Goal: Task Accomplishment & Management: Manage account settings

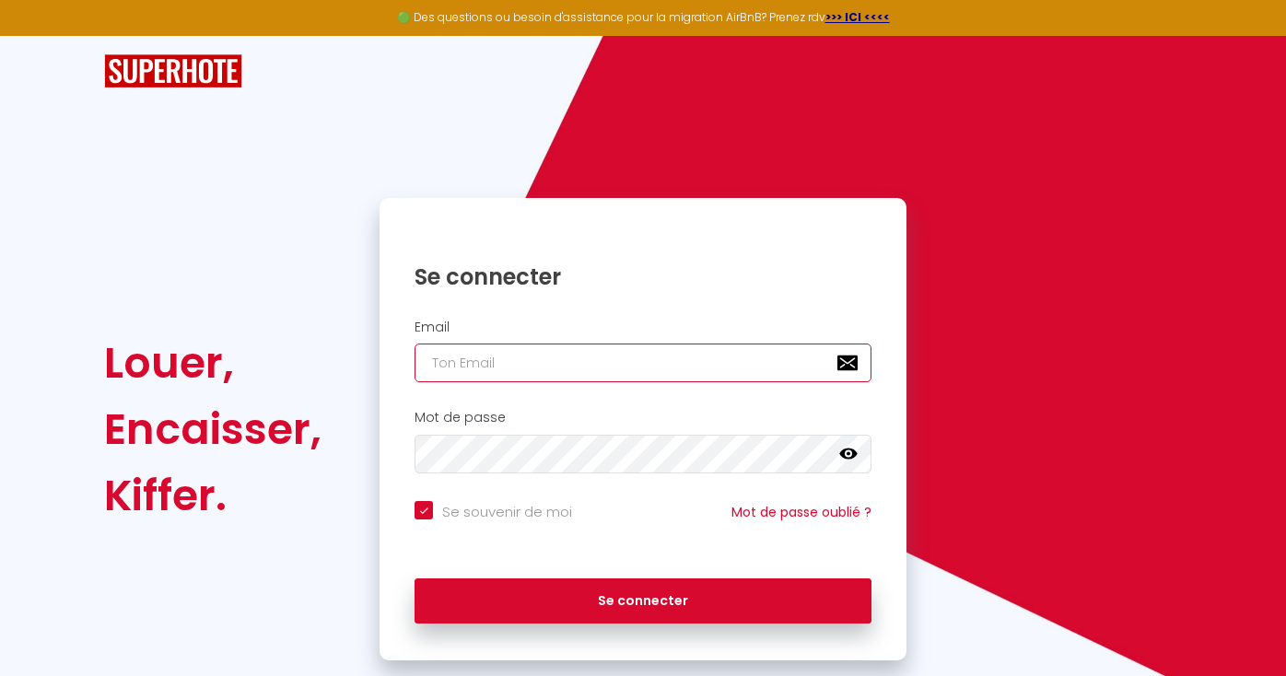
click at [506, 361] on input "email" at bounding box center [643, 363] width 457 height 39
type input "j"
checkbox input "true"
type input "jo"
checkbox input "true"
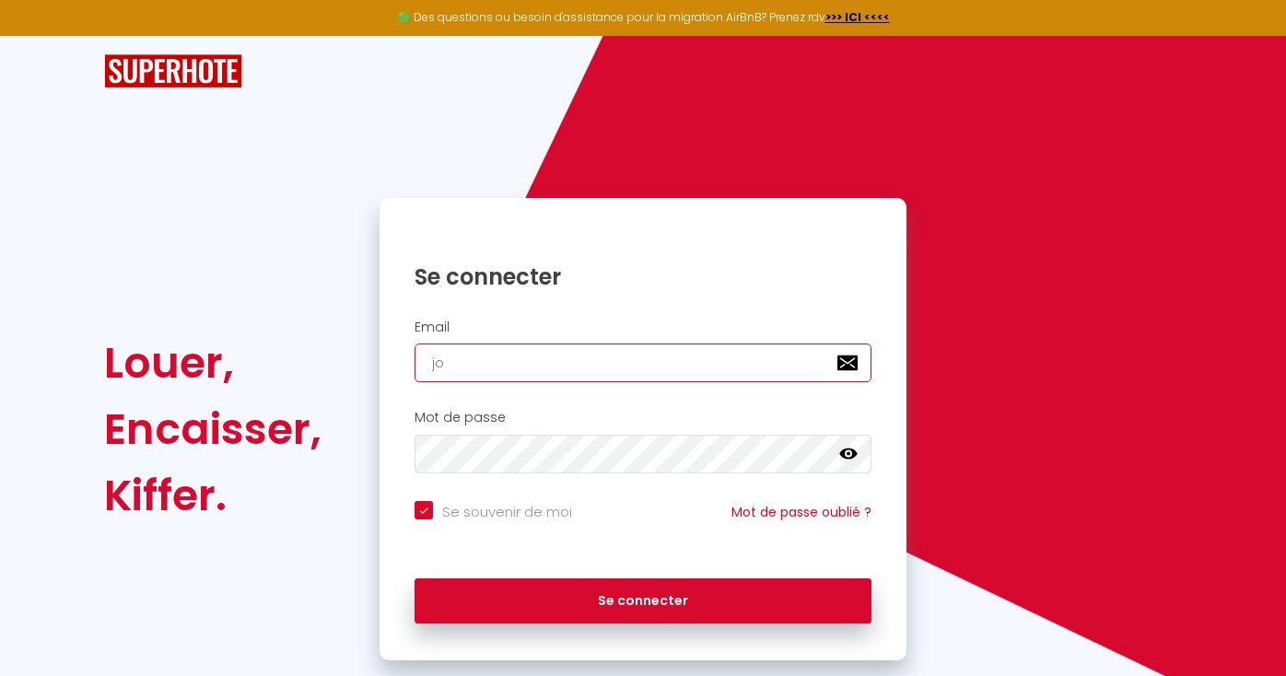
type input "joh"
checkbox input "true"
type input "[PERSON_NAME]"
checkbox input "true"
type input "joh"
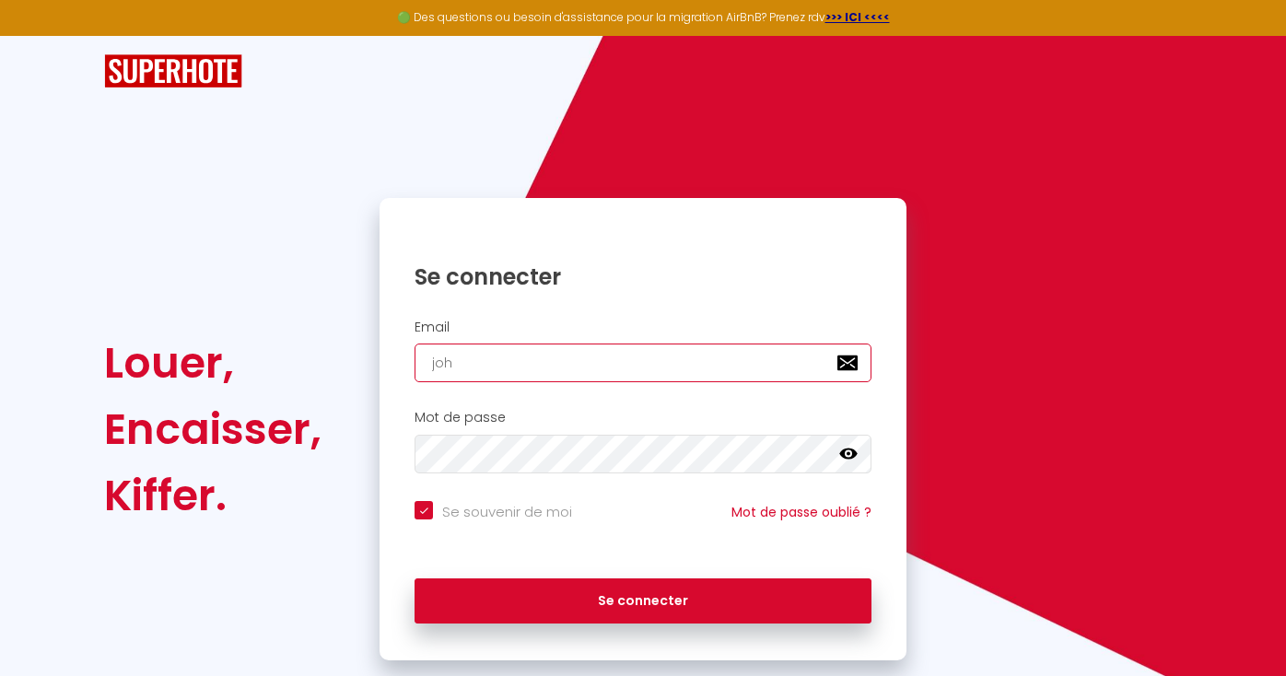
checkbox input "true"
type input "joha"
checkbox input "true"
type input "[PERSON_NAME]"
checkbox input "true"
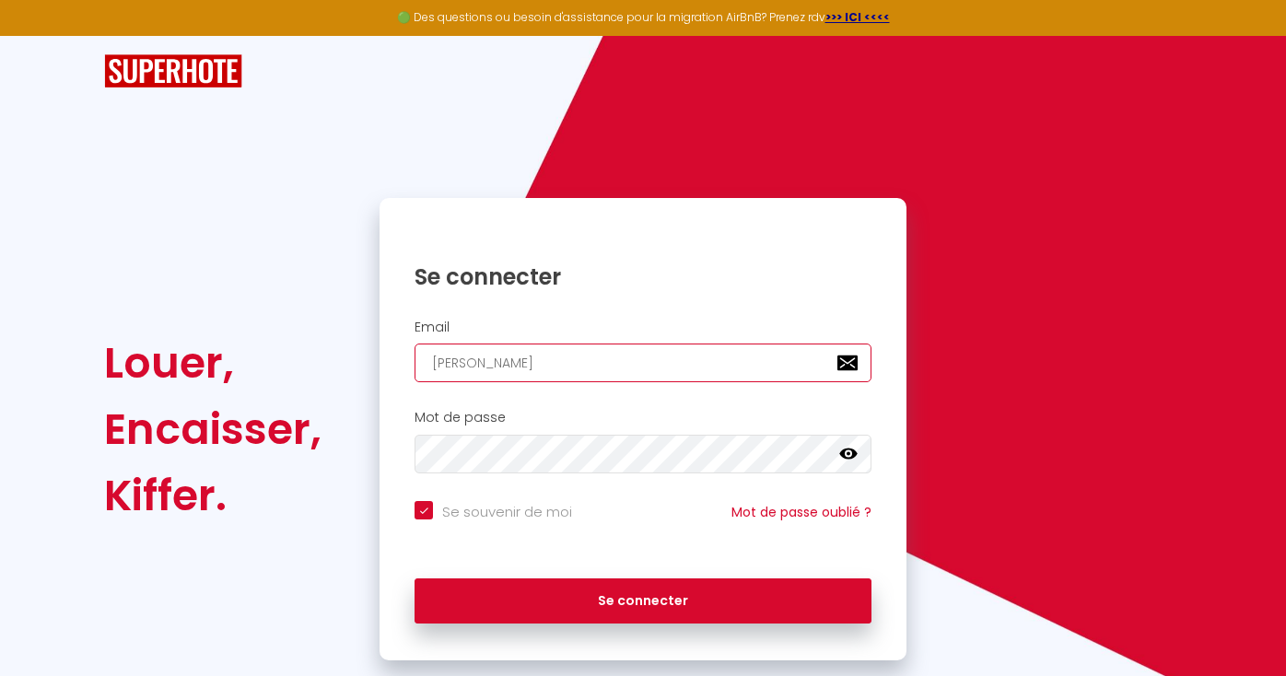
type input "[PERSON_NAME]"
checkbox input "true"
type input "[PERSON_NAME]"
checkbox input "true"
type input "[PERSON_NAME]@"
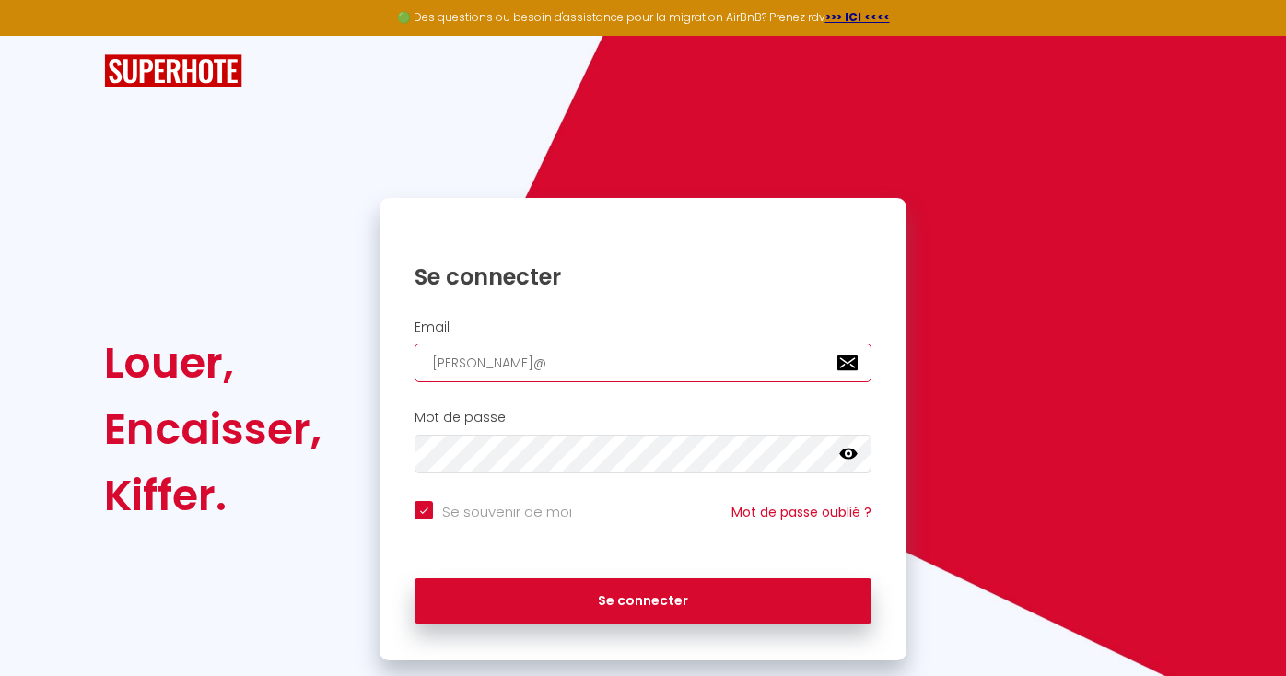
checkbox input "true"
type input "[PERSON_NAME]"
checkbox input "true"
type input "[PERSON_NAME]"
checkbox input "true"
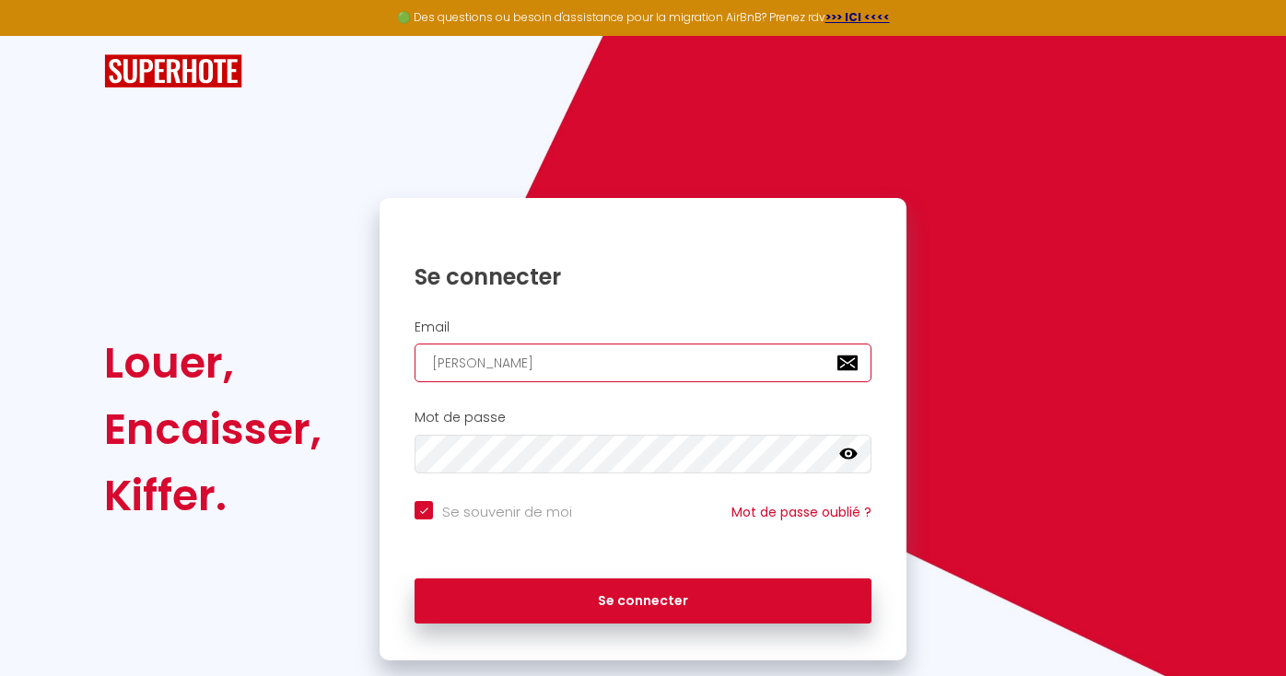
type input "[PERSON_NAME]"
checkbox input "true"
type input "[PERSON_NAME]"
checkbox input "true"
type input "[PERSON_NAME]"
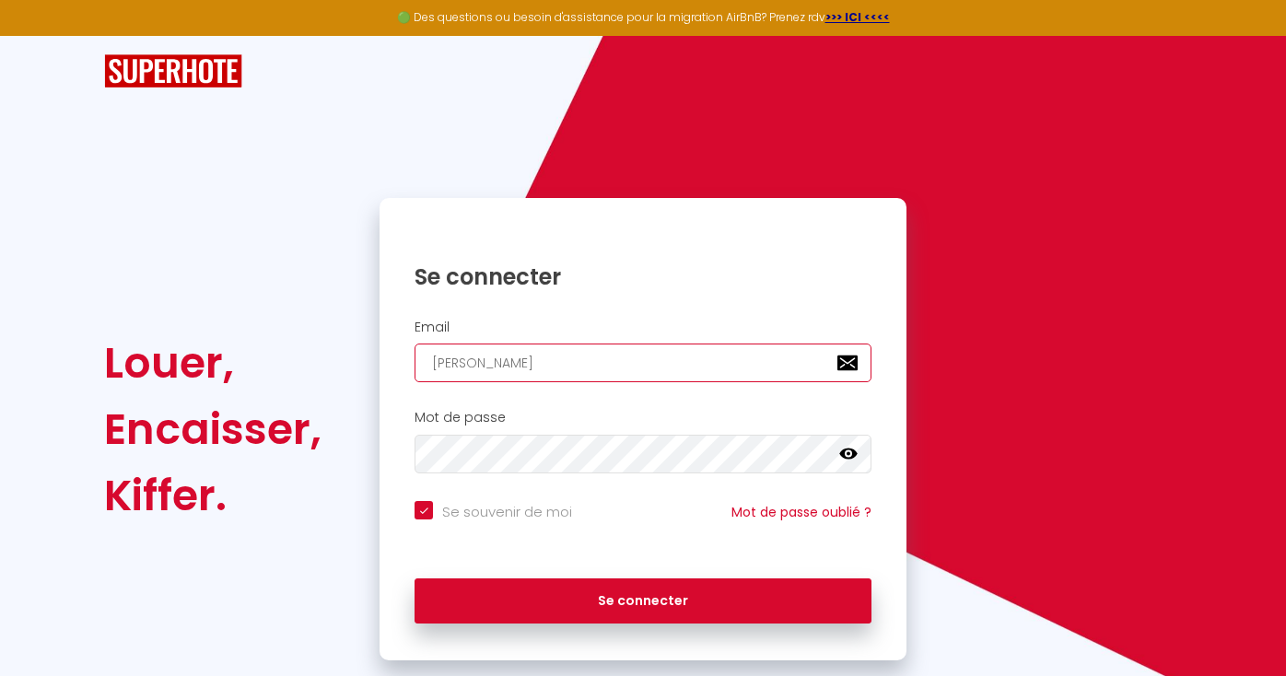
checkbox input "true"
type input "[PERSON_NAME]"
checkbox input "true"
type input "[PERSON_NAME]"
checkbox input "true"
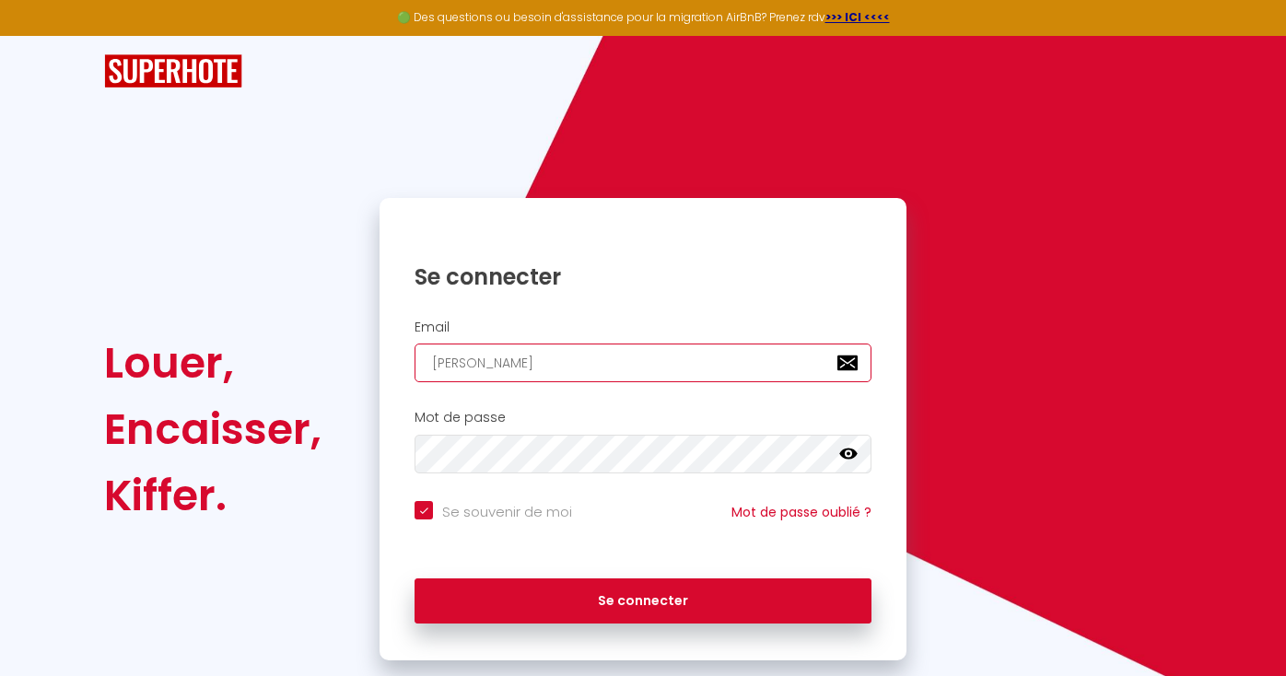
type input "[PERSON_NAME]"
checkbox input "true"
type input "[PERSON_NAME]"
checkbox input "true"
type input "[PERSON_NAME]"
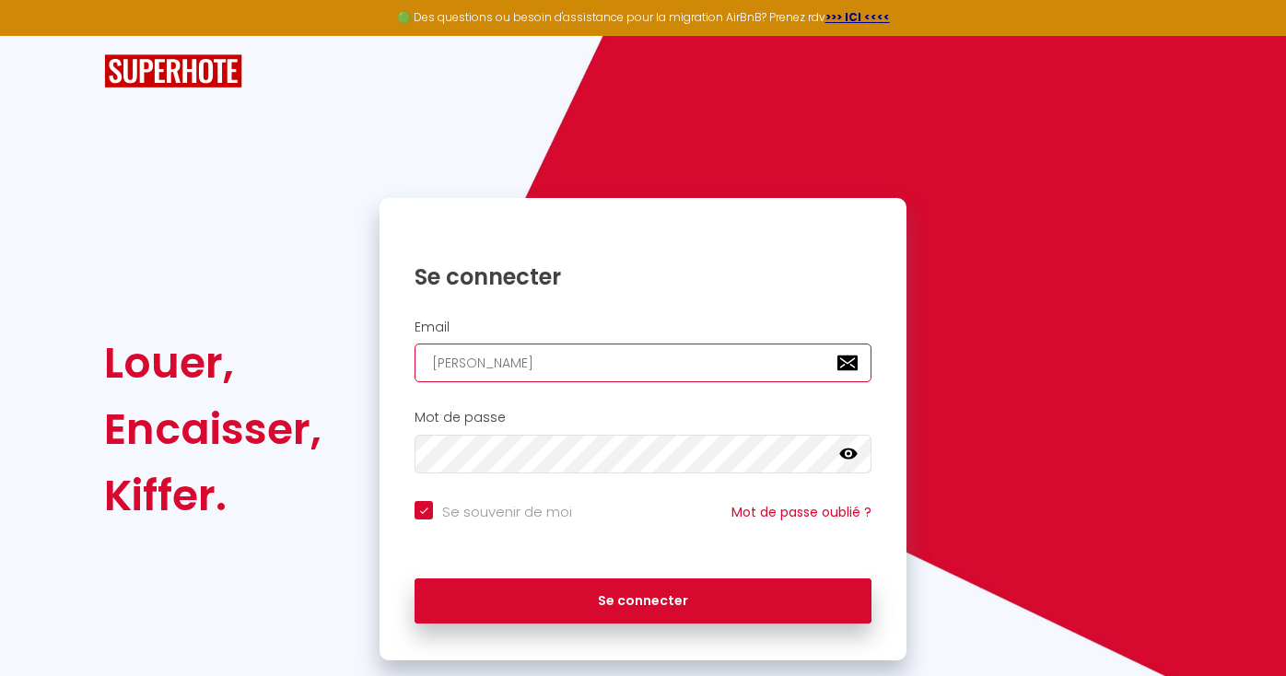
checkbox input "true"
type input "[PERSON_NAME]"
checkbox input "true"
type input "[PERSON_NAME]/"
checkbox input "true"
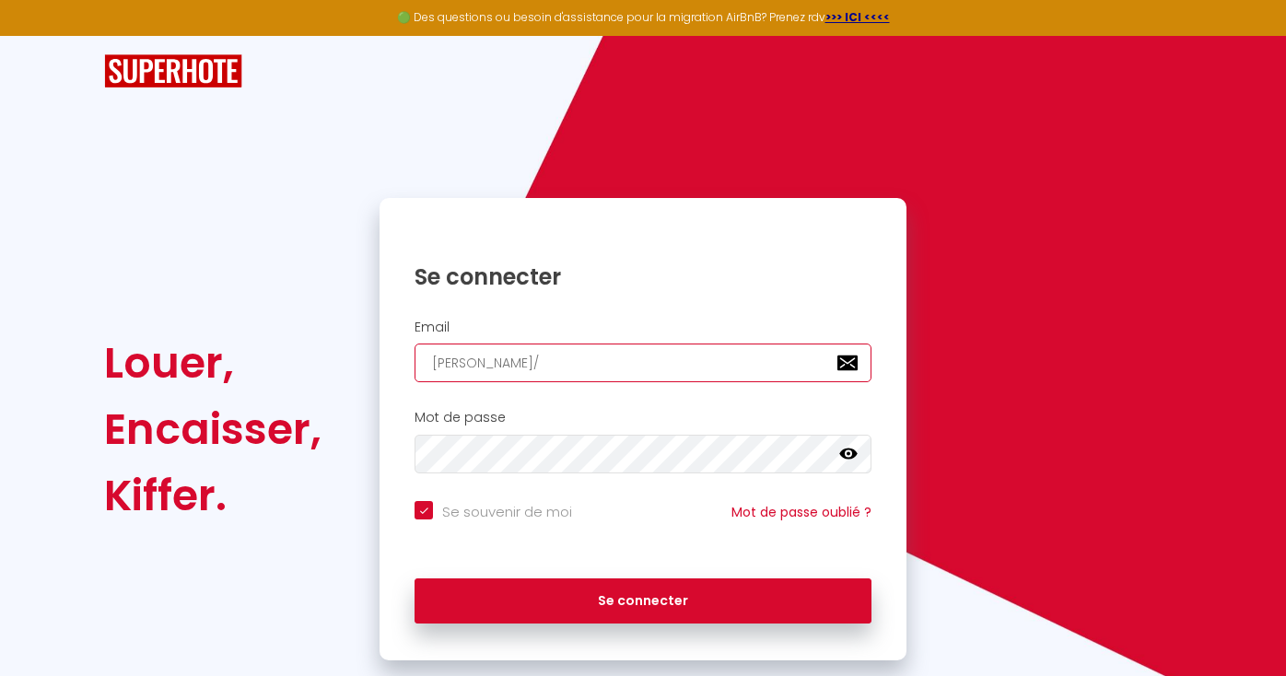
type input "[PERSON_NAME]"
checkbox input "true"
type input "[PERSON_NAME]."
checkbox input "true"
type input "[PERSON_NAME]"
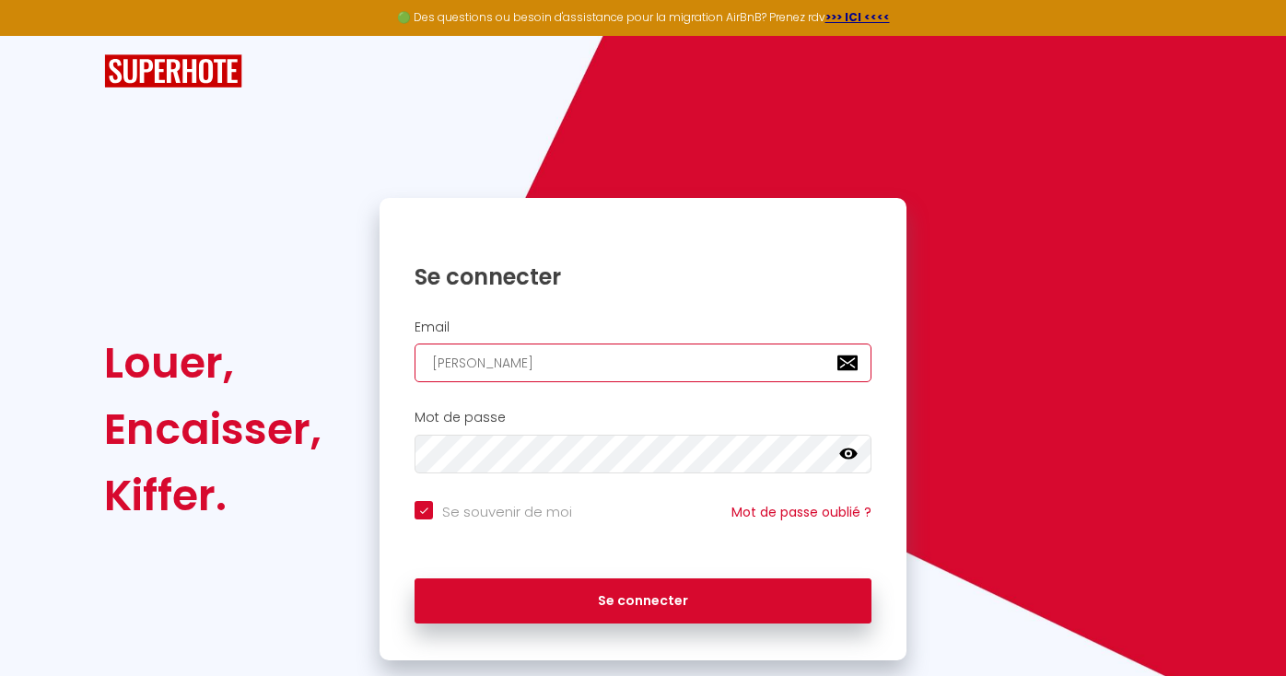
checkbox input "true"
type input "[PERSON_NAME][EMAIL_ADDRESS][DOMAIN_NAME]"
checkbox input "true"
type input "[PERSON_NAME]@bemyguest.als"
checkbox input "true"
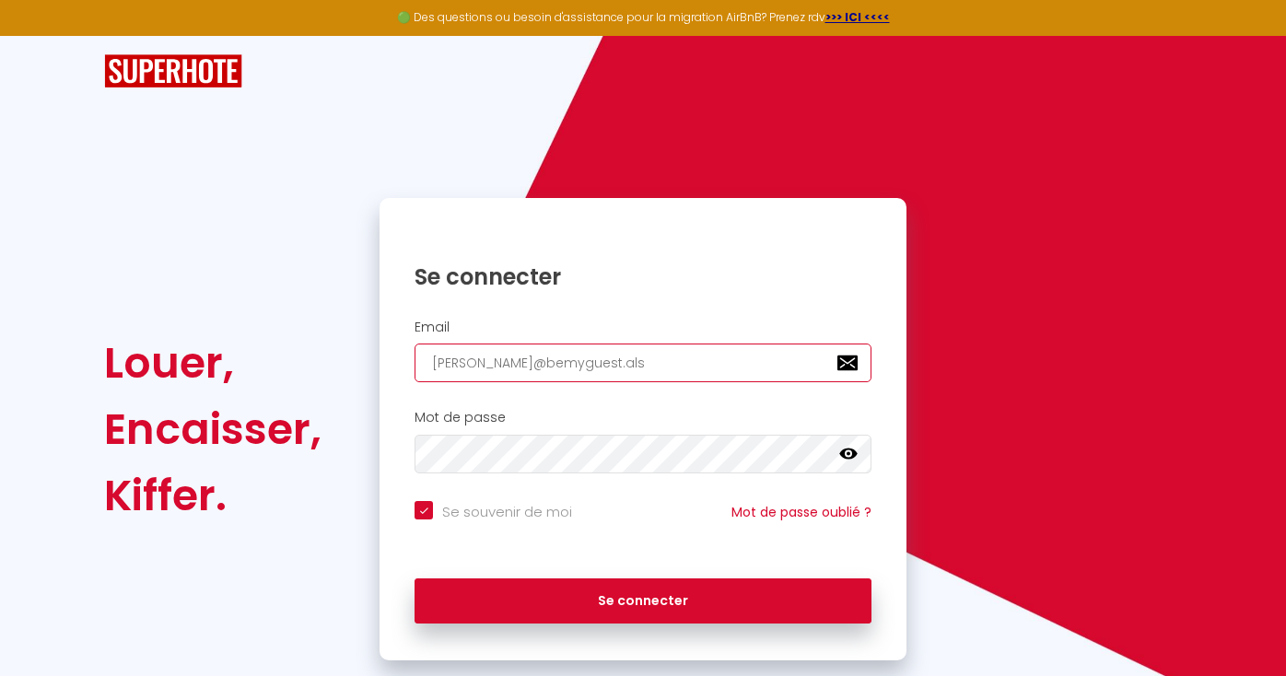
type input "[PERSON_NAME]@bemyguest.alsa"
checkbox input "true"
type input "[PERSON_NAME]@bemyguest.alsac"
checkbox input "true"
type input "[PERSON_NAME][EMAIL_ADDRESS][DOMAIN_NAME]"
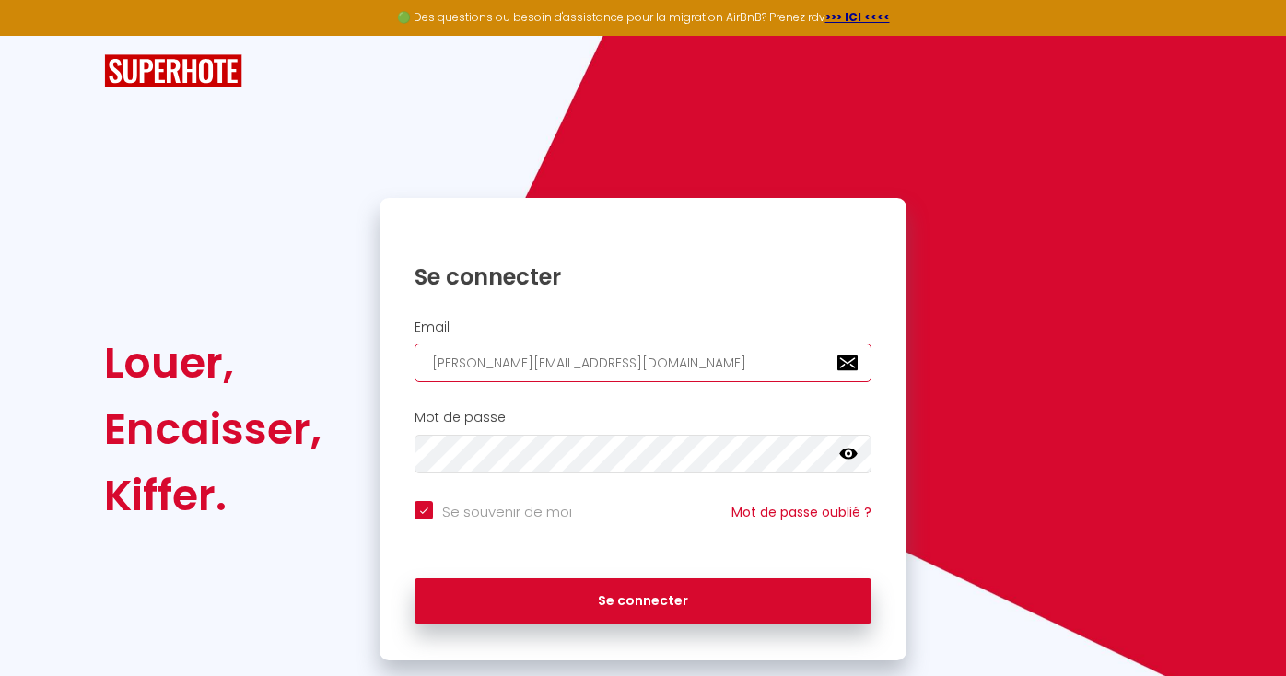
checkbox input "true"
type input "[PERSON_NAME][EMAIL_ADDRESS][DOMAIN_NAME]"
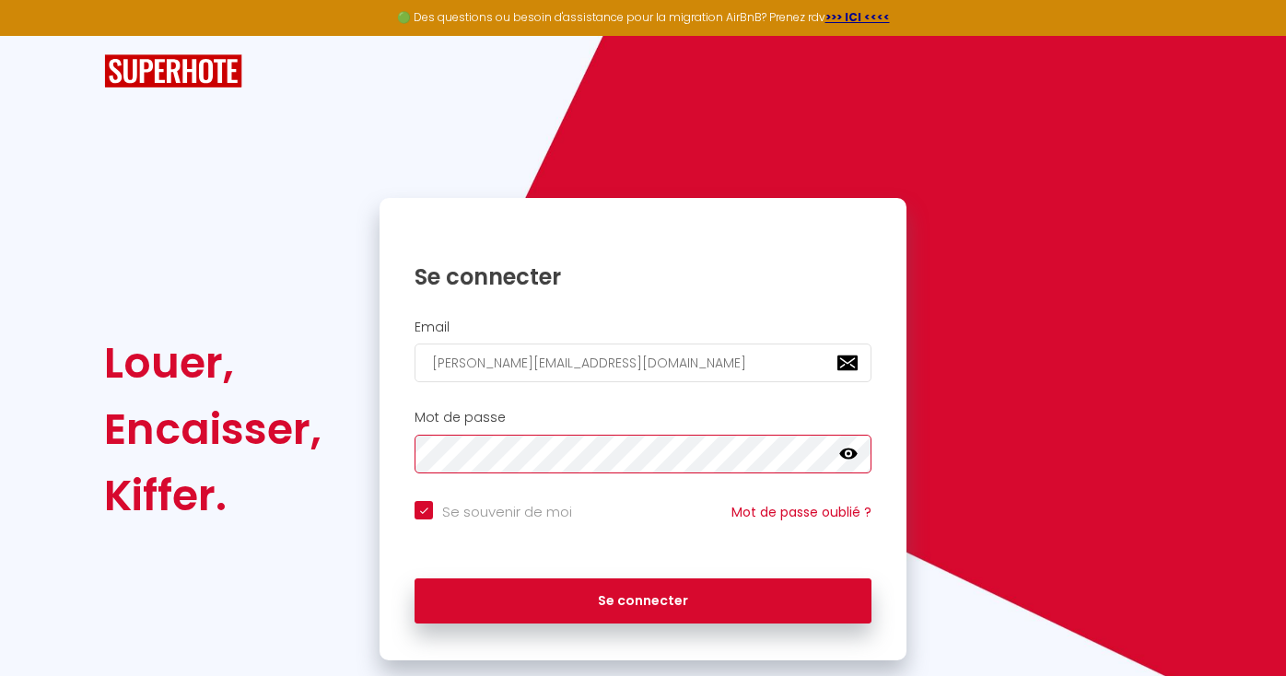
click at [415, 579] on button "Se connecter" at bounding box center [643, 602] width 457 height 46
checkbox input "true"
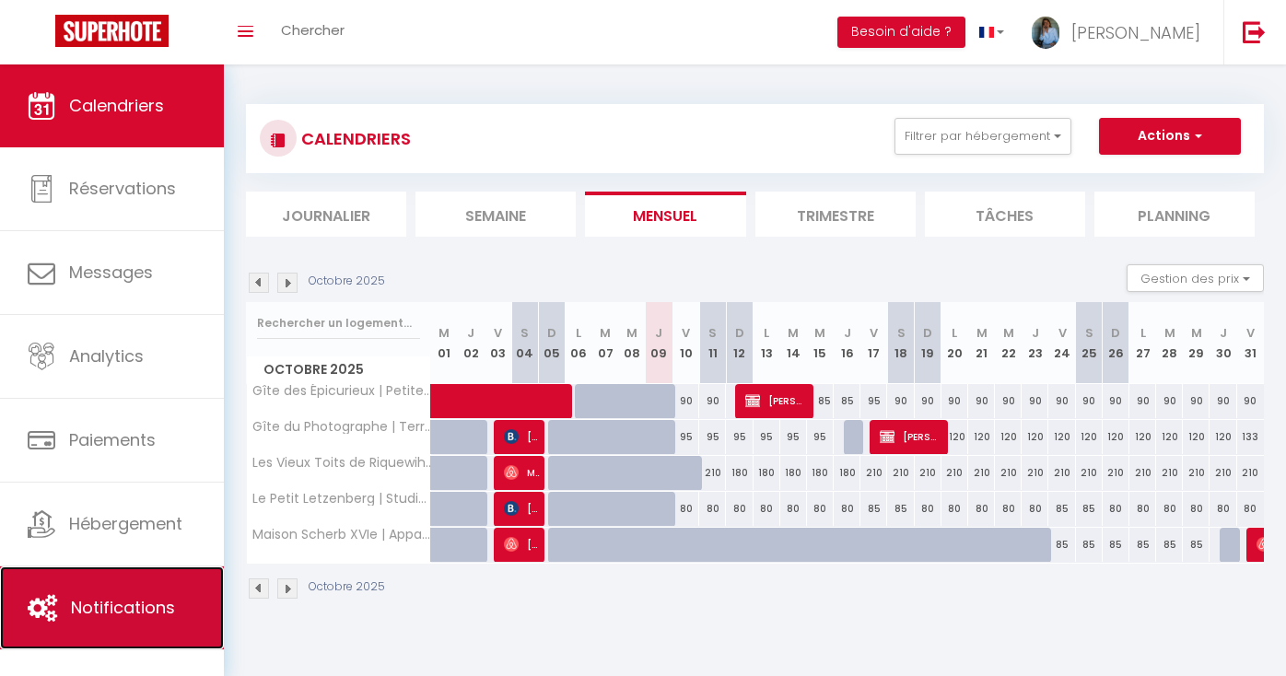
click at [133, 611] on span "Notifications" at bounding box center [123, 607] width 104 height 23
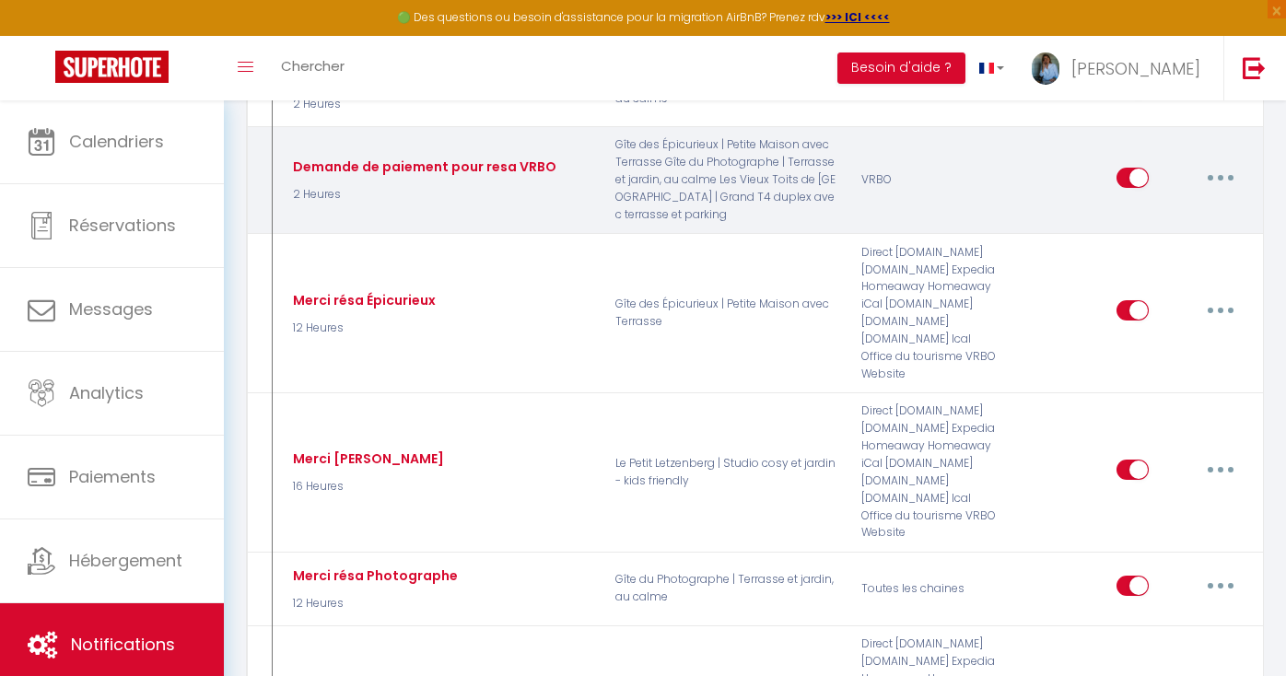
scroll to position [614, 0]
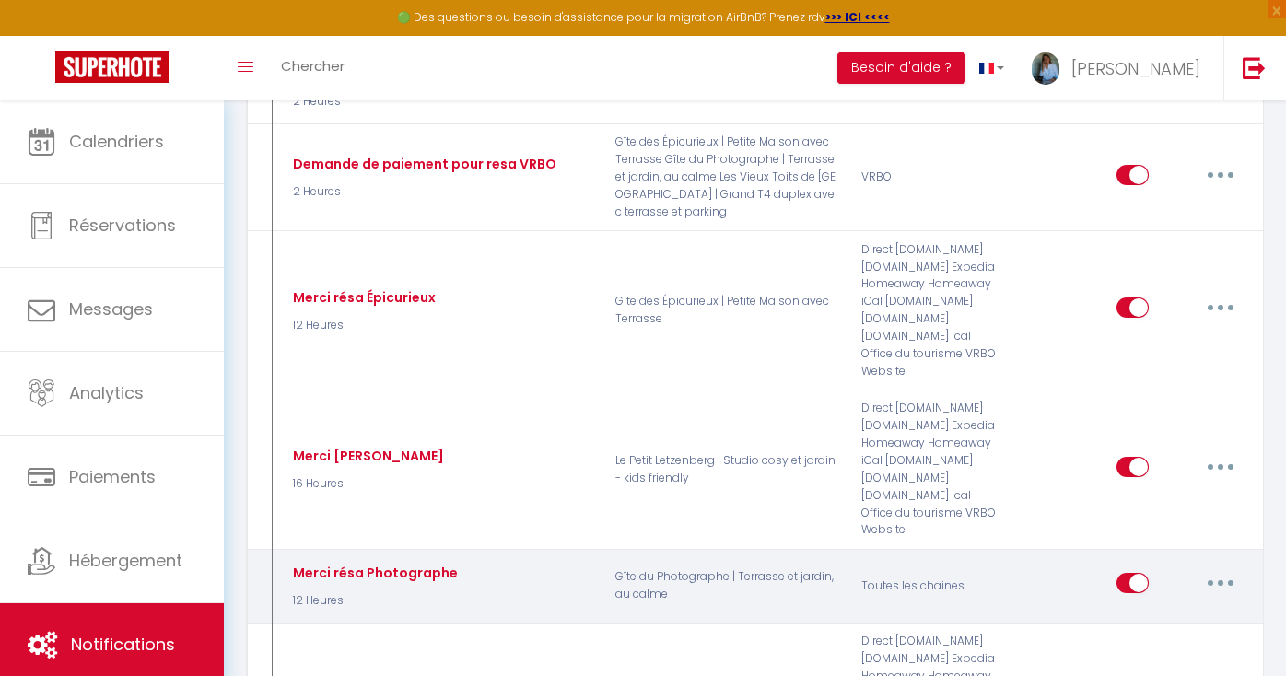
click at [1223, 588] on button "button" at bounding box center [1221, 582] width 52 height 29
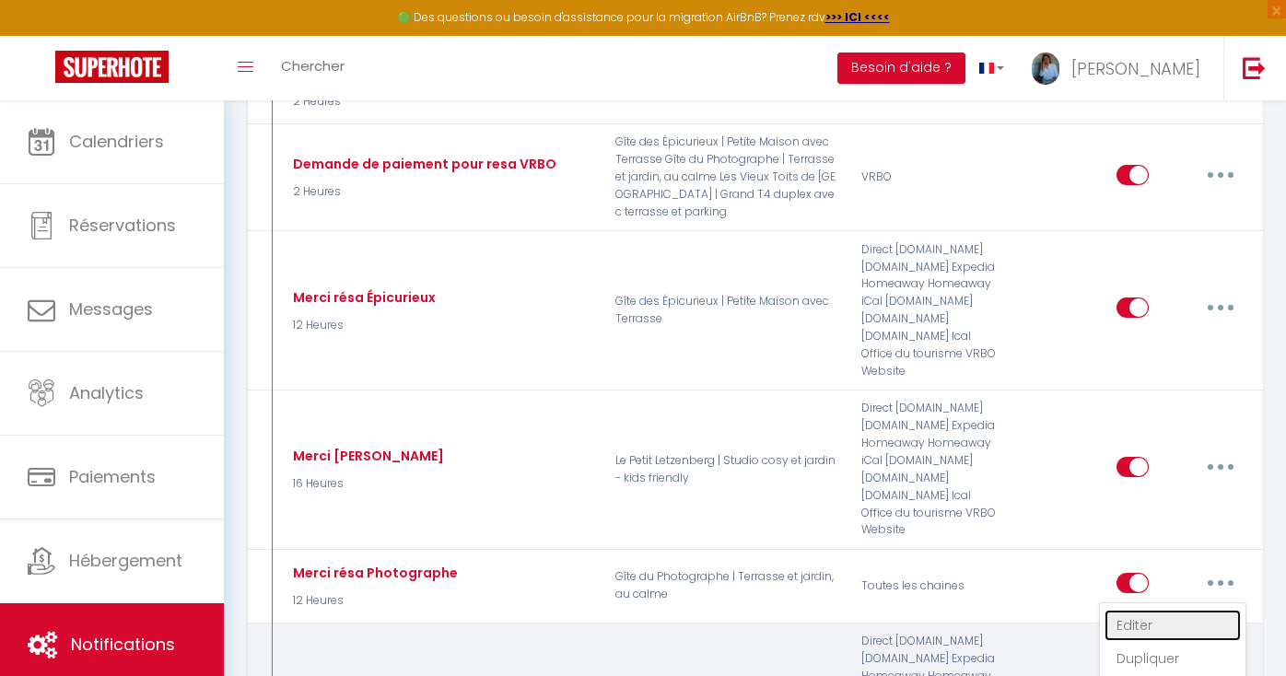
click at [1115, 626] on link "Editer" at bounding box center [1173, 625] width 136 height 31
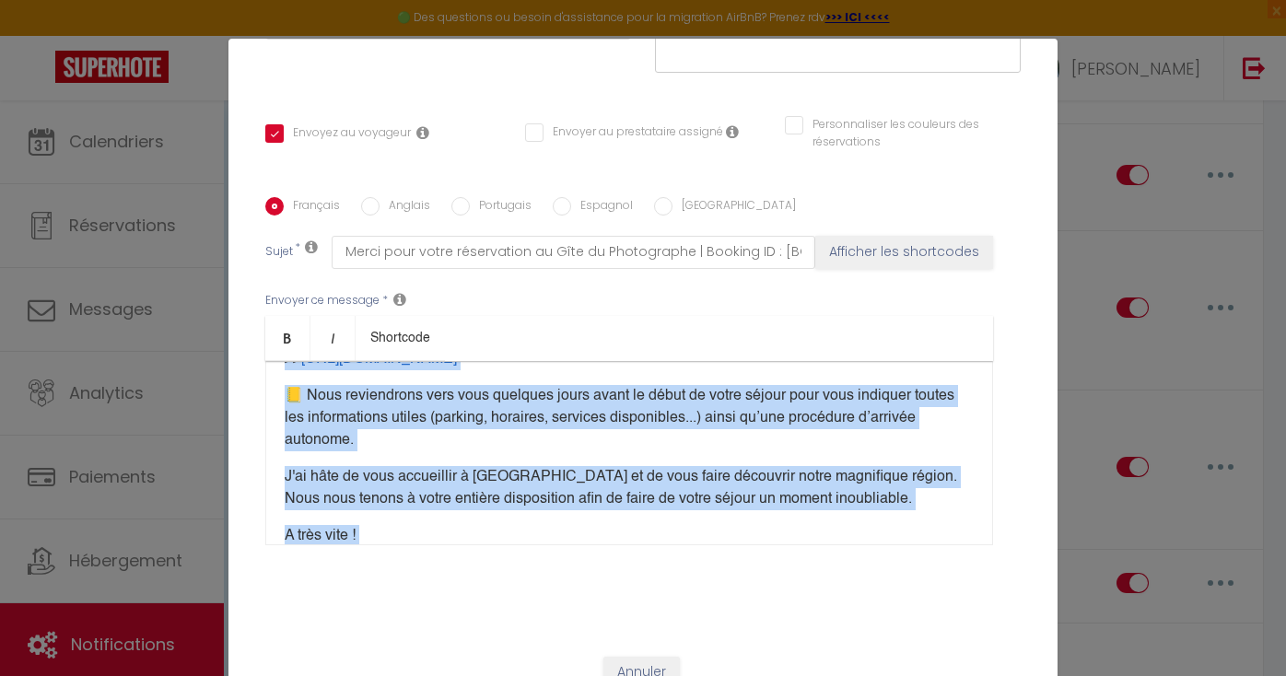
scroll to position [477, 0]
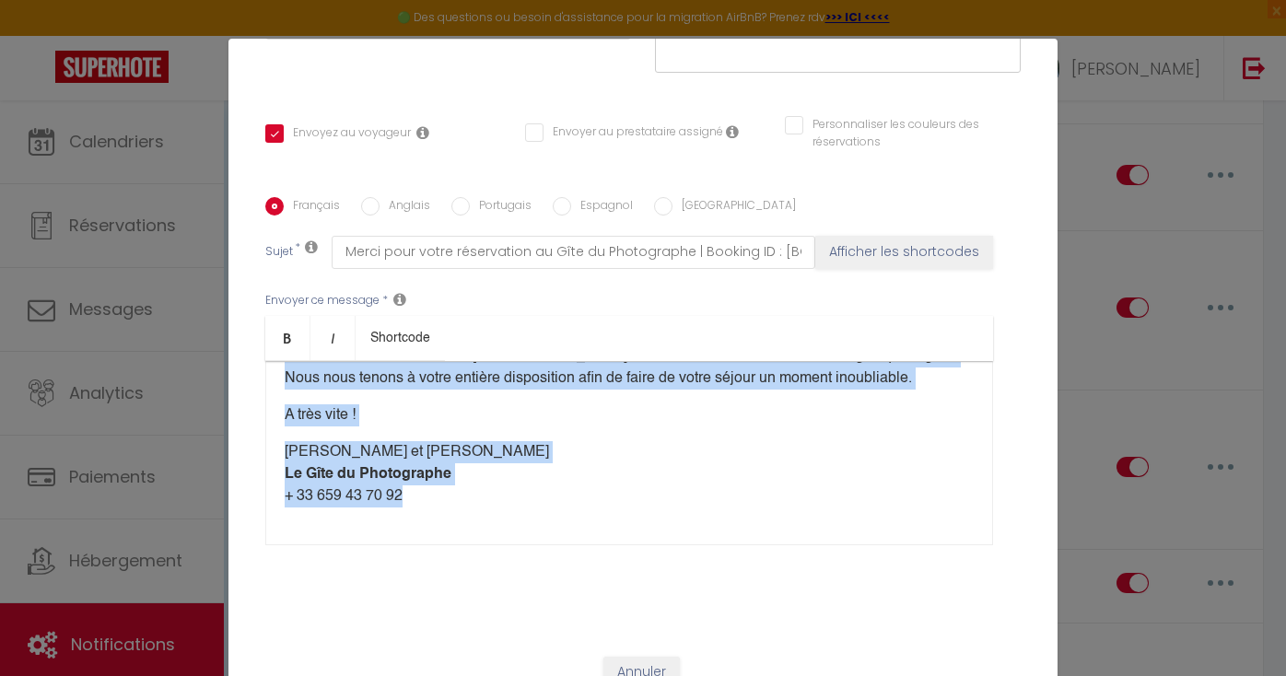
drag, startPoint x: 285, startPoint y: 362, endPoint x: 721, endPoint y: 580, distance: 488.2
click at [721, 580] on div "Titre * [PERSON_NAME] résa Photographe Pour cet hébergement Sélectionner les hé…" at bounding box center [642, 198] width 829 height 882
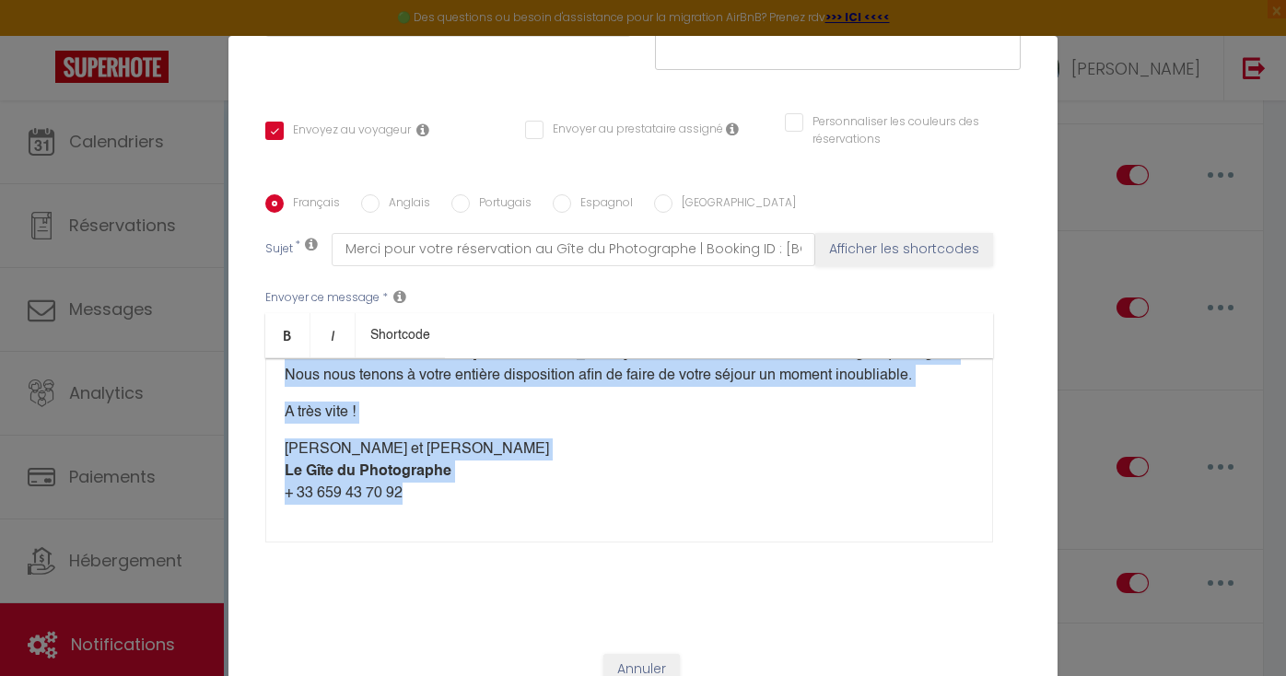
copy div "Loremip [DOLOR:SITAM_CONS]​, Ad elit seddoeiu temp incid utlaboreetd ma Aliq en…"
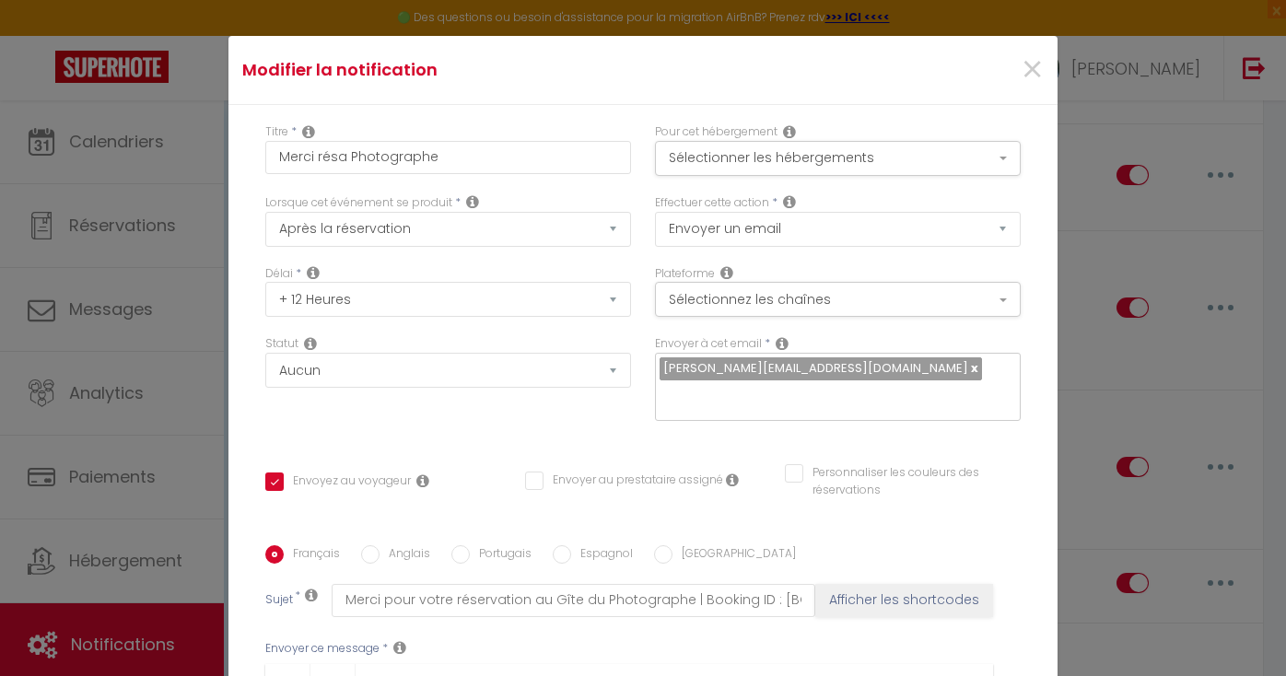
scroll to position [0, 0]
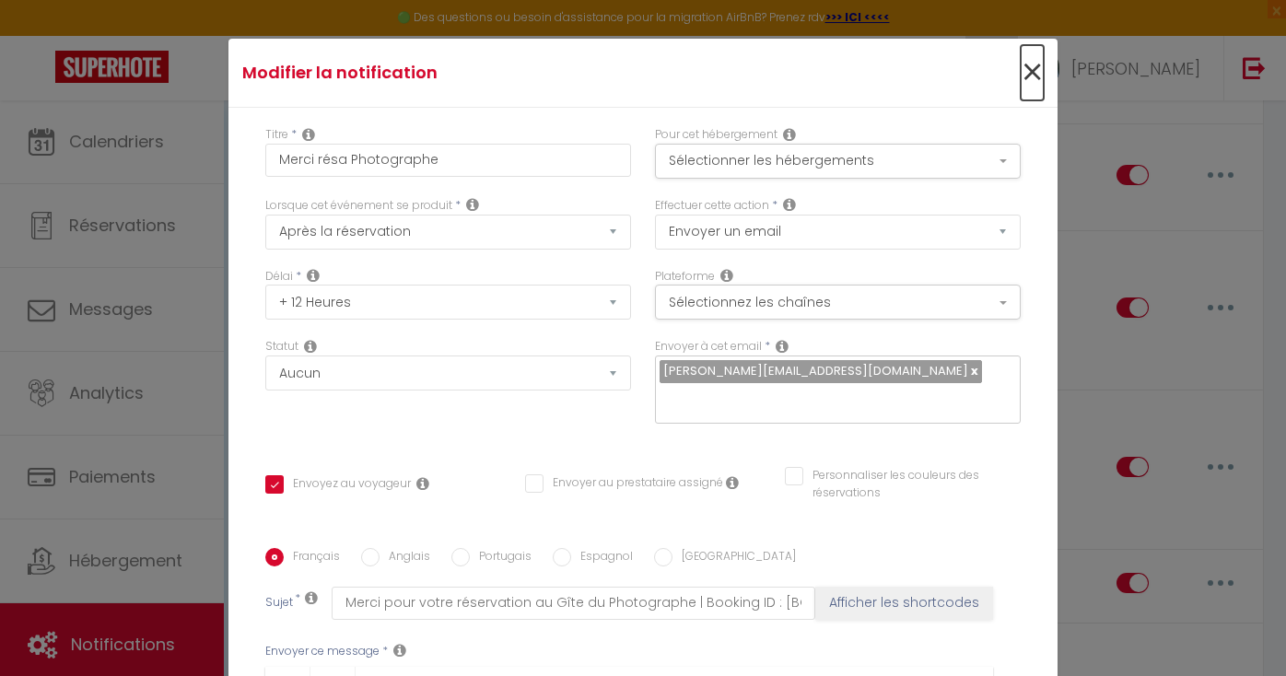
click at [1036, 71] on span "×" at bounding box center [1032, 72] width 23 height 55
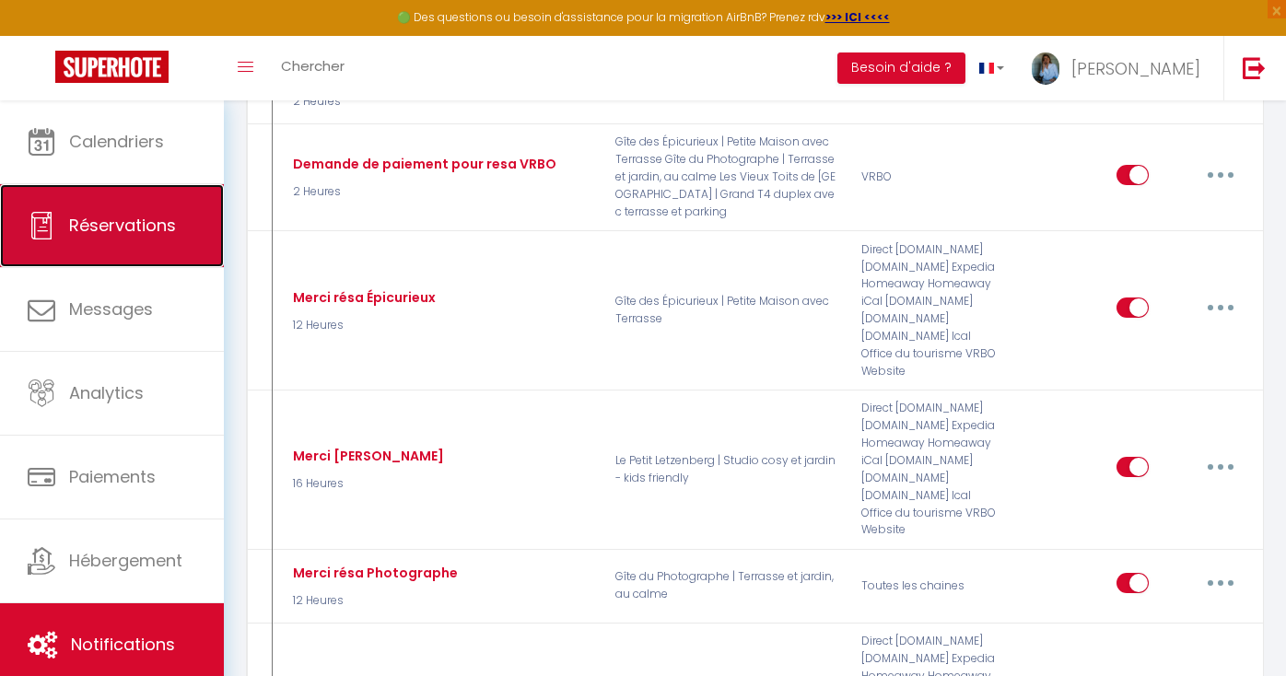
click at [115, 240] on link "Réservations" at bounding box center [112, 225] width 224 height 83
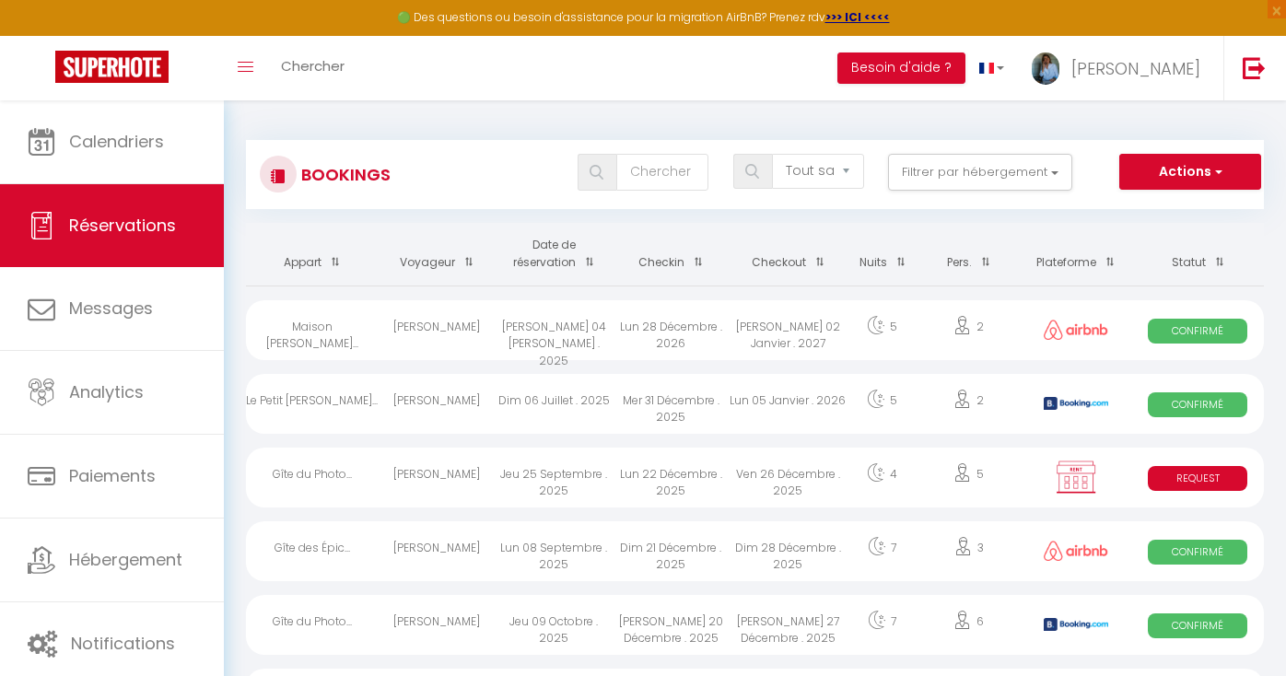
click at [315, 397] on div "Le Petit [PERSON_NAME]..." at bounding box center [312, 404] width 133 height 60
select select "OK"
select select "KO"
select select "0"
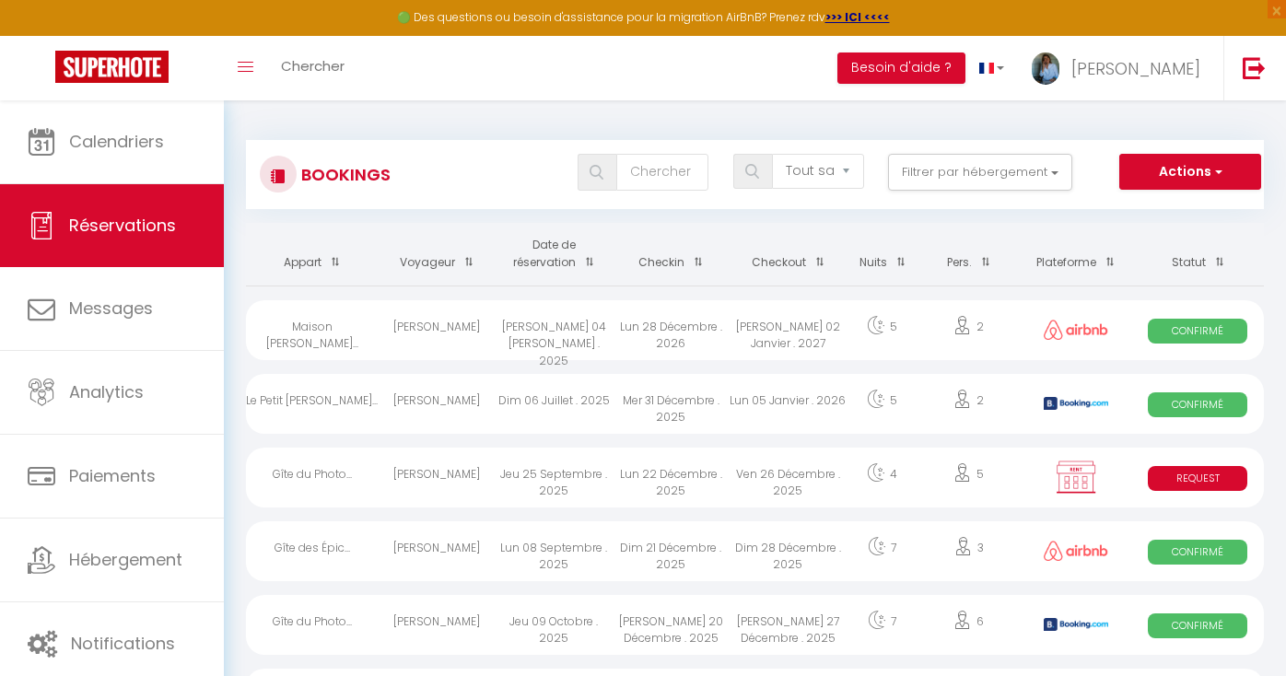
select select "1"
select select
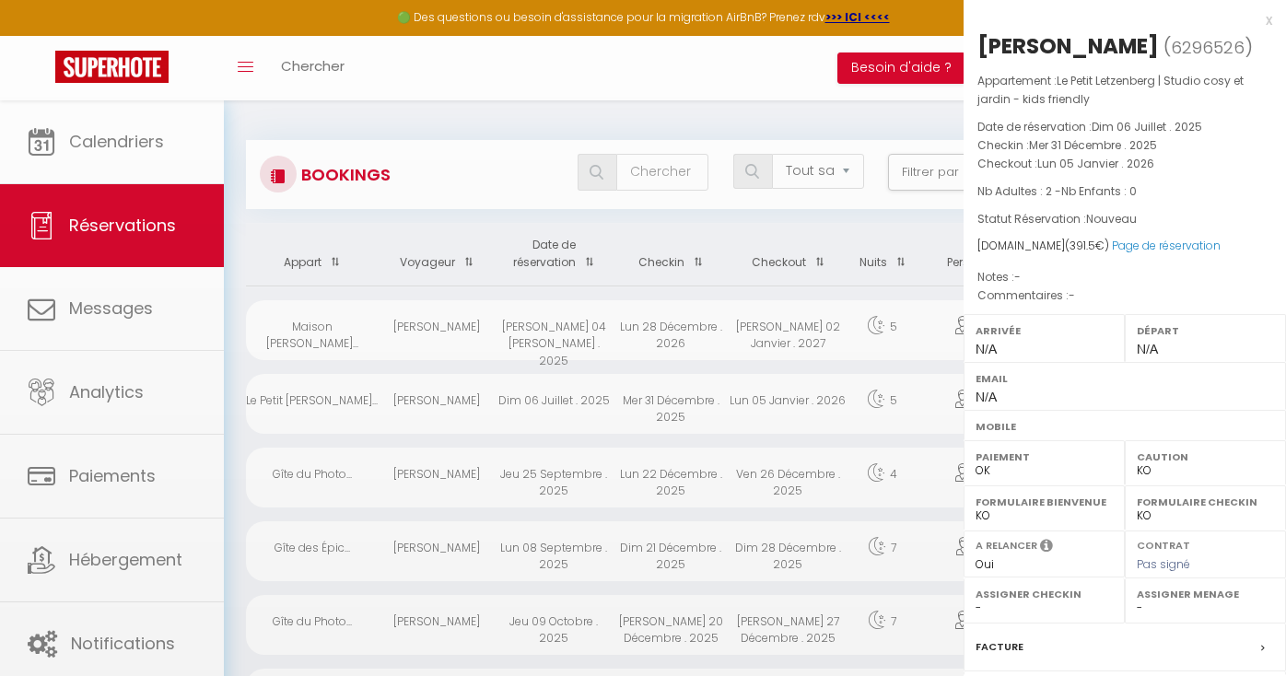
select select "31619"
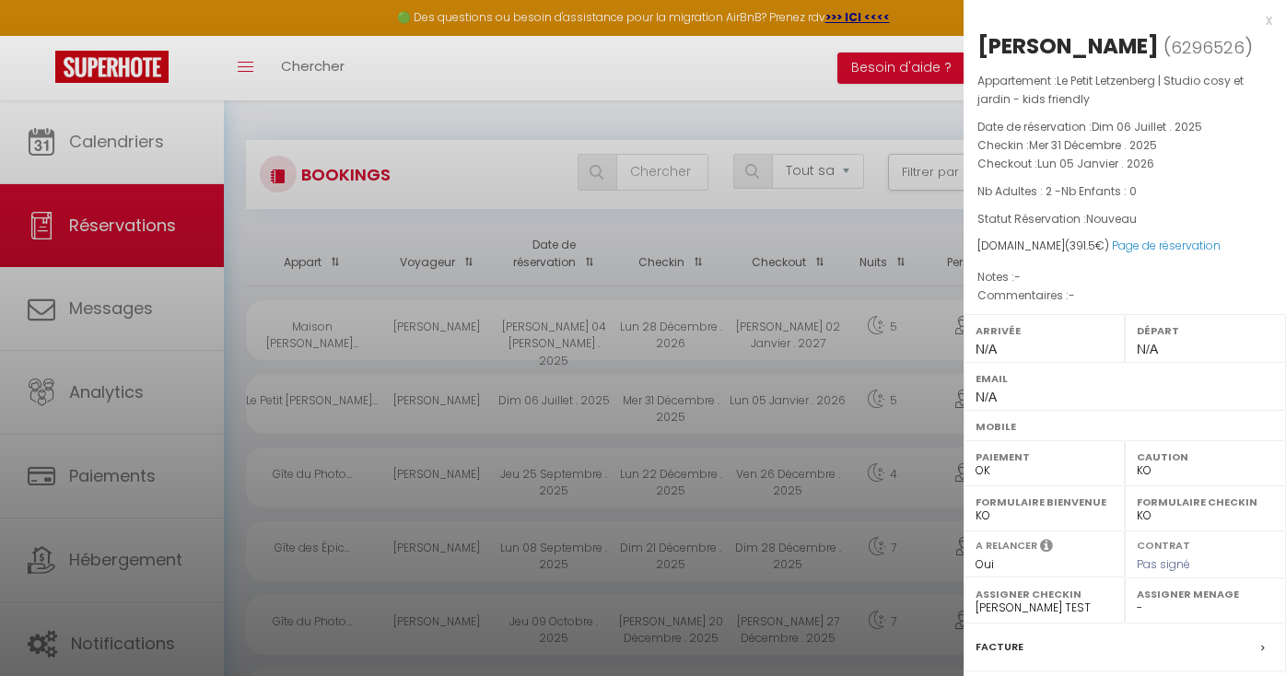
click at [424, 120] on div at bounding box center [643, 338] width 1286 height 676
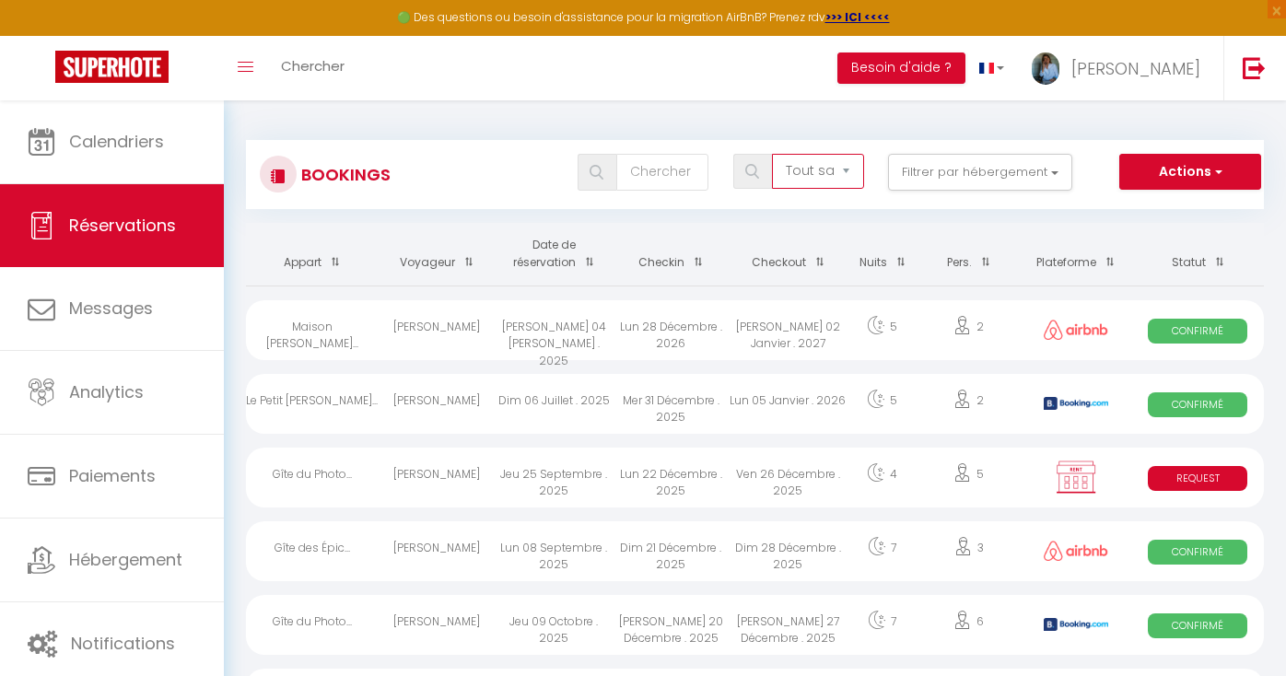
click at [853, 172] on select "Tous les statuts Annulé Confirmé Non Confirmé Tout sauf annulé No Show Request" at bounding box center [818, 171] width 92 height 35
click at [993, 184] on button "Filtrer par hébergement" at bounding box center [980, 172] width 184 height 37
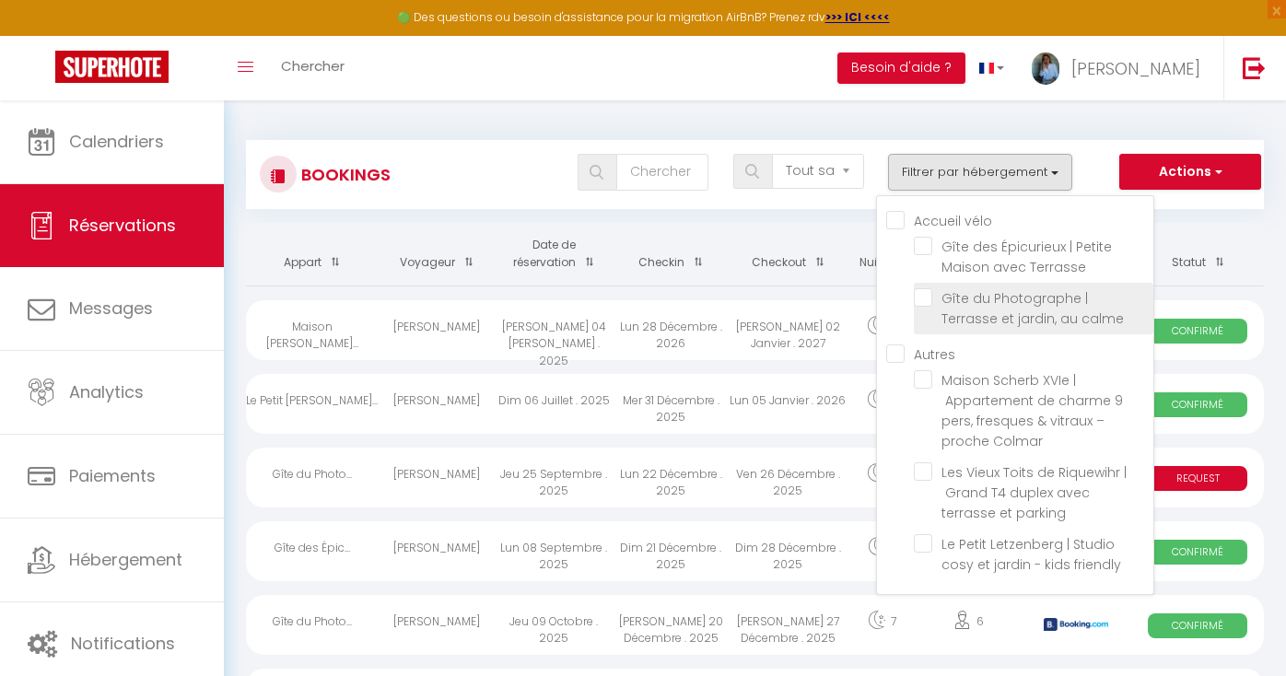
click at [1001, 311] on span "Gîte du Photographe | Terrasse et jardin, au calme" at bounding box center [1032, 308] width 182 height 39
click at [1001, 307] on input "Gîte du Photographe | Terrasse et jardin, au calme" at bounding box center [1034, 297] width 240 height 18
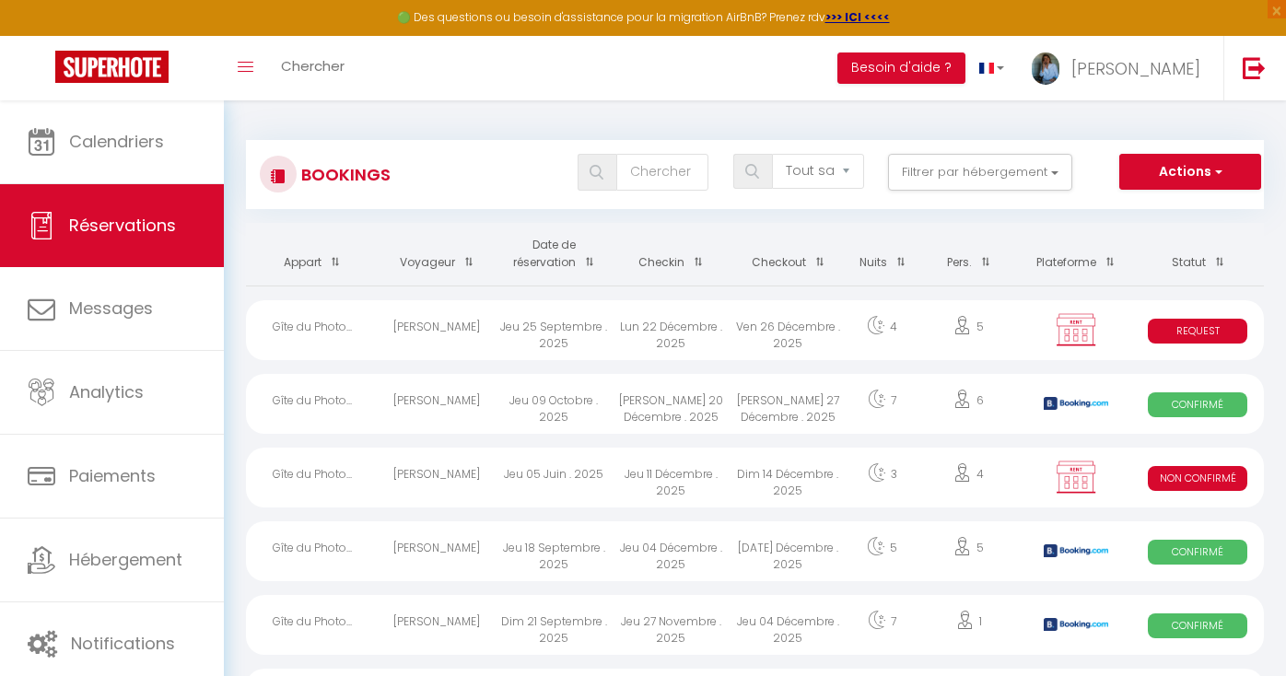
click at [1186, 335] on span "Request" at bounding box center [1197, 331] width 99 height 25
select select "KO"
select select "OK"
select select
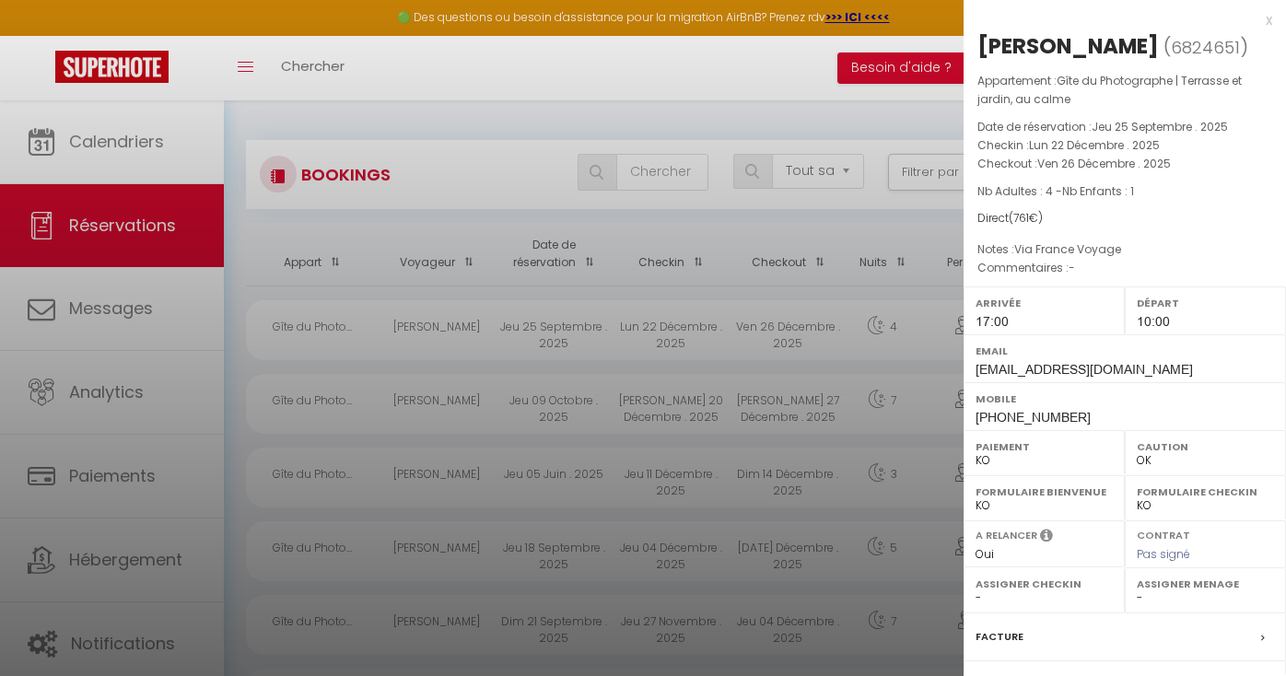
click at [304, 400] on div at bounding box center [643, 338] width 1286 height 676
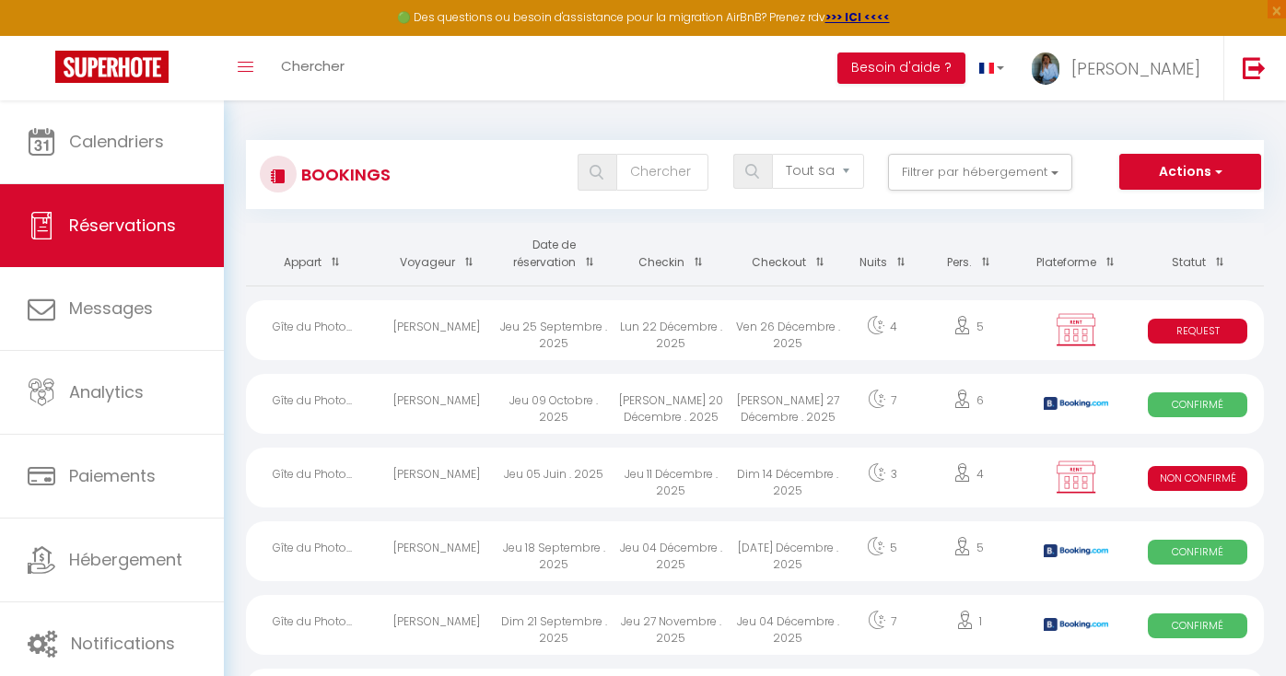
click at [306, 400] on div "Gîte du Photo..." at bounding box center [312, 404] width 133 height 60
select select "OK"
select select "KO"
select select "31619"
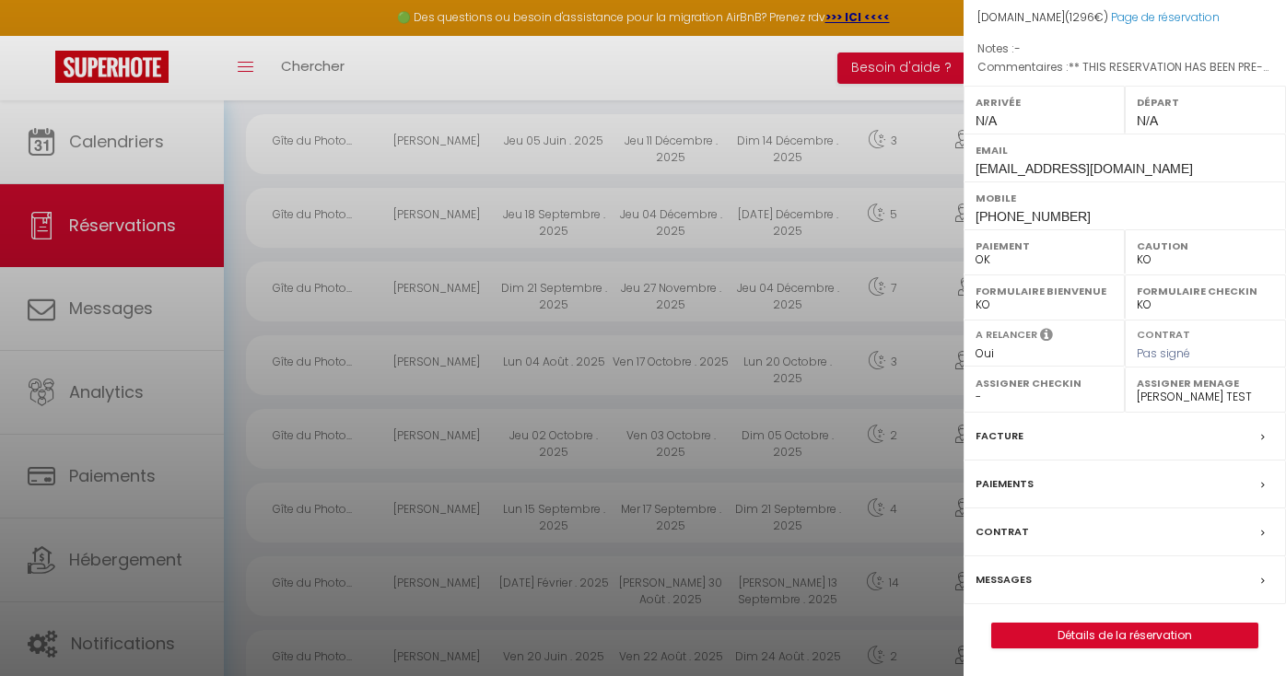
scroll to position [345, 0]
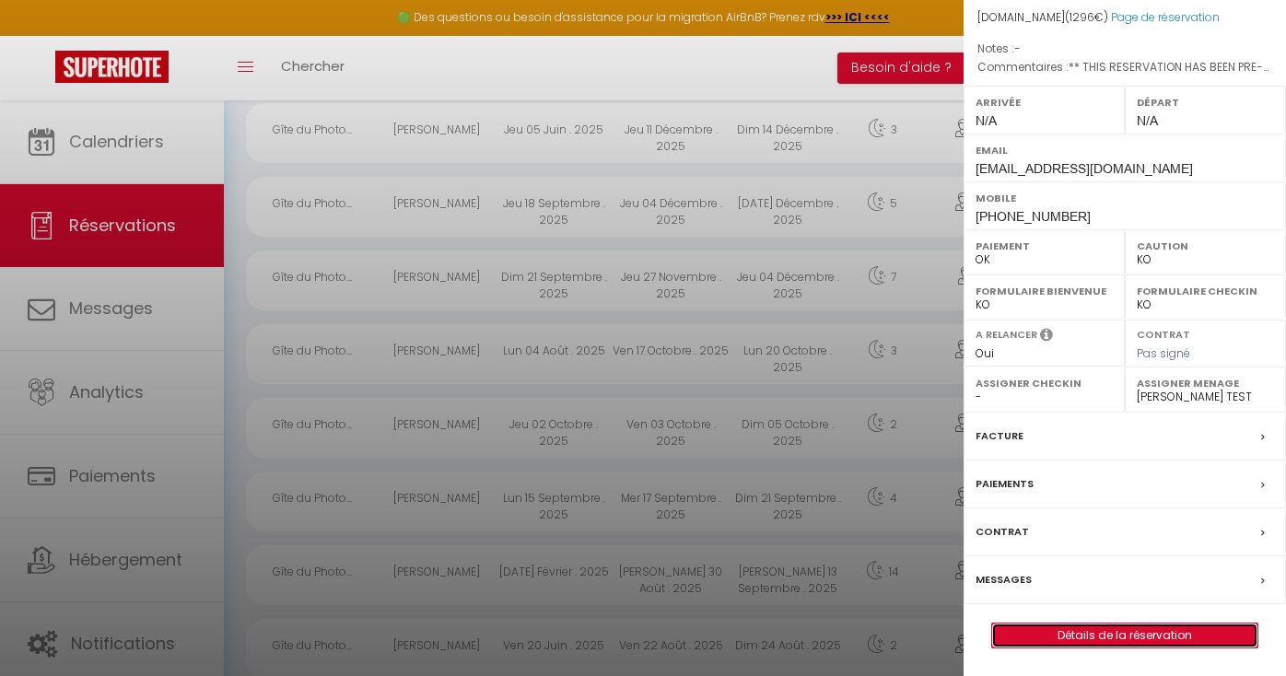
click at [1075, 634] on link "Détails de la réservation" at bounding box center [1124, 636] width 265 height 24
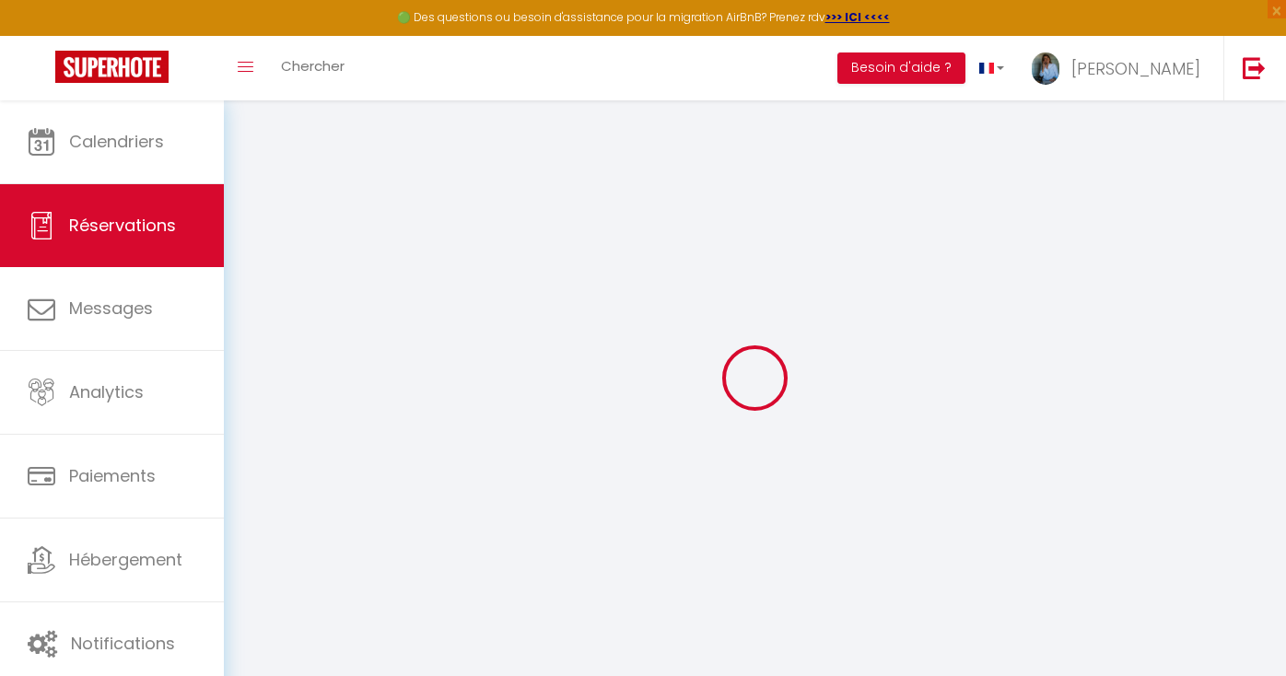
scroll to position [100, 0]
select select
checkbox input "false"
type textarea "** THIS RESERVATION HAS BEEN PRE-PAID ** BOOKING NOTE : Payment charge is EUR 1…"
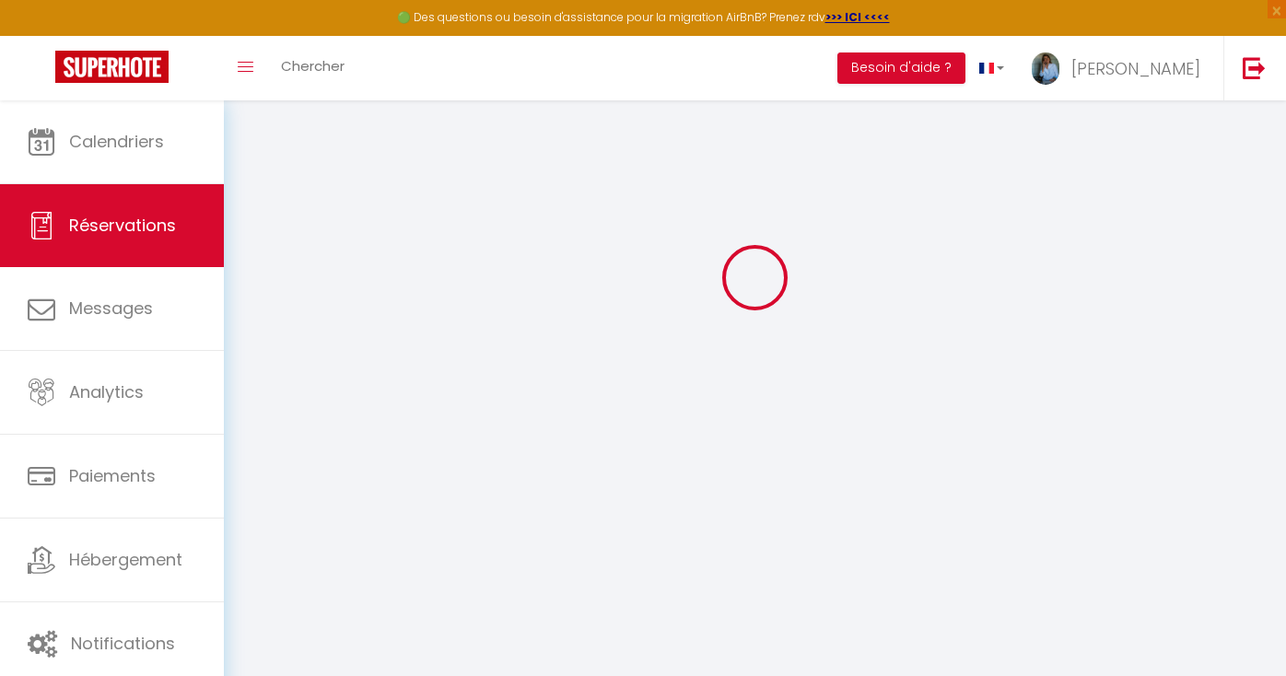
type input "85"
select select
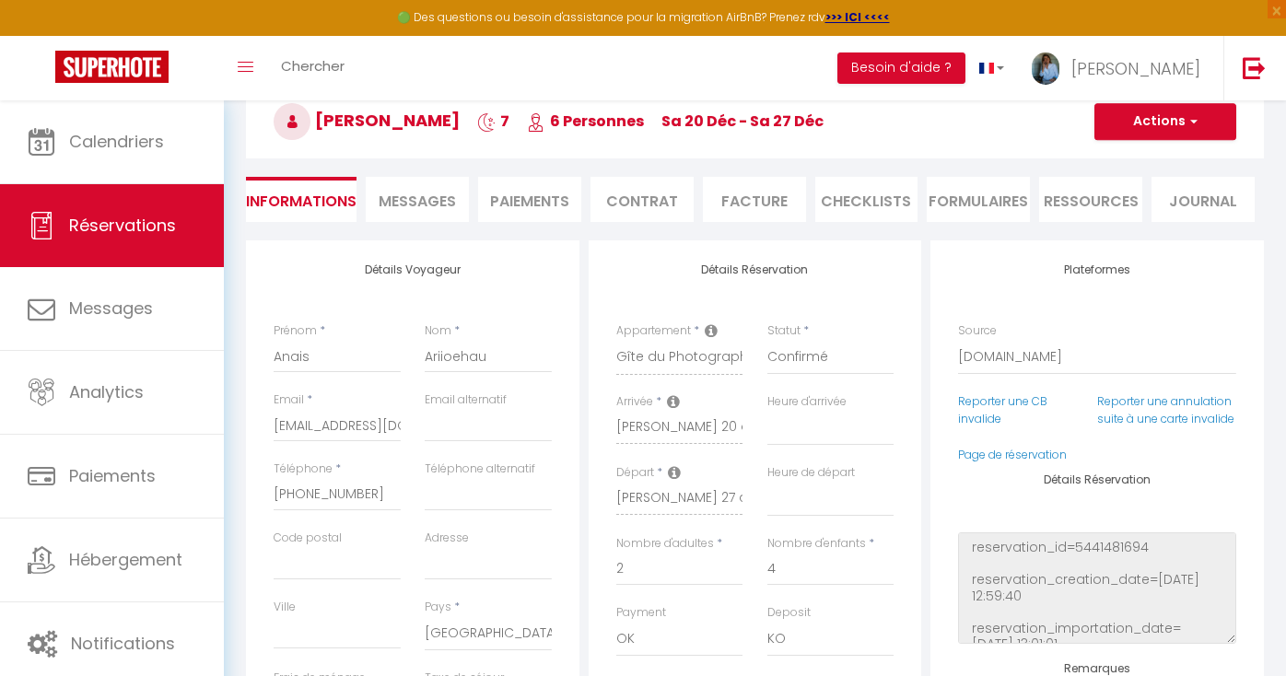
checkbox input "false"
select select
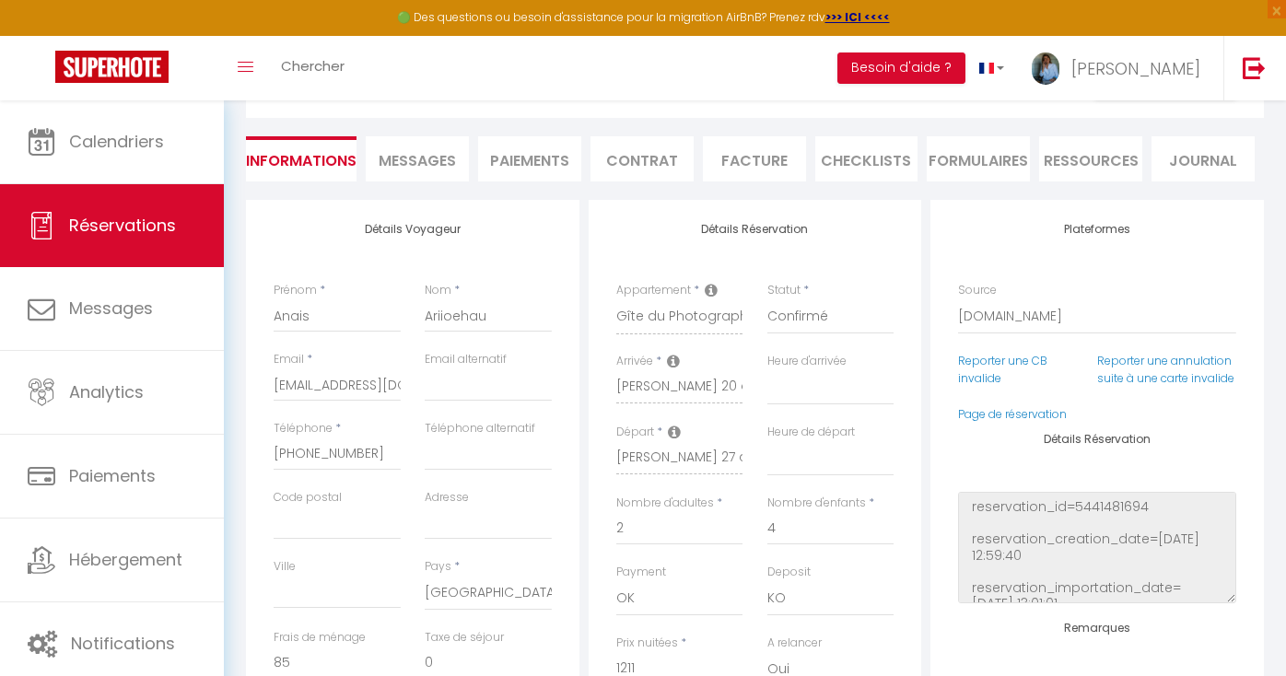
scroll to position [0, 0]
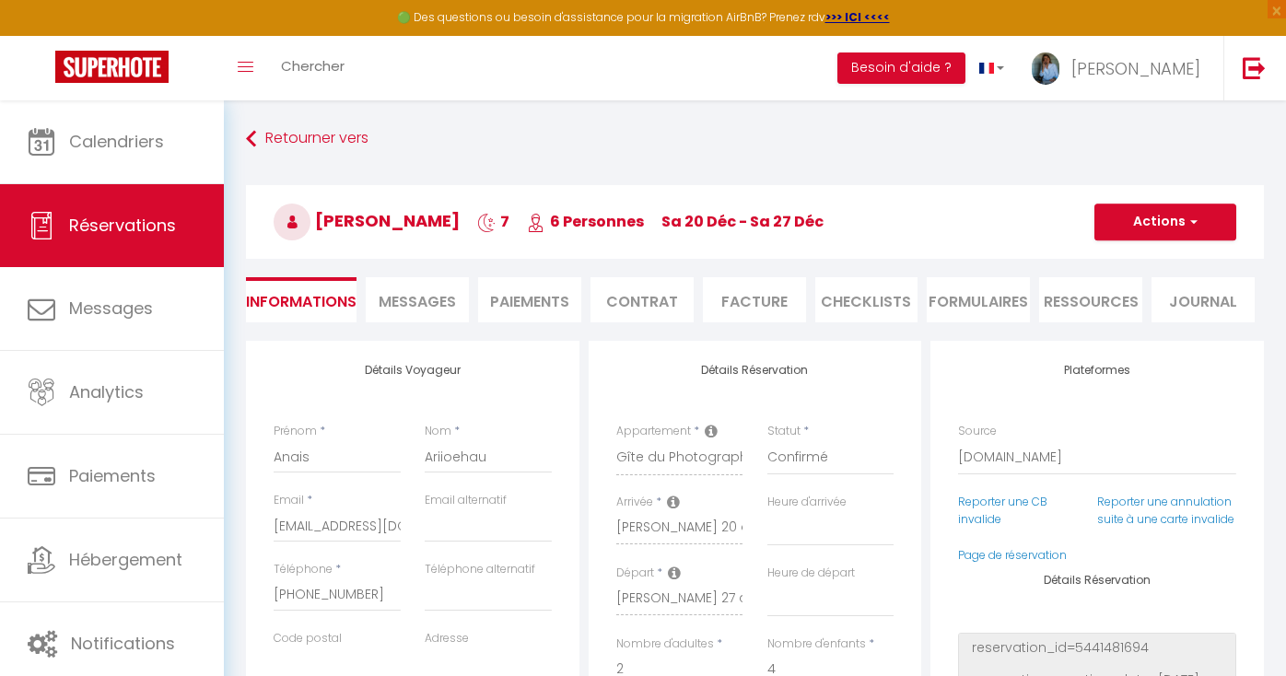
click at [414, 308] on span "Messages" at bounding box center [417, 301] width 77 height 21
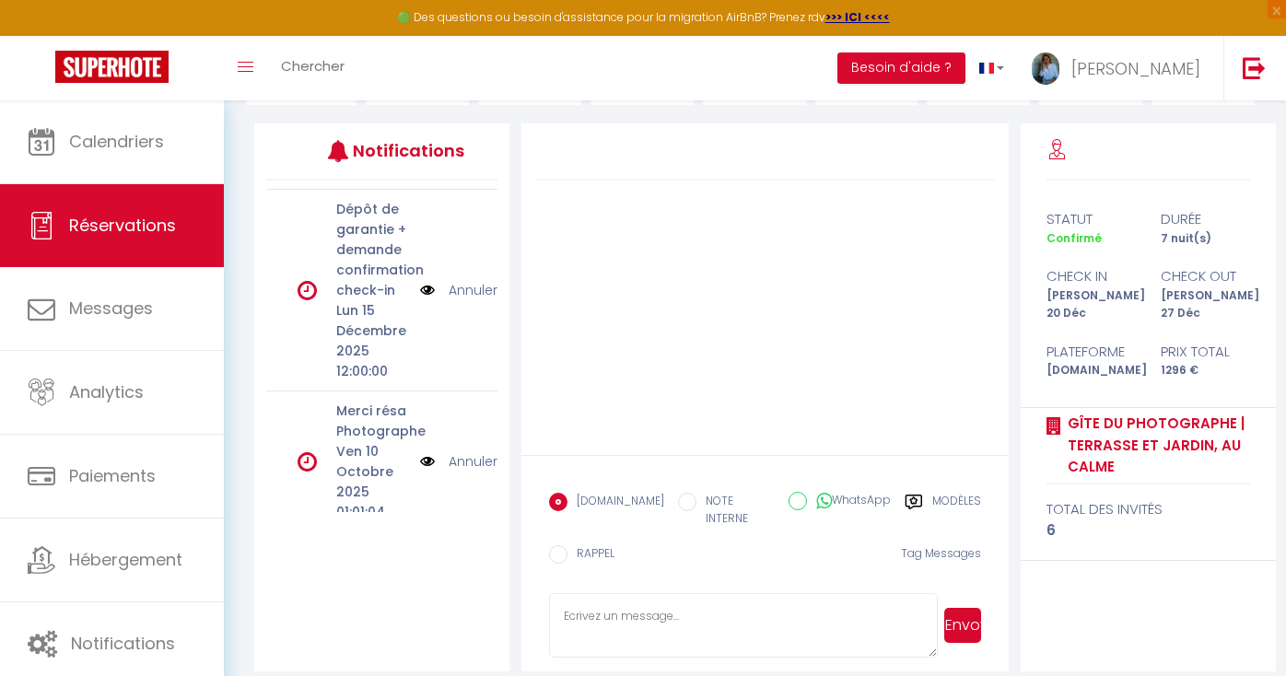
scroll to position [219, 0]
click at [426, 450] on img at bounding box center [427, 460] width 15 height 20
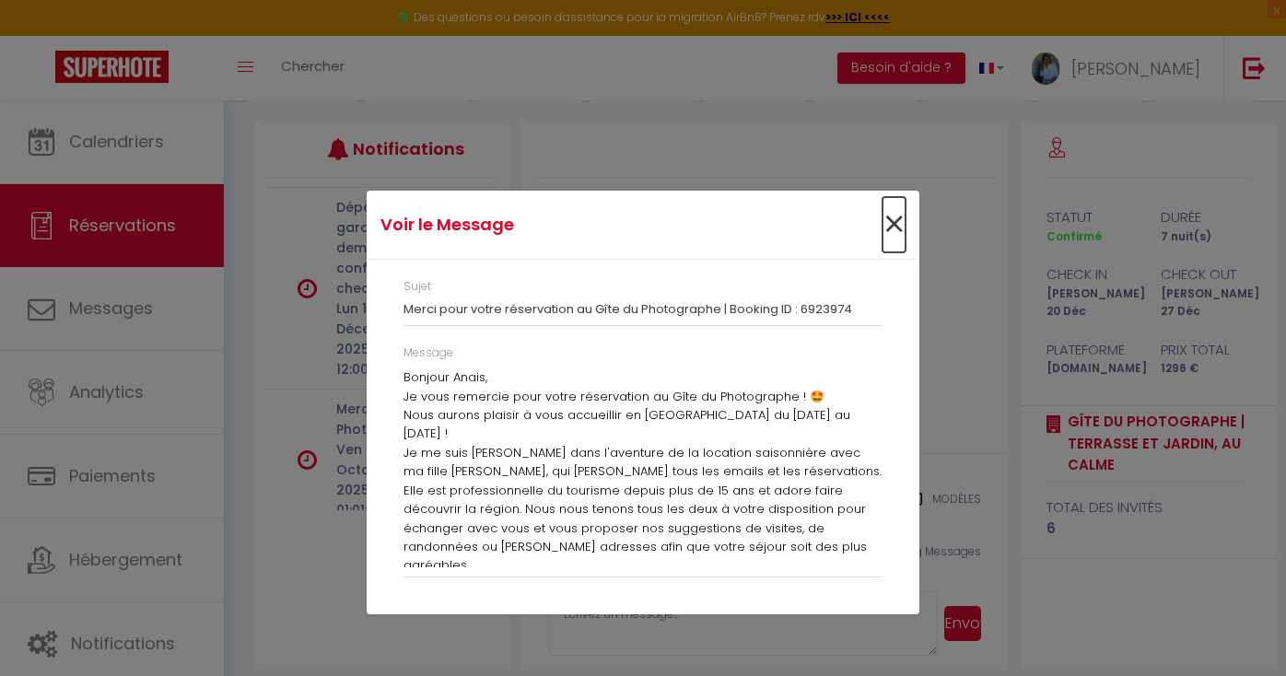
drag, startPoint x: 892, startPoint y: 223, endPoint x: 877, endPoint y: 228, distance: 15.4
click at [892, 223] on span "×" at bounding box center [894, 224] width 23 height 55
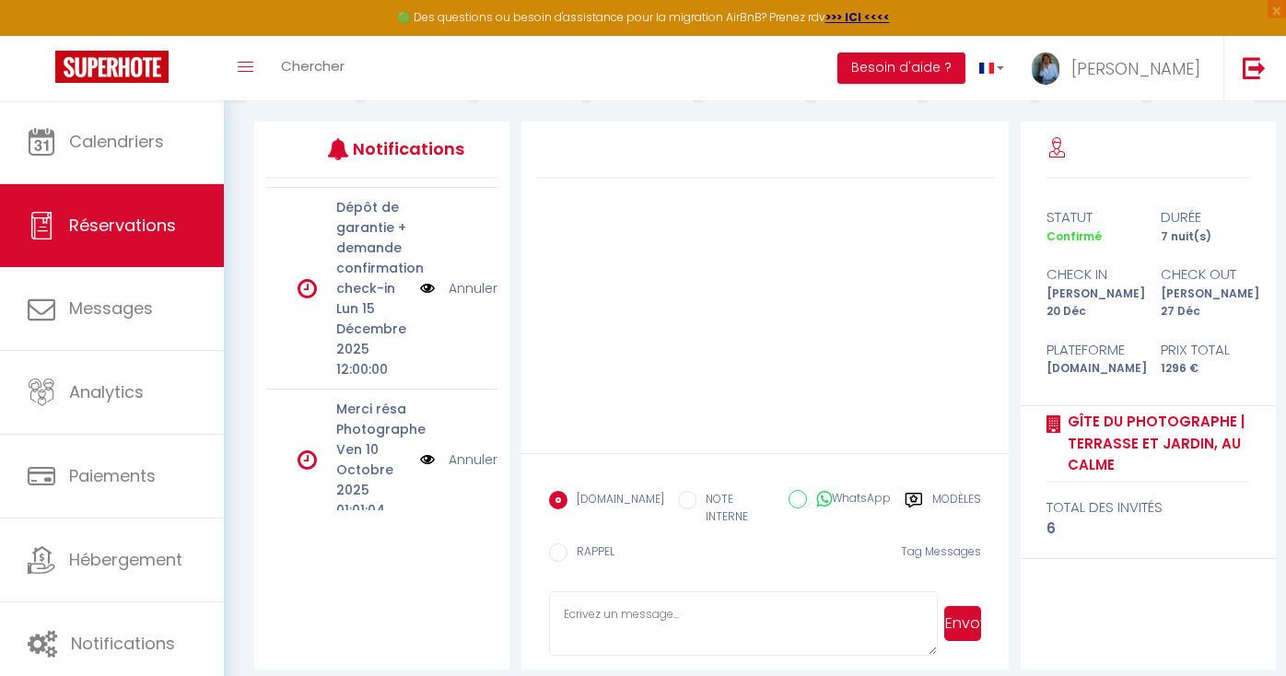
click at [467, 450] on link "Annuler" at bounding box center [473, 460] width 49 height 20
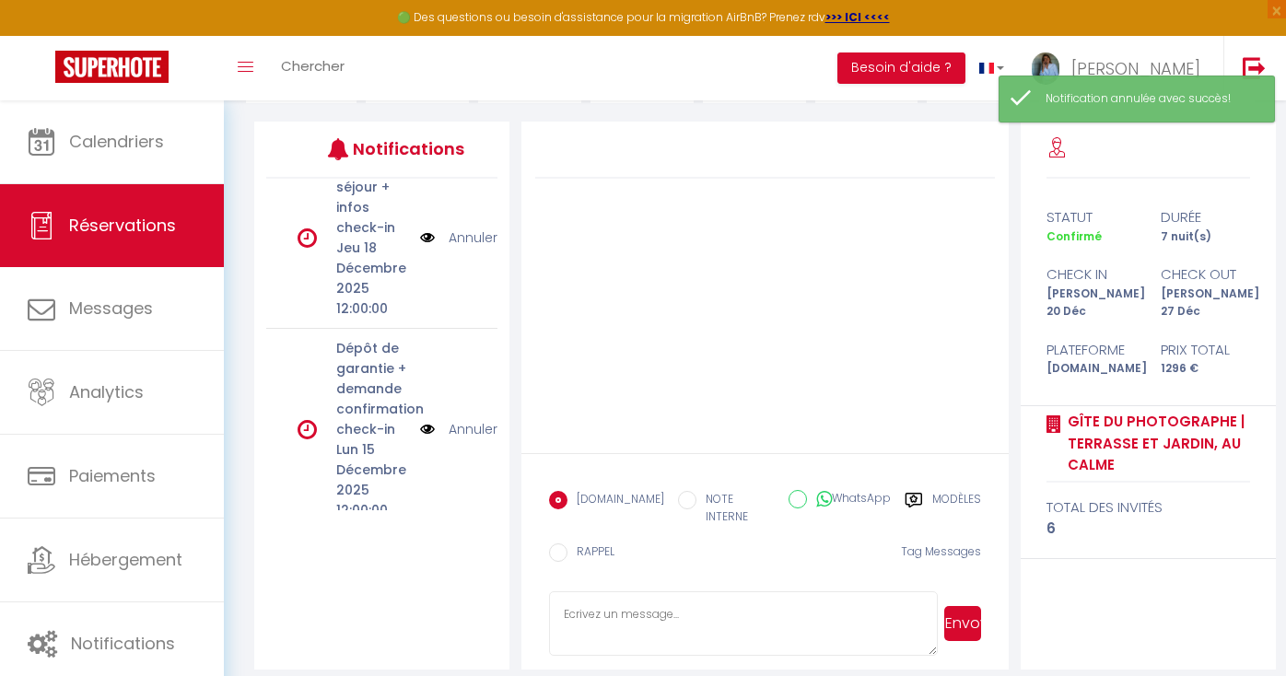
click at [626, 604] on textarea at bounding box center [743, 623] width 388 height 64
paste textarea "Loremip [DOLOR:SITAM_CONS]​, Ad elit seddoeiu temp incid utlaboreetd ma Aliq en…"
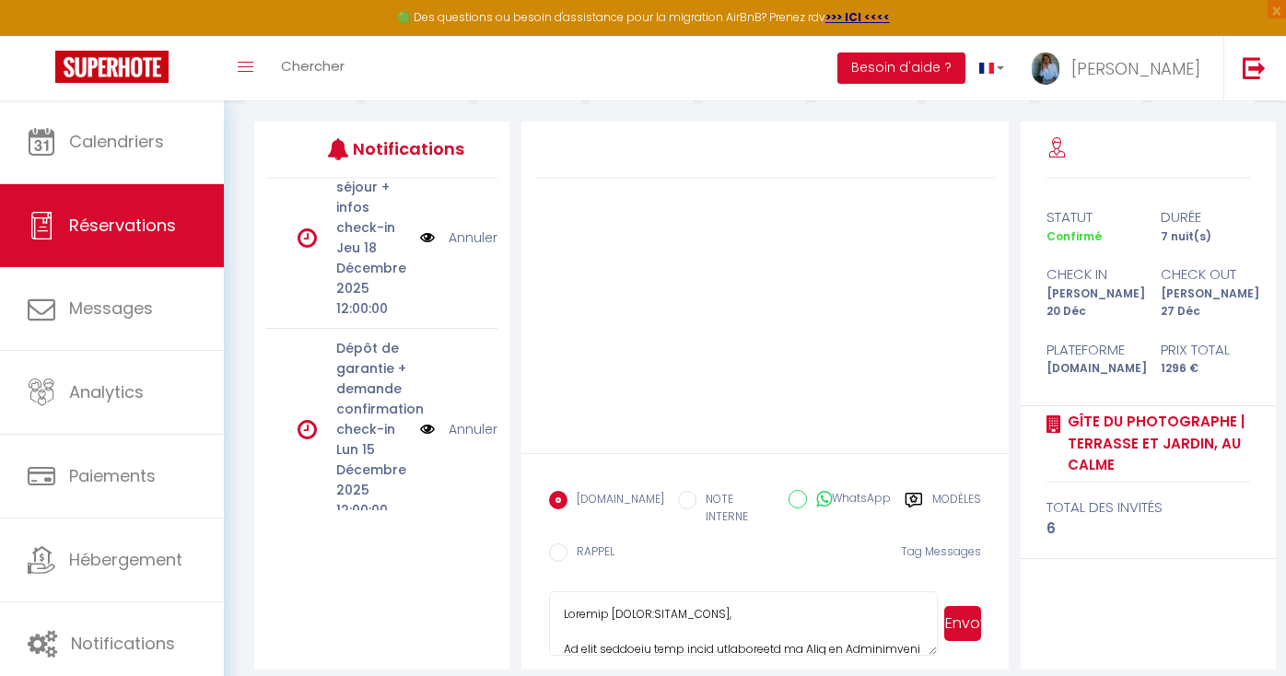
drag, startPoint x: 613, startPoint y: 603, endPoint x: 715, endPoint y: 607, distance: 102.3
click at [715, 607] on textarea at bounding box center [743, 623] width 388 height 64
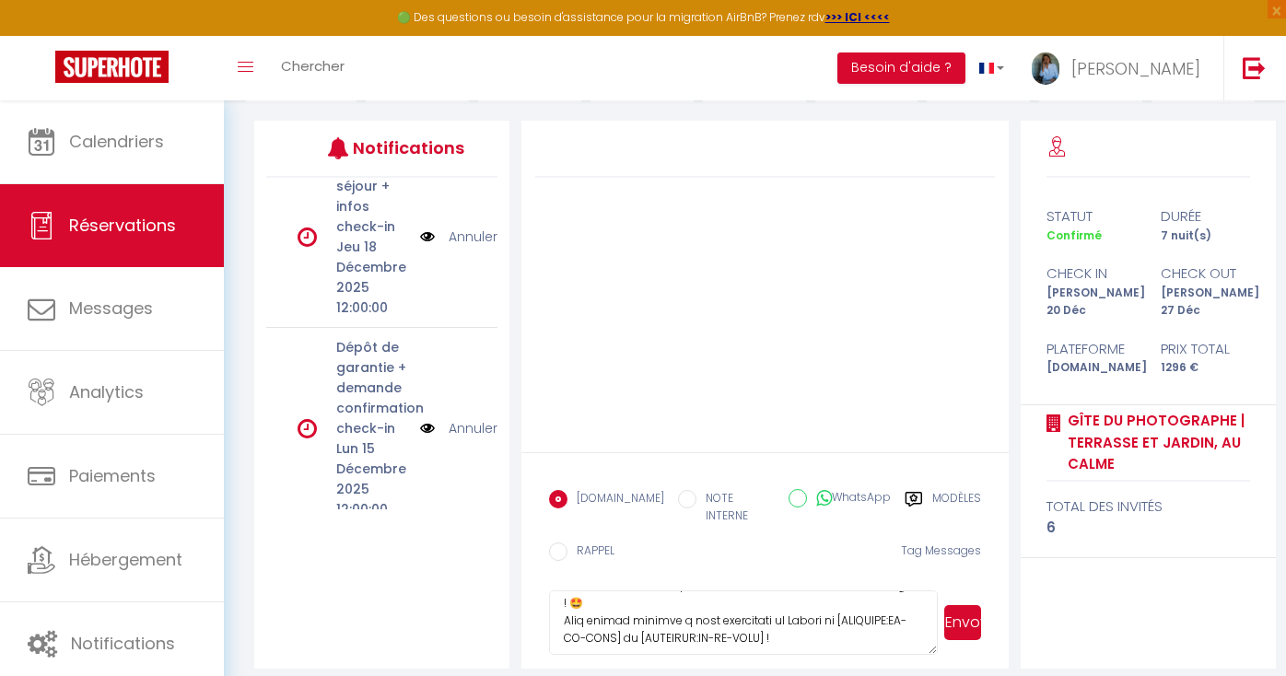
scroll to position [72, 0]
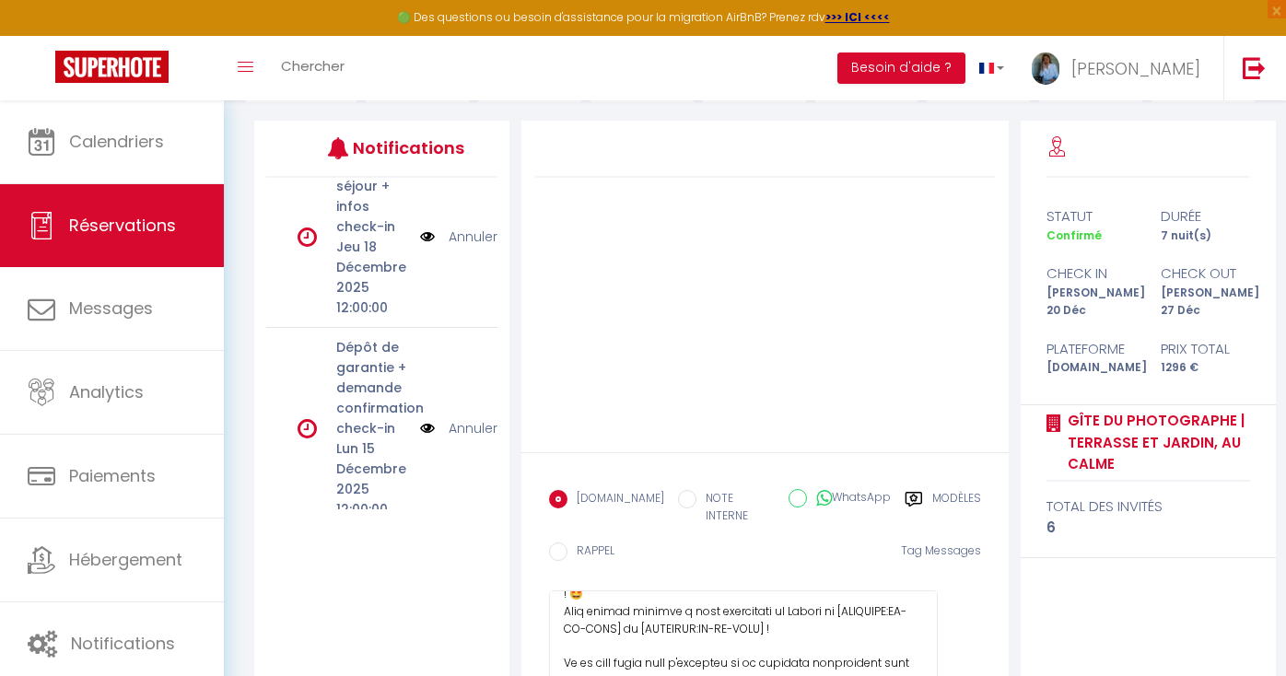
drag, startPoint x: 935, startPoint y: 637, endPoint x: 962, endPoint y: 781, distance: 147.1
click at [962, 456] on html "🟢 Des questions ou besoin d'assistance pour la migration AirBnB? Prenez rdv >>>…" at bounding box center [643, 118] width 1286 height 676
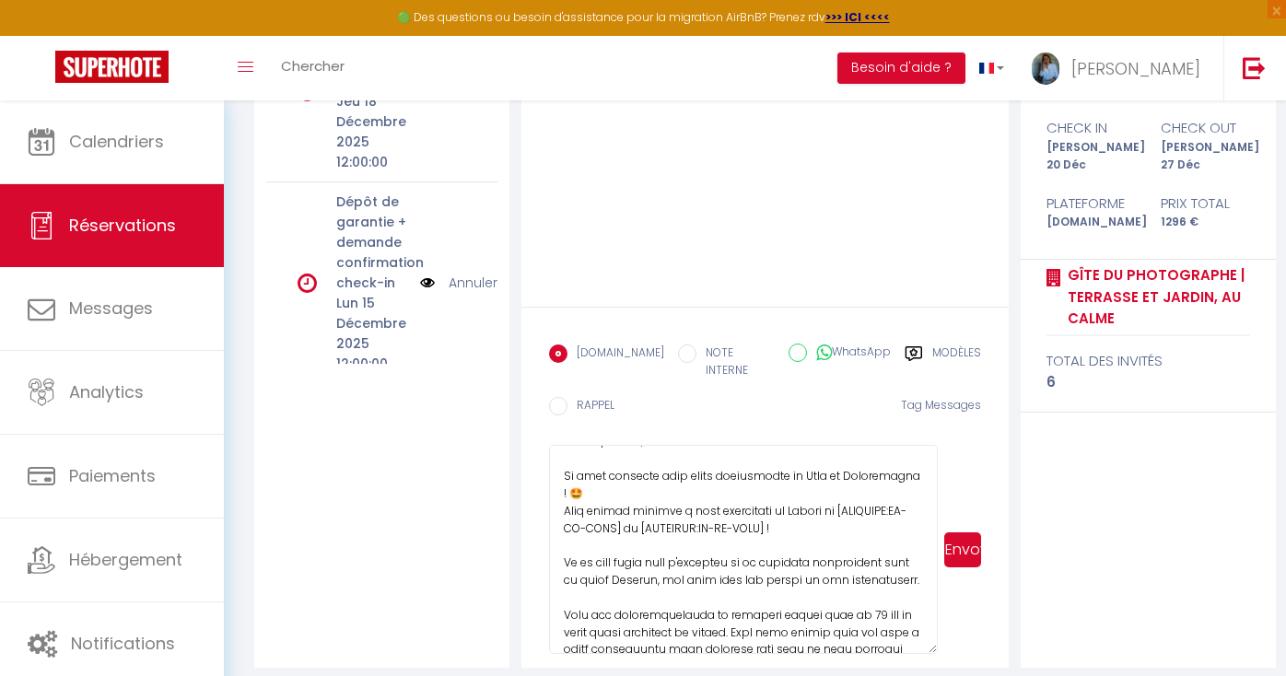
scroll to position [0, 0]
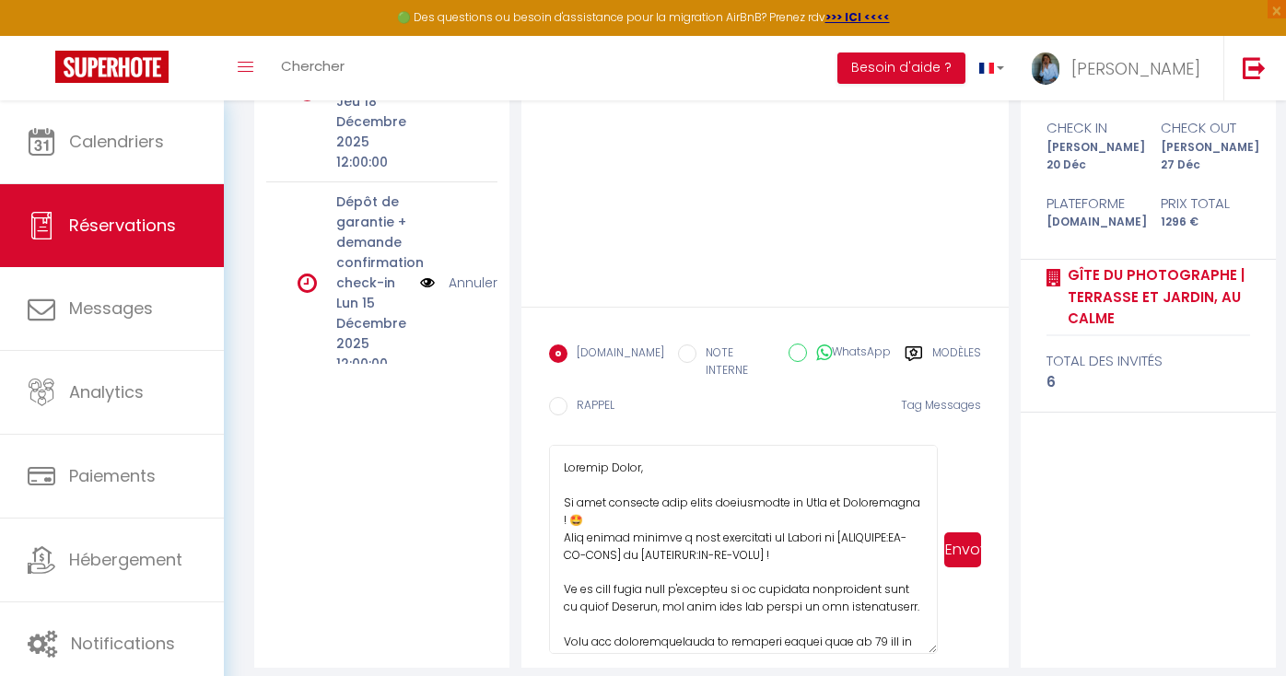
drag, startPoint x: 824, startPoint y: 525, endPoint x: 778, endPoint y: 541, distance: 49.5
click at [778, 541] on textarea at bounding box center [743, 549] width 388 height 209
click at [643, 544] on textarea at bounding box center [743, 549] width 388 height 209
drag, startPoint x: 685, startPoint y: 522, endPoint x: 710, endPoint y: 522, distance: 24.9
click at [710, 522] on textarea at bounding box center [743, 549] width 388 height 209
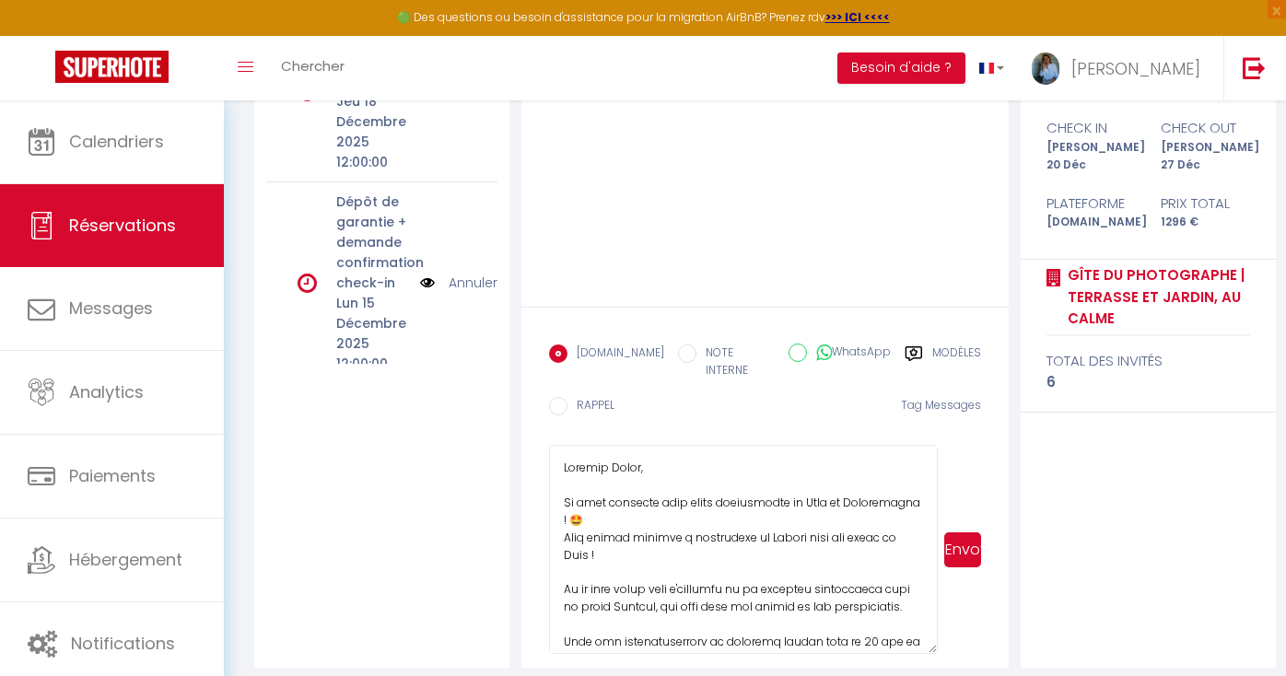
click at [735, 524] on textarea at bounding box center [743, 549] width 388 height 209
click at [684, 550] on textarea at bounding box center [743, 549] width 388 height 209
click at [681, 543] on textarea at bounding box center [743, 549] width 388 height 209
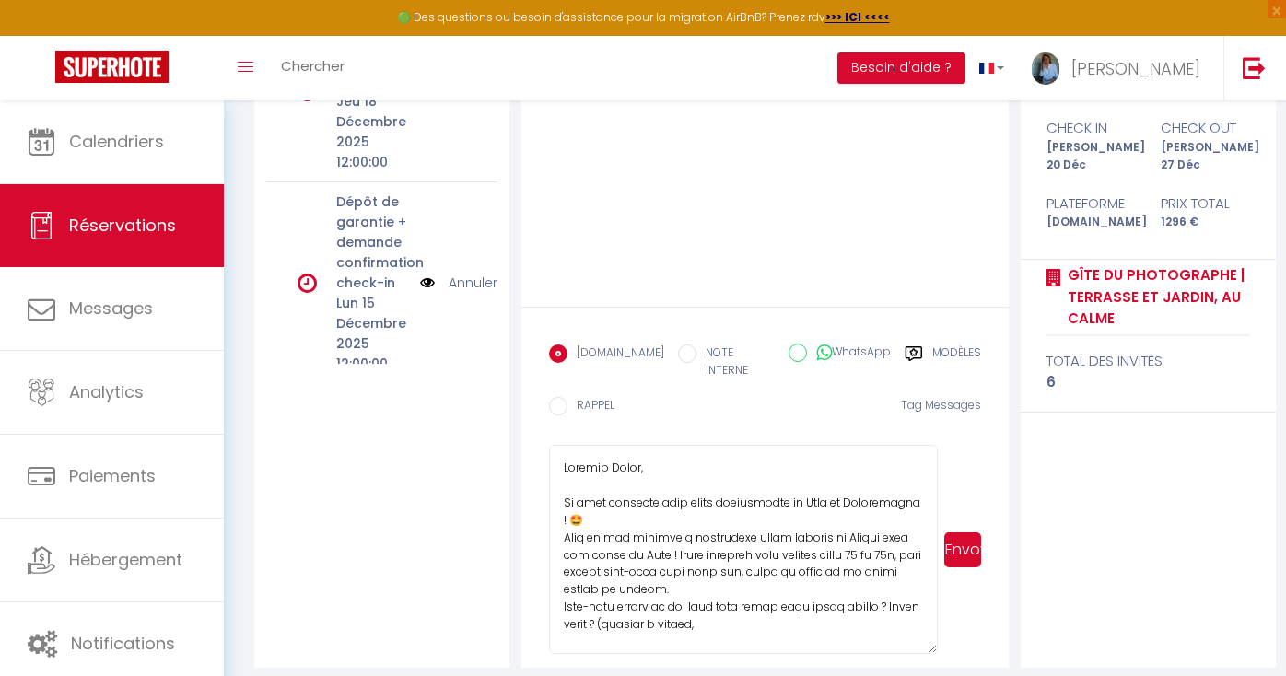
click at [727, 608] on textarea at bounding box center [743, 549] width 388 height 209
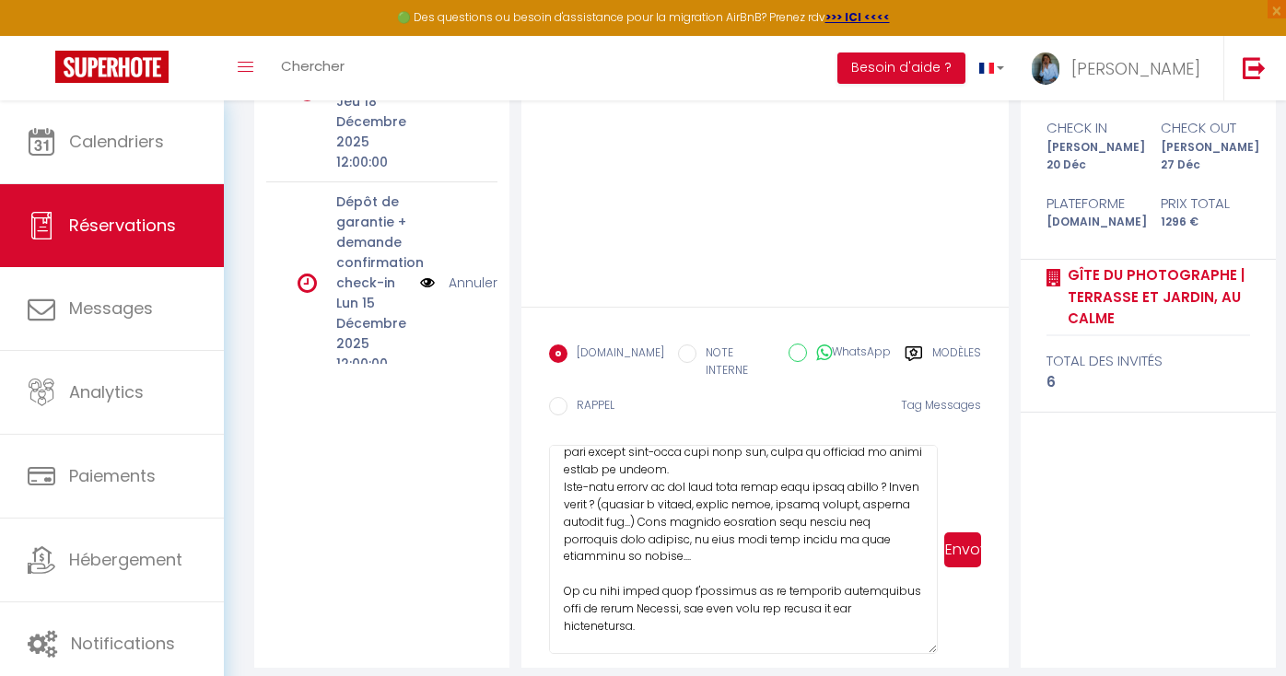
scroll to position [136, 0]
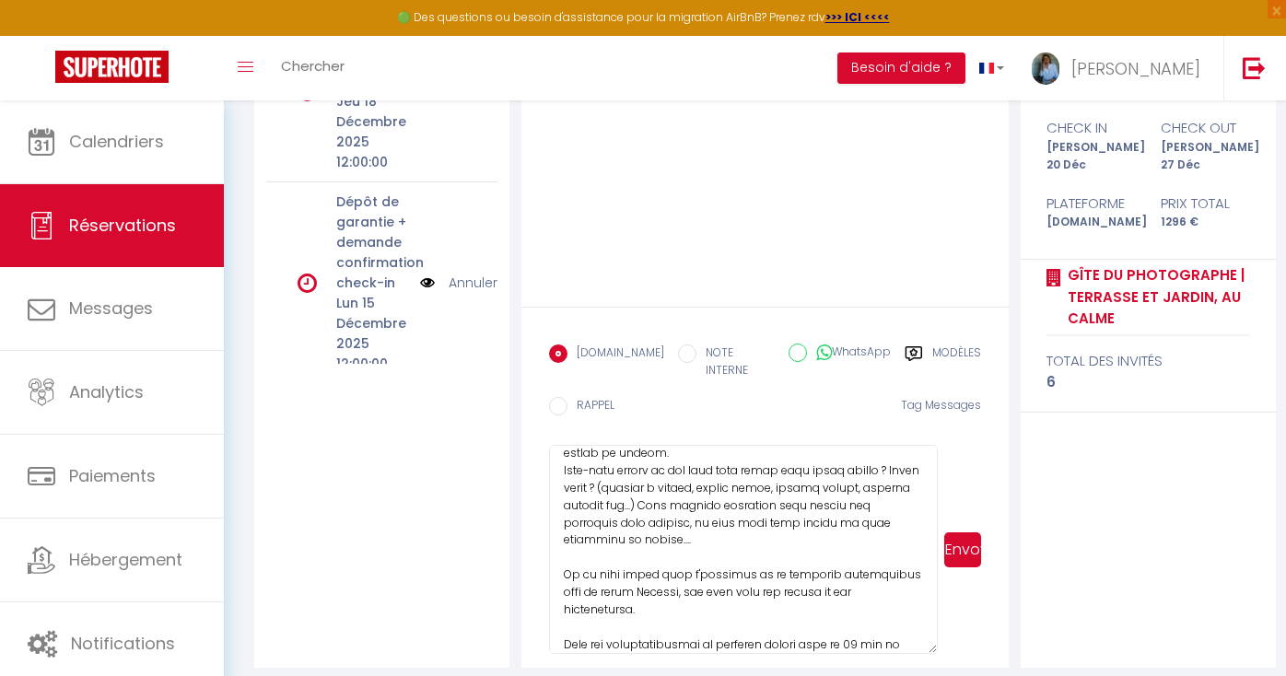
drag, startPoint x: 727, startPoint y: 608, endPoint x: 609, endPoint y: 546, distance: 133.1
click at [609, 546] on textarea at bounding box center [743, 549] width 388 height 209
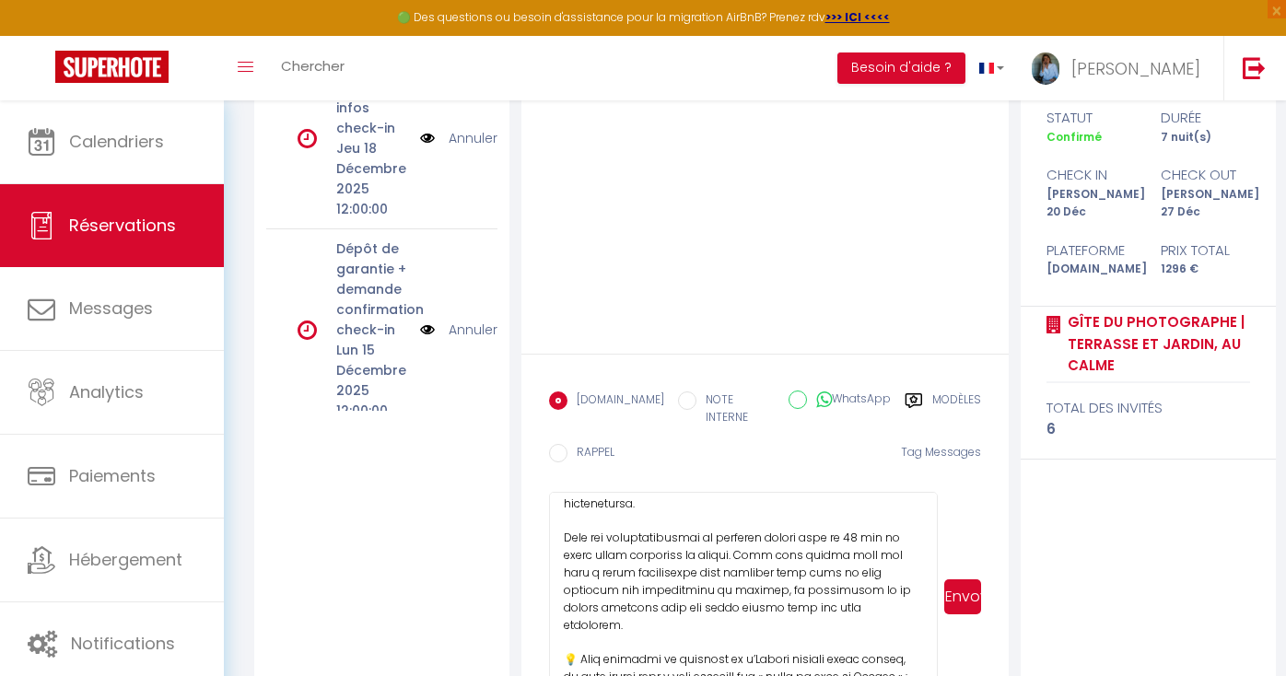
scroll to position [303, 0]
drag, startPoint x: 609, startPoint y: 546, endPoint x: 770, endPoint y: 560, distance: 161.8
click at [770, 560] on textarea at bounding box center [743, 596] width 388 height 209
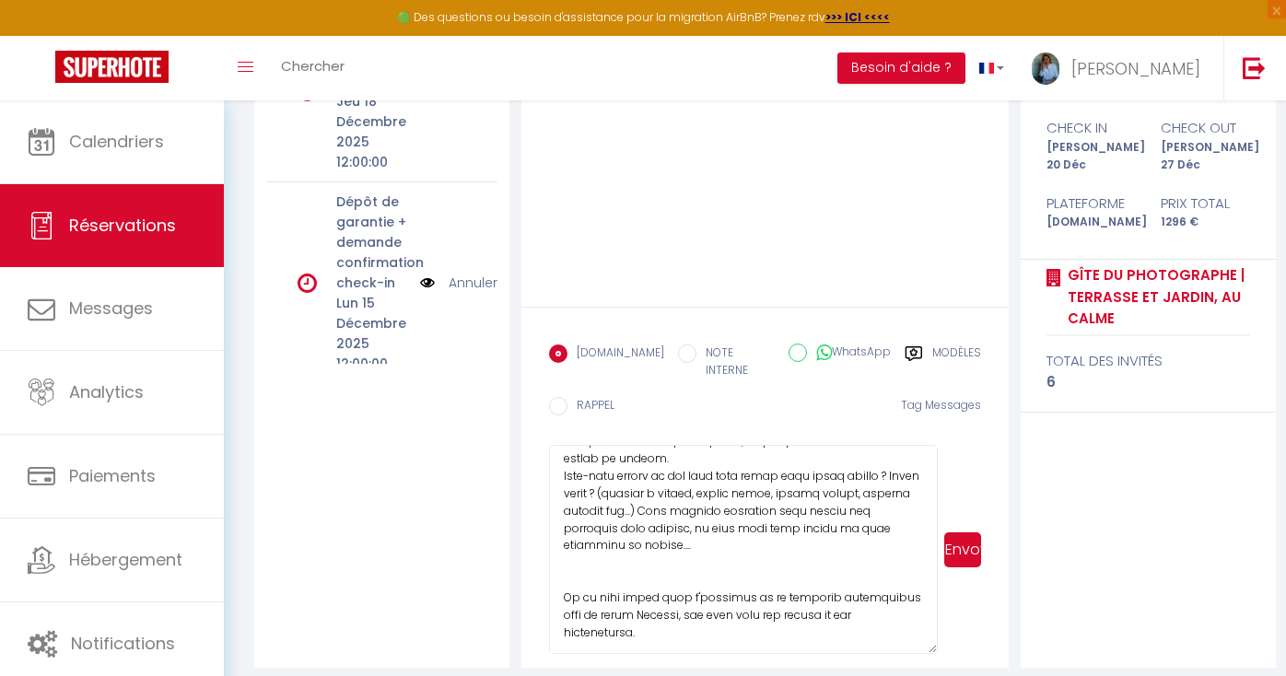
scroll to position [142, 0]
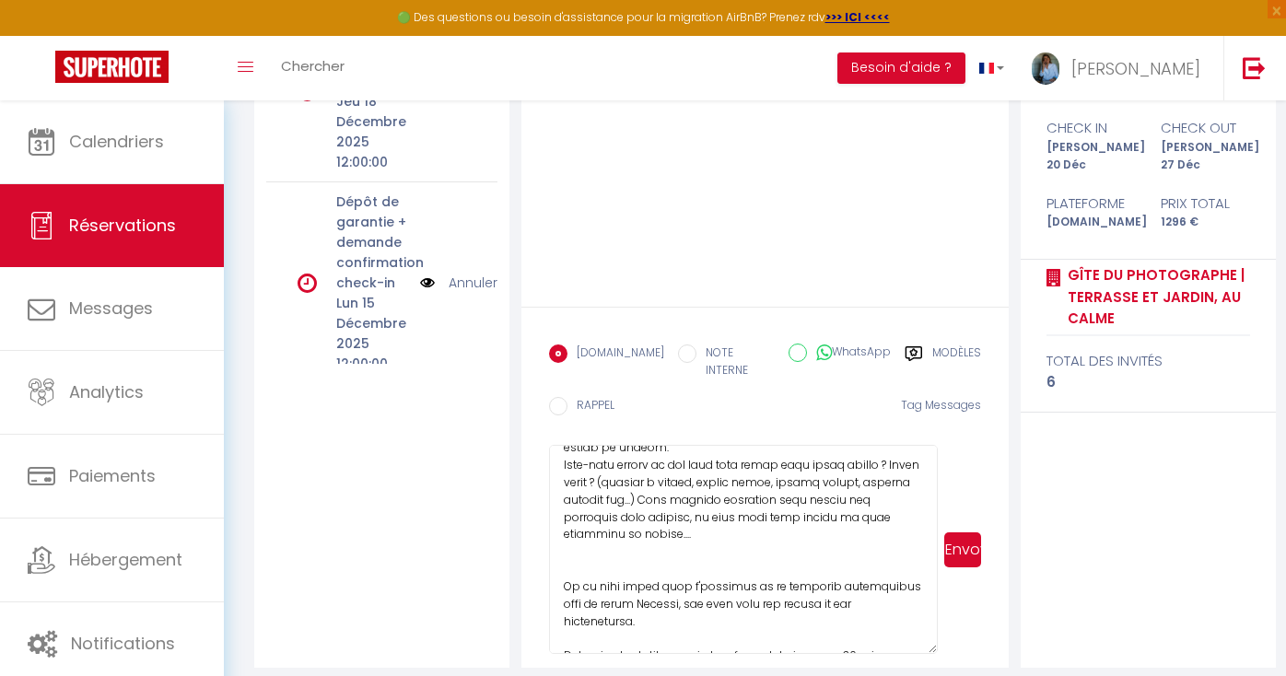
click at [598, 544] on textarea at bounding box center [743, 549] width 388 height 209
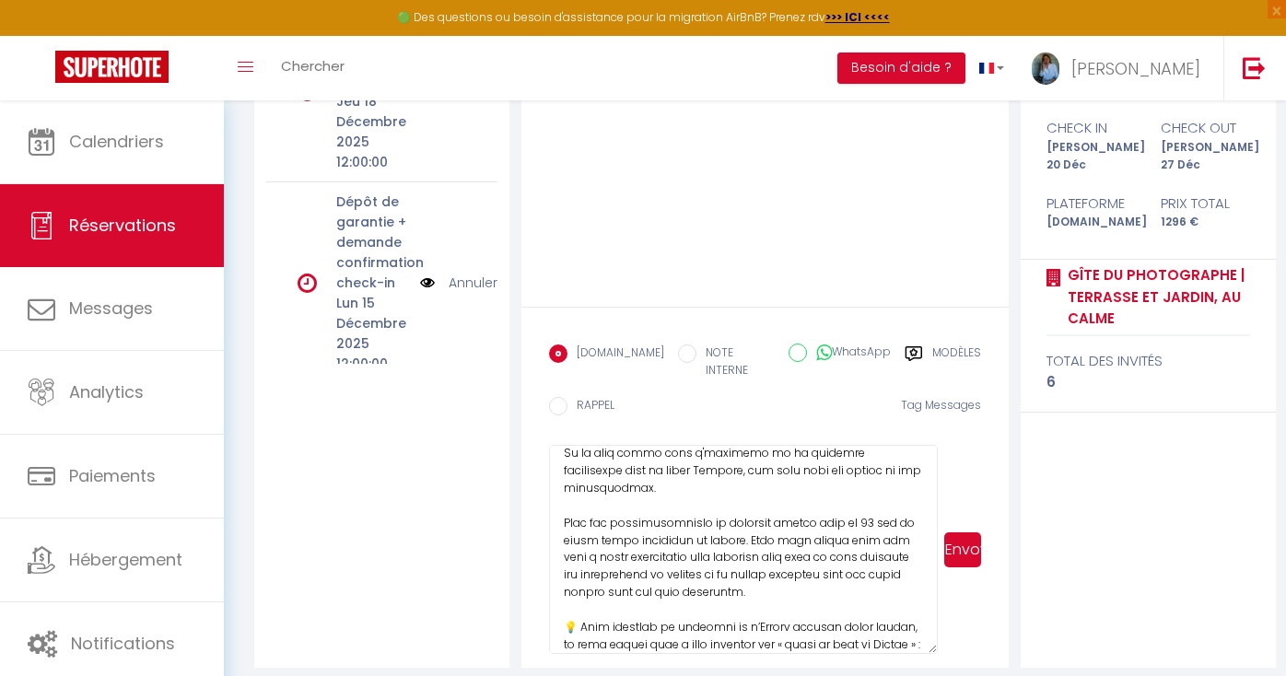
scroll to position [344, 0]
click at [800, 554] on textarea at bounding box center [743, 549] width 388 height 209
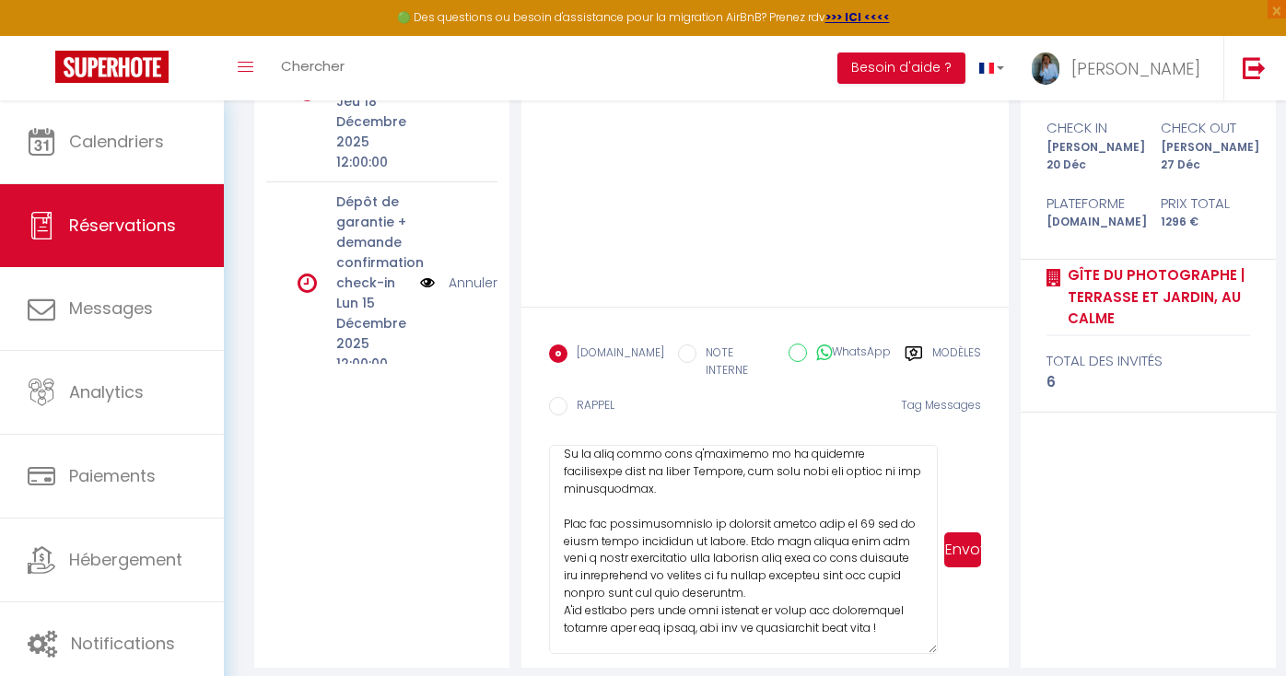
paste textarea "[URL][DOMAIN_NAME][DATE]"
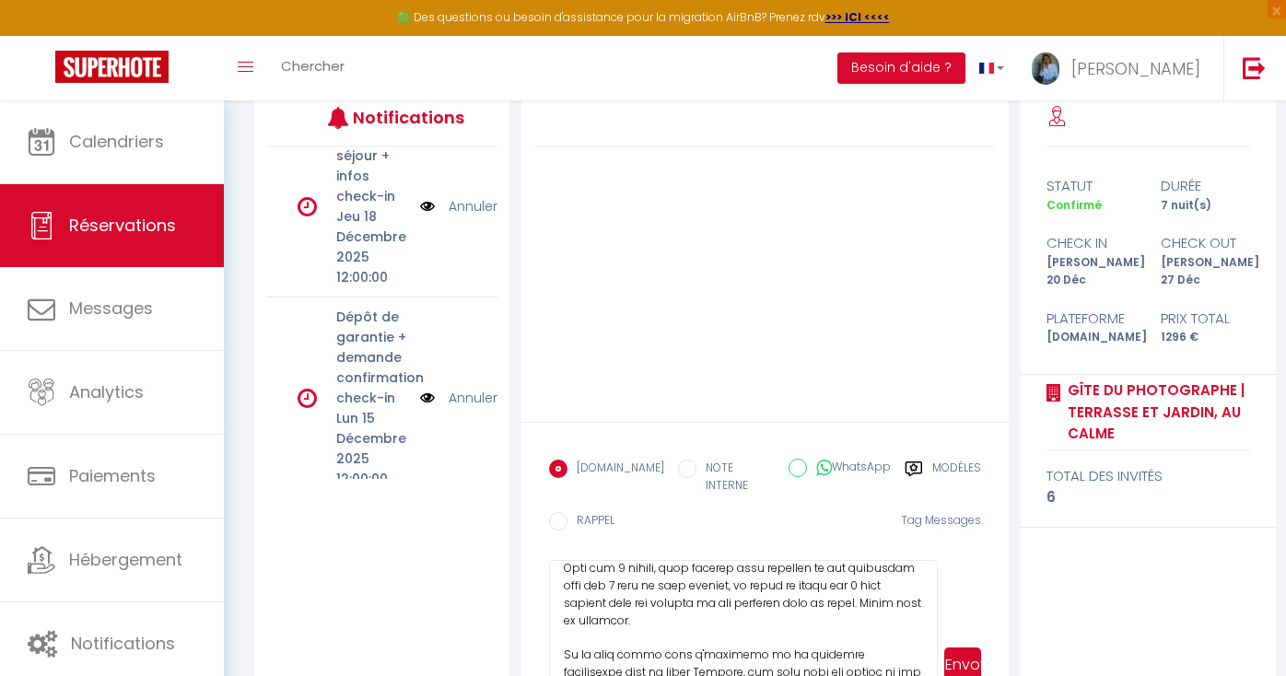
scroll to position [261, 0]
type textarea "Loremip Dolor​, Si amet consecte adip elits doeiusmodte in Utla et Doloremagna …"
click at [965, 648] on button "Envoyer" at bounding box center [962, 665] width 37 height 35
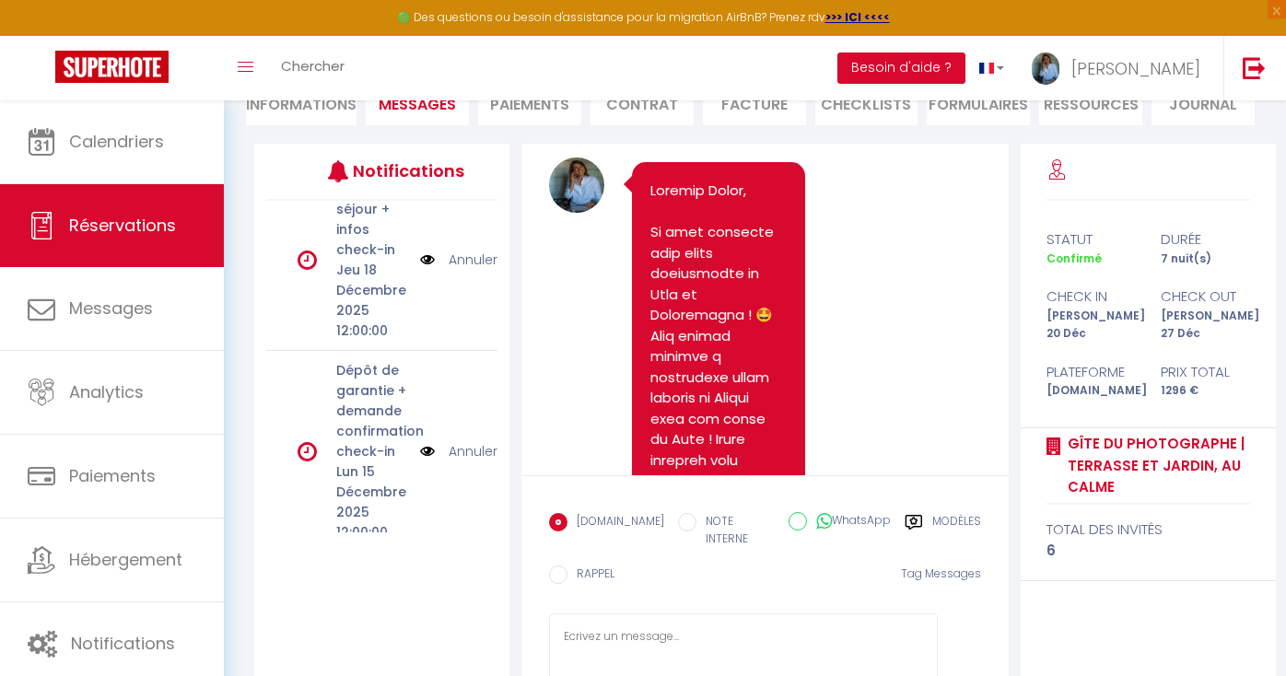
scroll to position [0, 0]
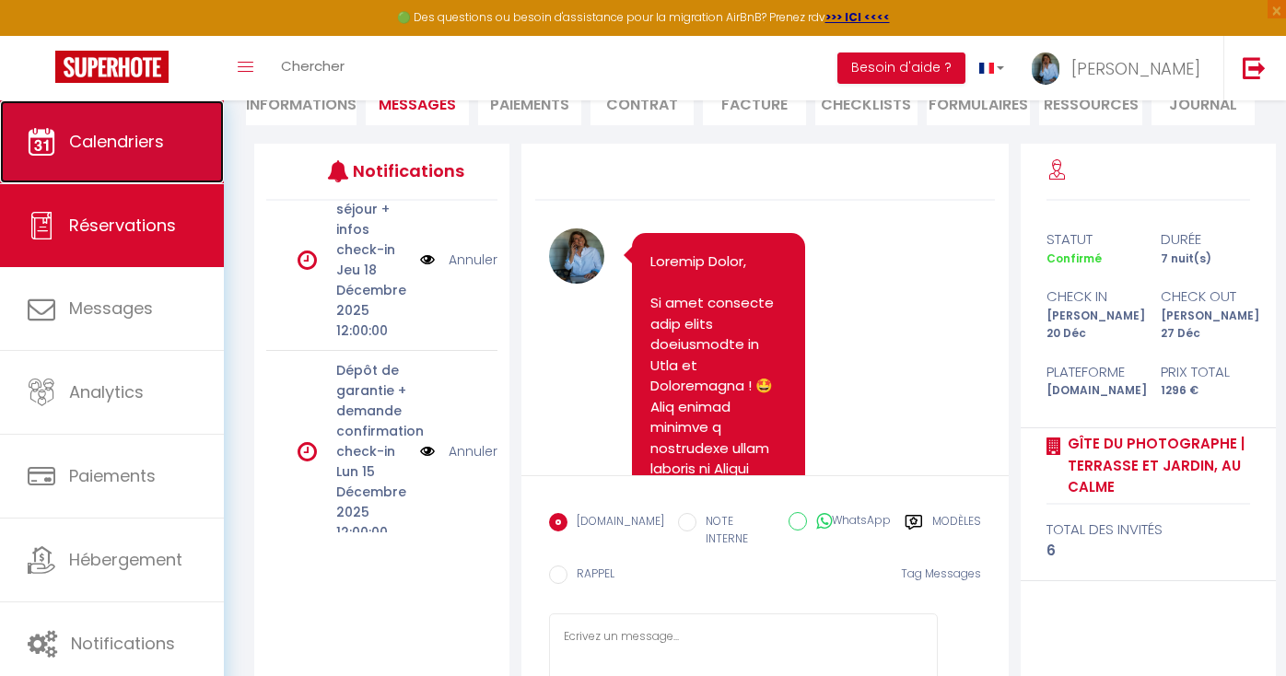
click at [88, 153] on link "Calendriers" at bounding box center [112, 141] width 224 height 83
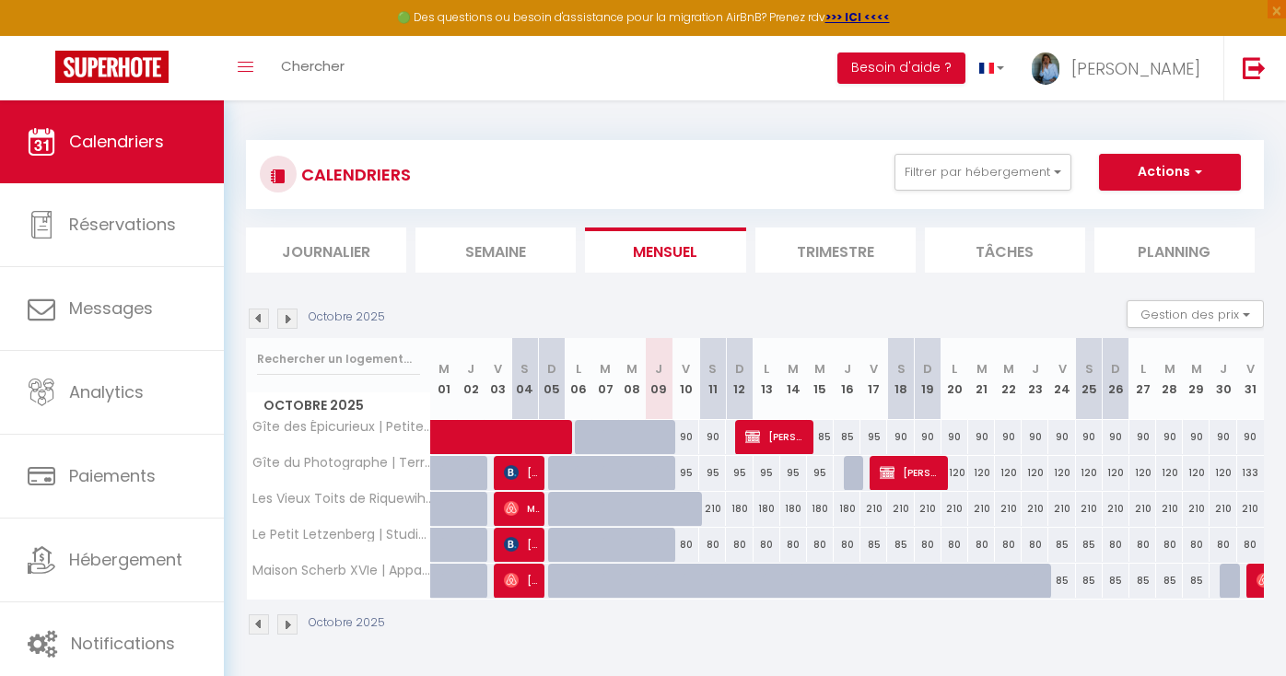
click at [287, 322] on img at bounding box center [287, 319] width 20 height 20
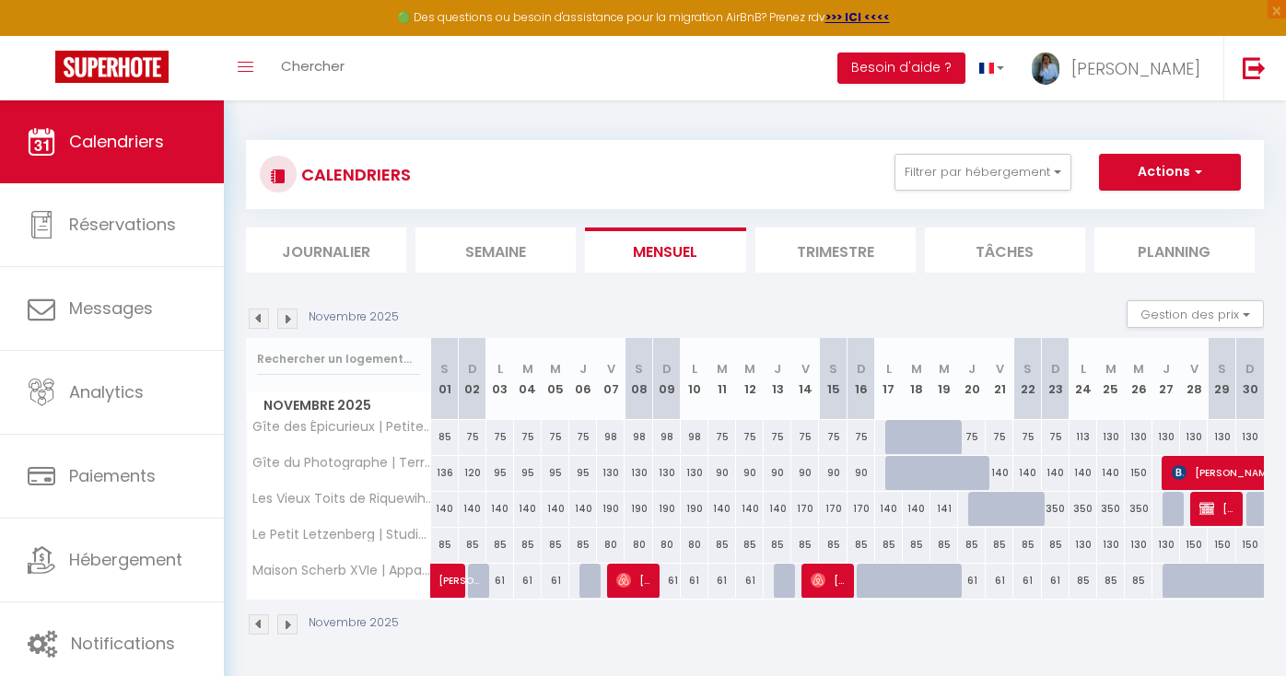
click at [286, 320] on img at bounding box center [287, 319] width 20 height 20
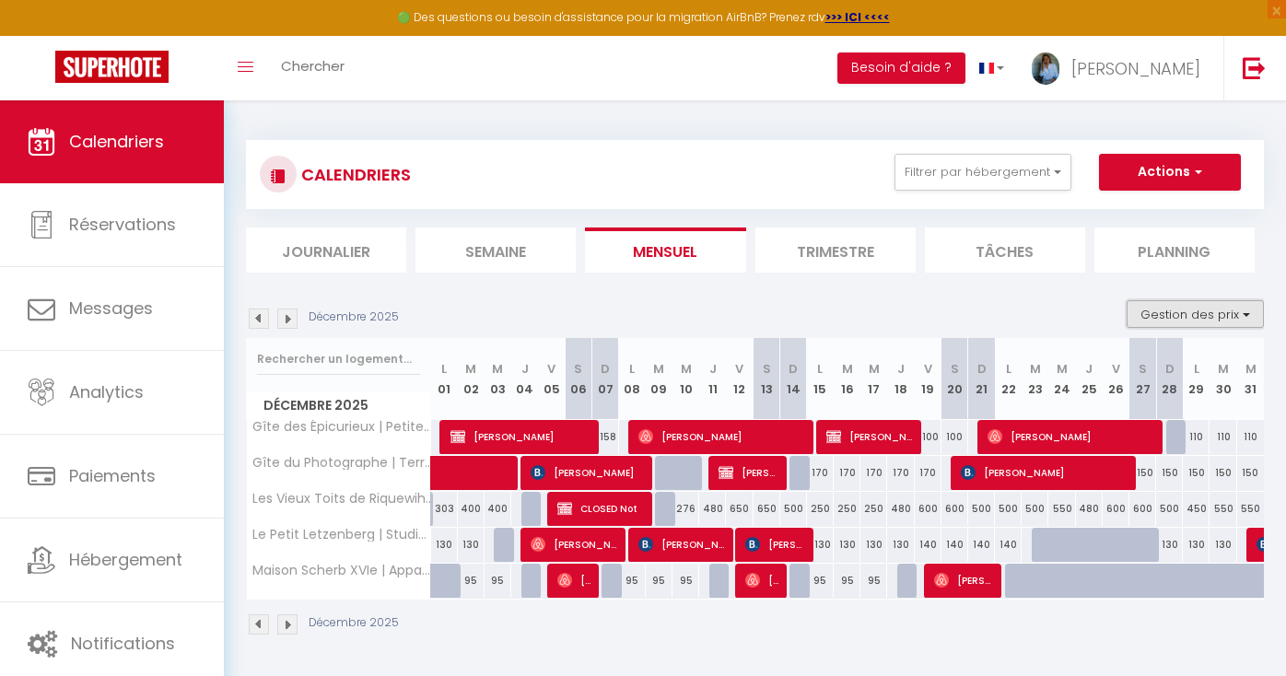
click at [1235, 314] on button "Gestion des prix" at bounding box center [1195, 314] width 137 height 28
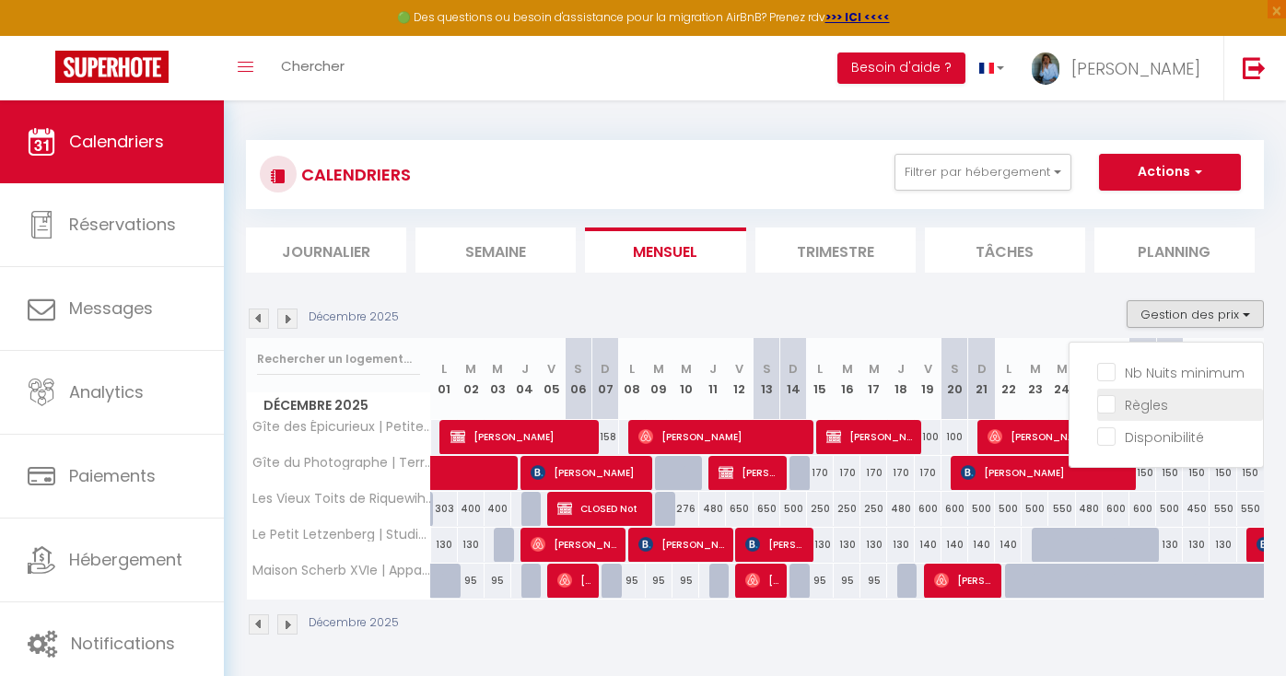
drag, startPoint x: 1106, startPoint y: 372, endPoint x: 1105, endPoint y: 405, distance: 33.2
click at [1106, 372] on input "Nb Nuits minimum" at bounding box center [1180, 371] width 166 height 18
checkbox input "true"
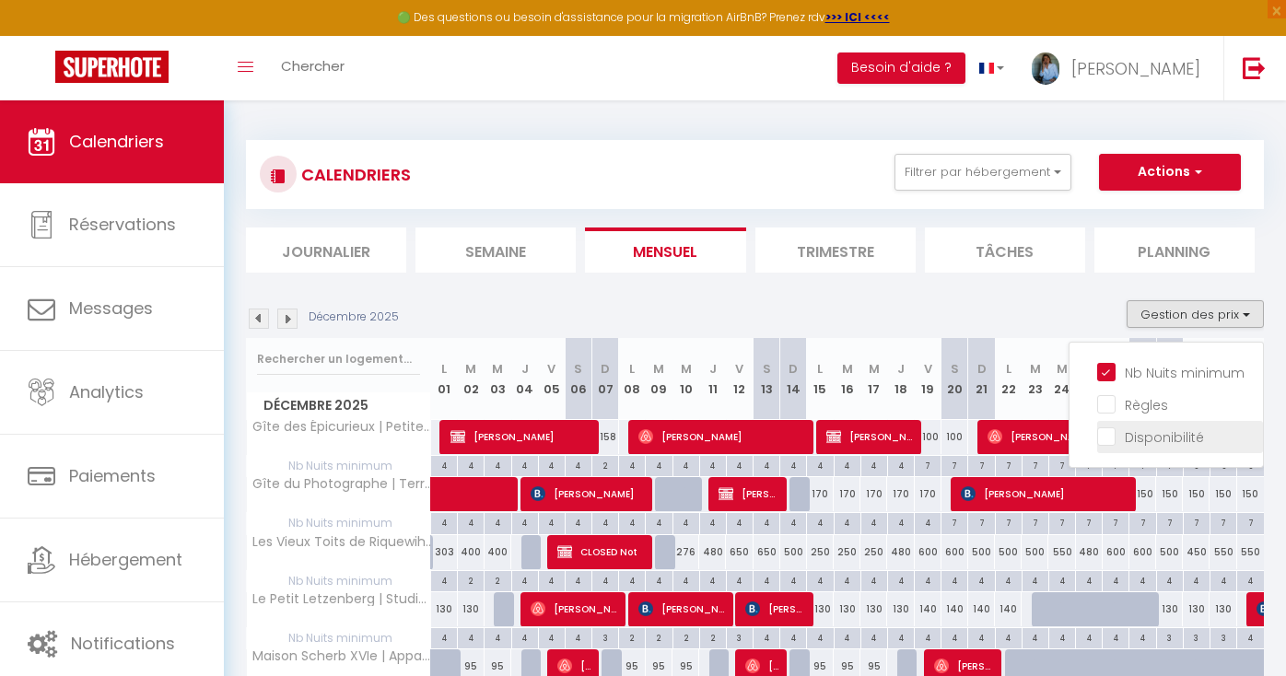
click at [1105, 405] on input "Règles" at bounding box center [1180, 403] width 166 height 18
checkbox input "true"
click at [1111, 440] on input "Disponibilité" at bounding box center [1180, 436] width 166 height 18
checkbox input "true"
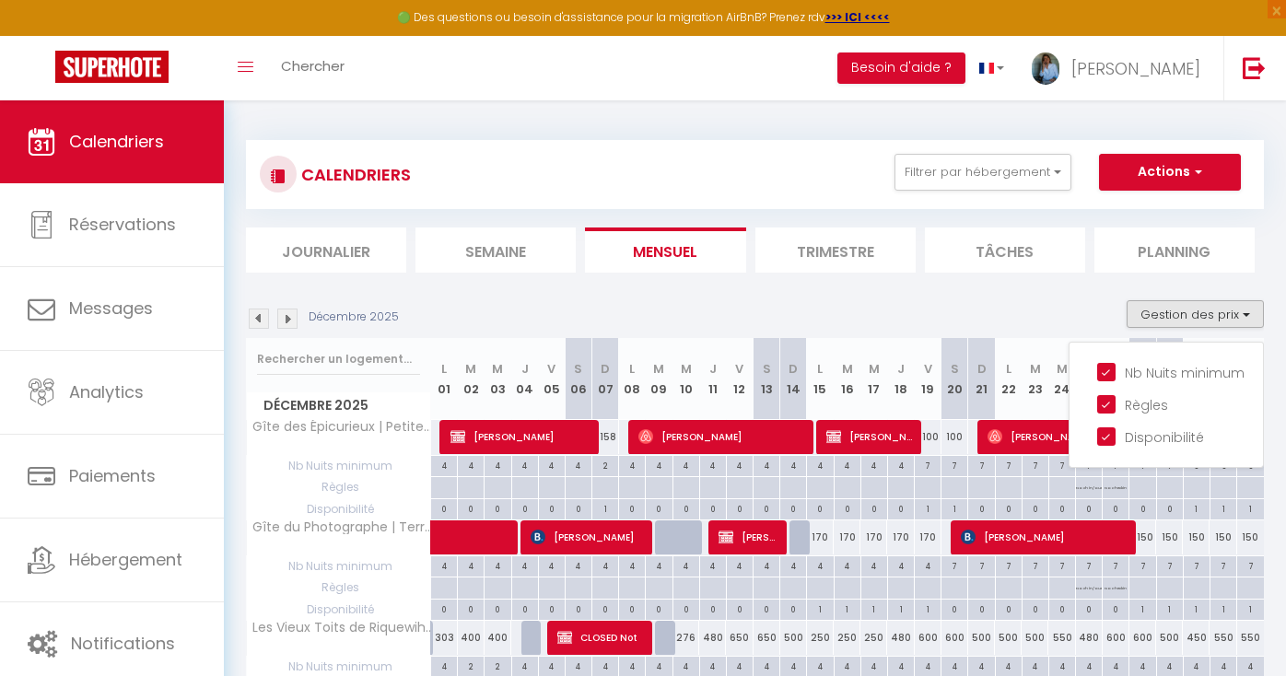
click at [1000, 300] on div "Décembre 2025 Gestion des prix Nb Nuits minimum Règles Disponibilité" at bounding box center [755, 319] width 1018 height 38
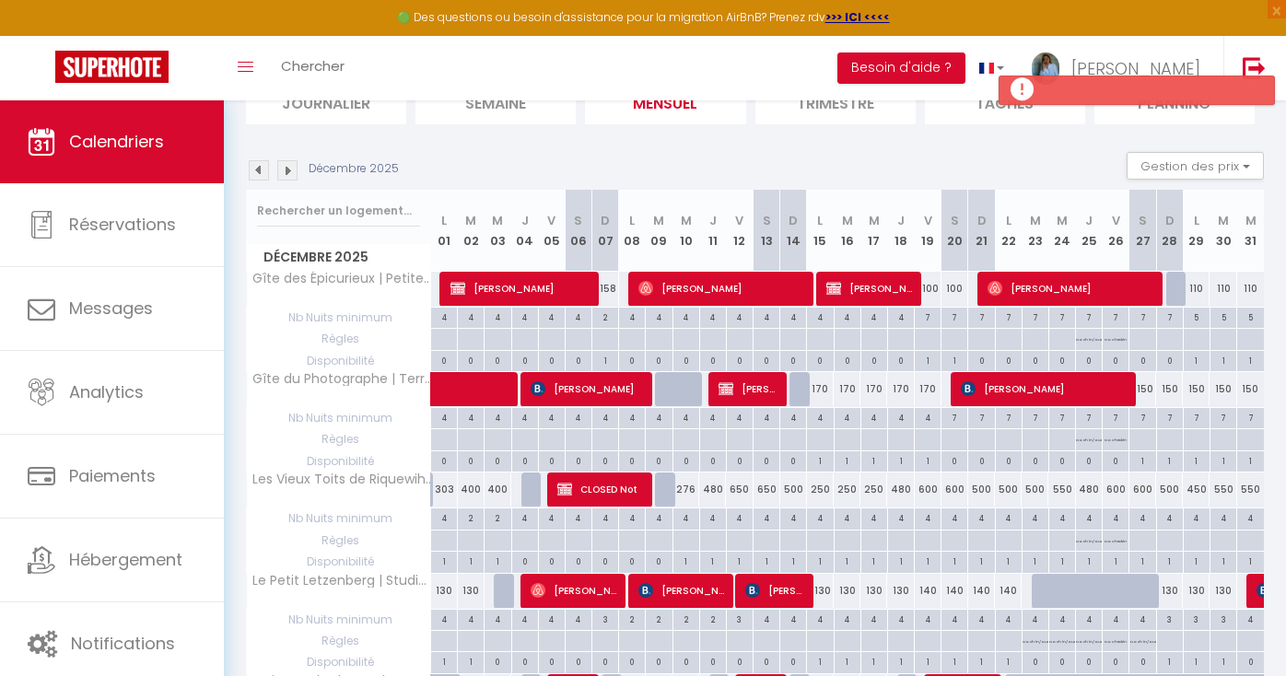
scroll to position [153, 0]
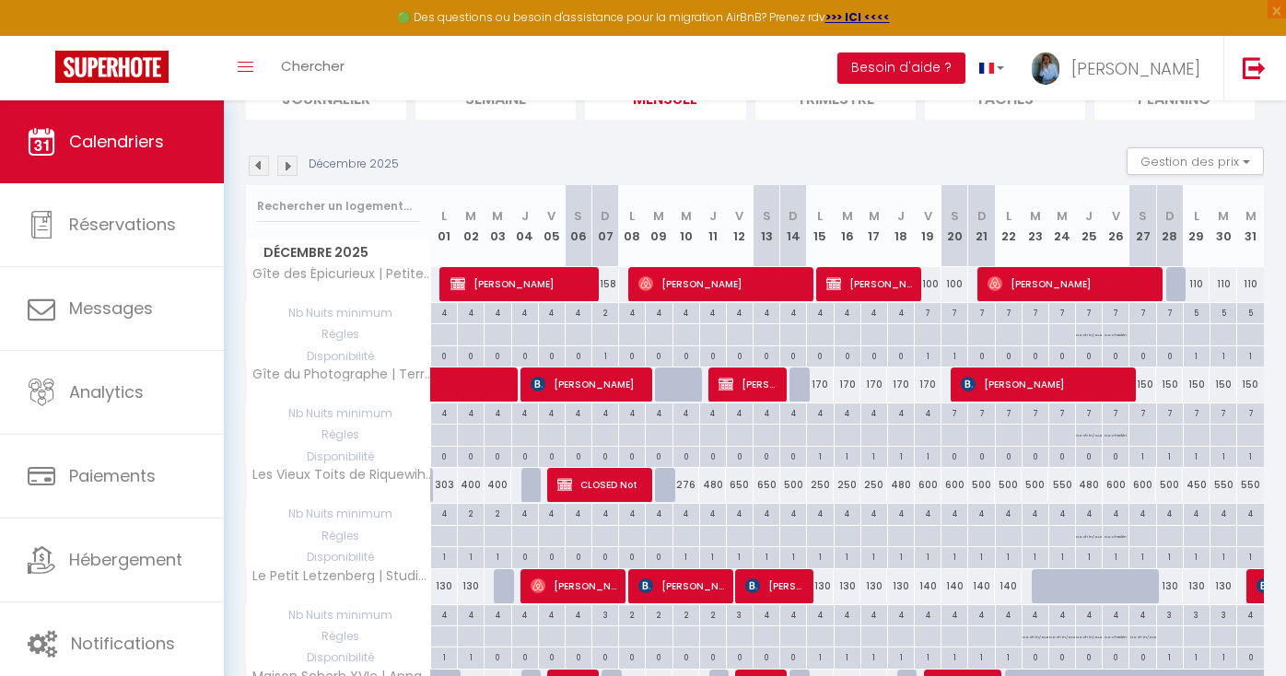
click at [444, 516] on div "4" at bounding box center [444, 513] width 26 height 18
type input "4"
type input "Lun 01 Décembre 2025"
type input "[DATE] Décembre 2025"
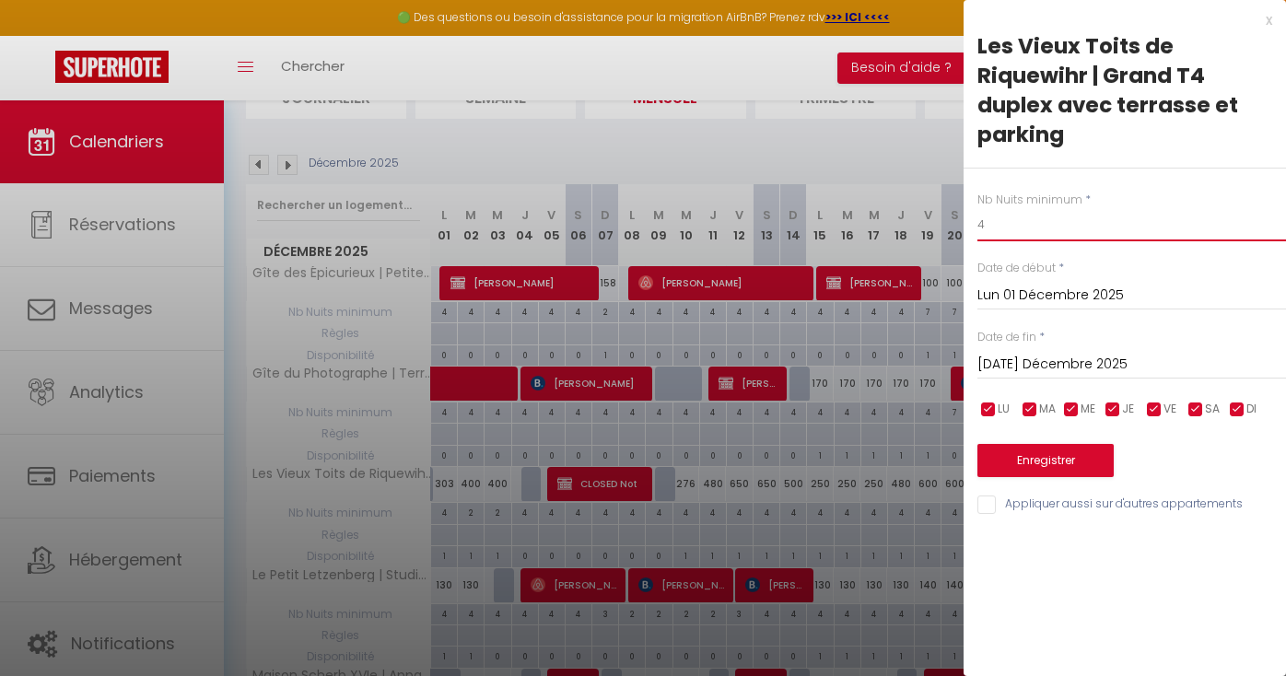
drag, startPoint x: 1000, startPoint y: 223, endPoint x: 911, endPoint y: 209, distance: 89.5
click at [911, 209] on body "🟢 Des questions ou besoin d'assistance pour la migration AirBnB? Prenez rdv >>>…" at bounding box center [643, 396] width 1286 height 899
type input "2"
click at [1039, 466] on button "Enregistrer" at bounding box center [1045, 460] width 136 height 33
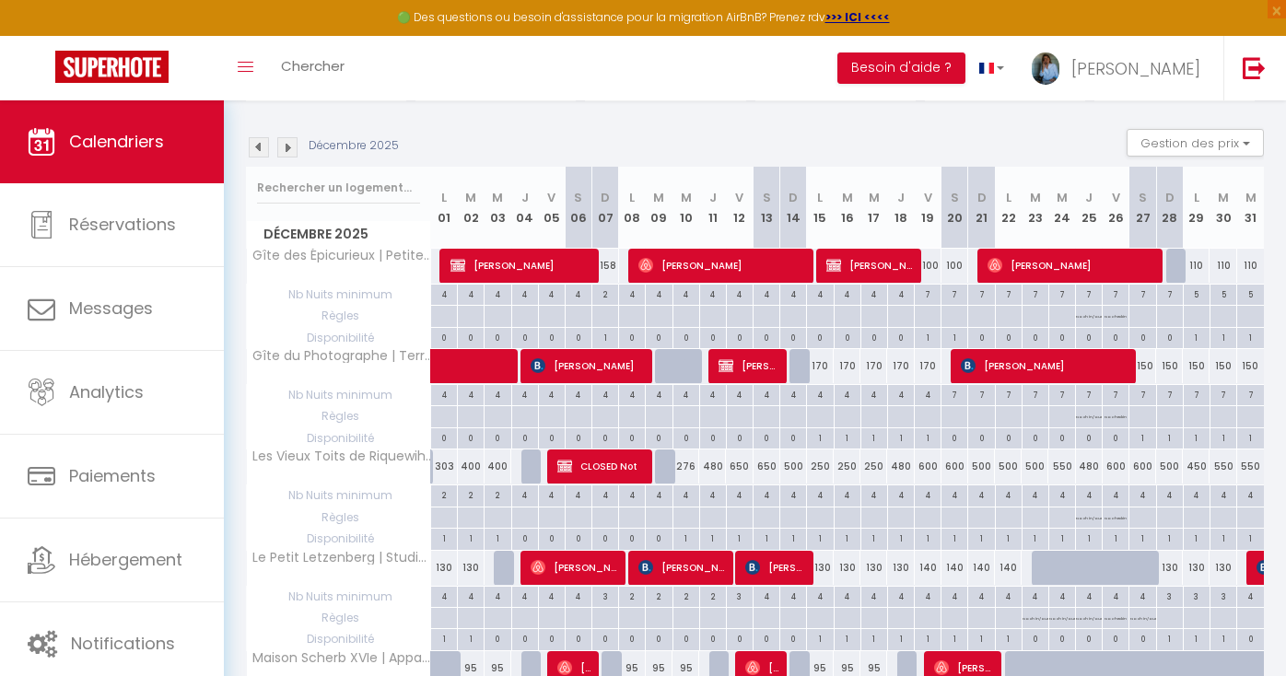
scroll to position [175, 0]
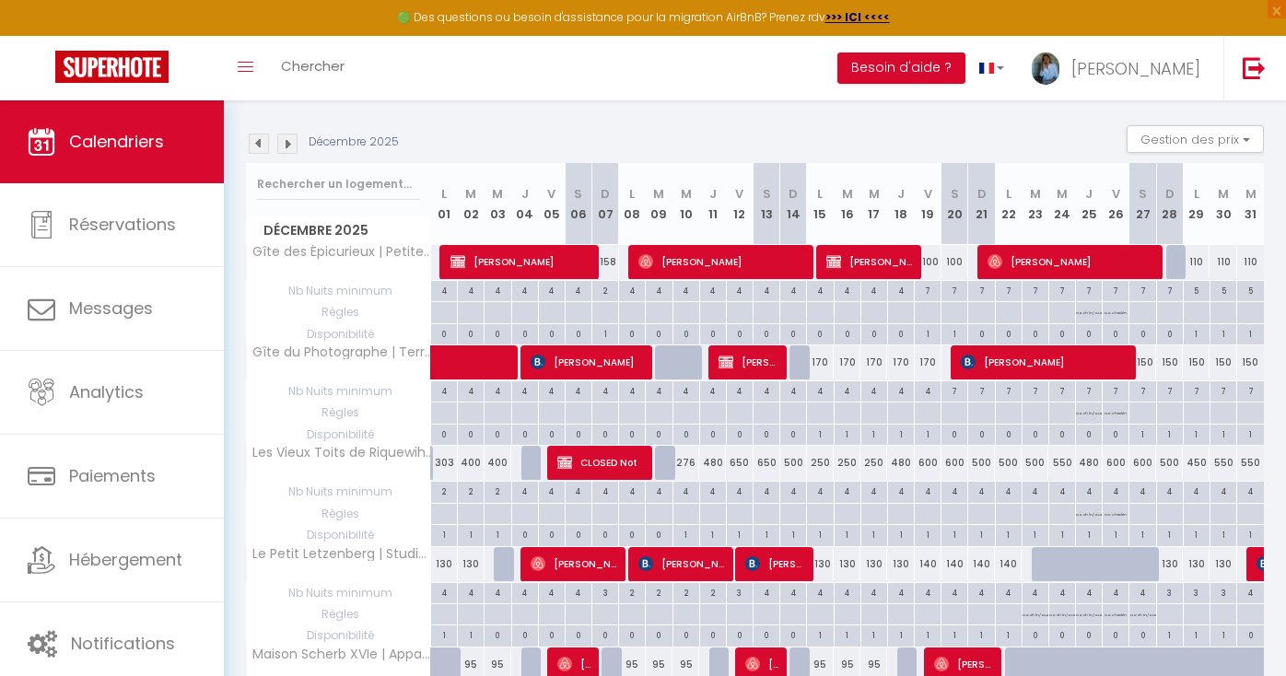
click at [259, 147] on img at bounding box center [259, 144] width 20 height 20
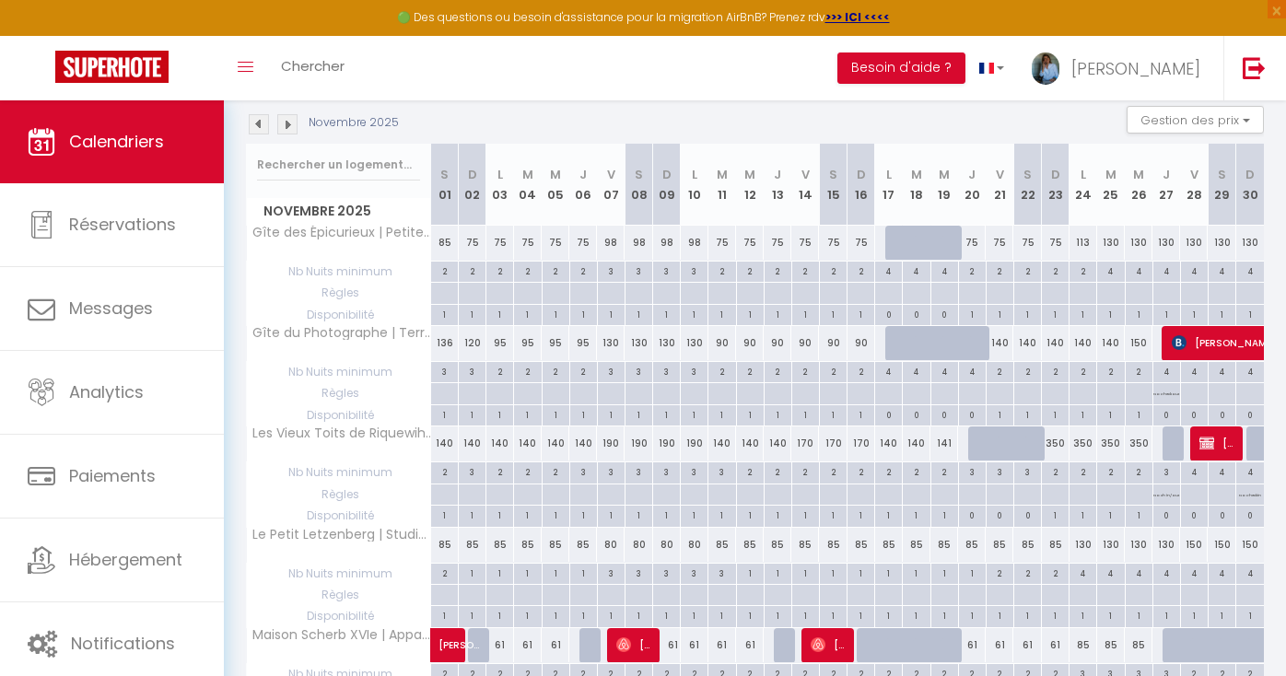
scroll to position [215, 0]
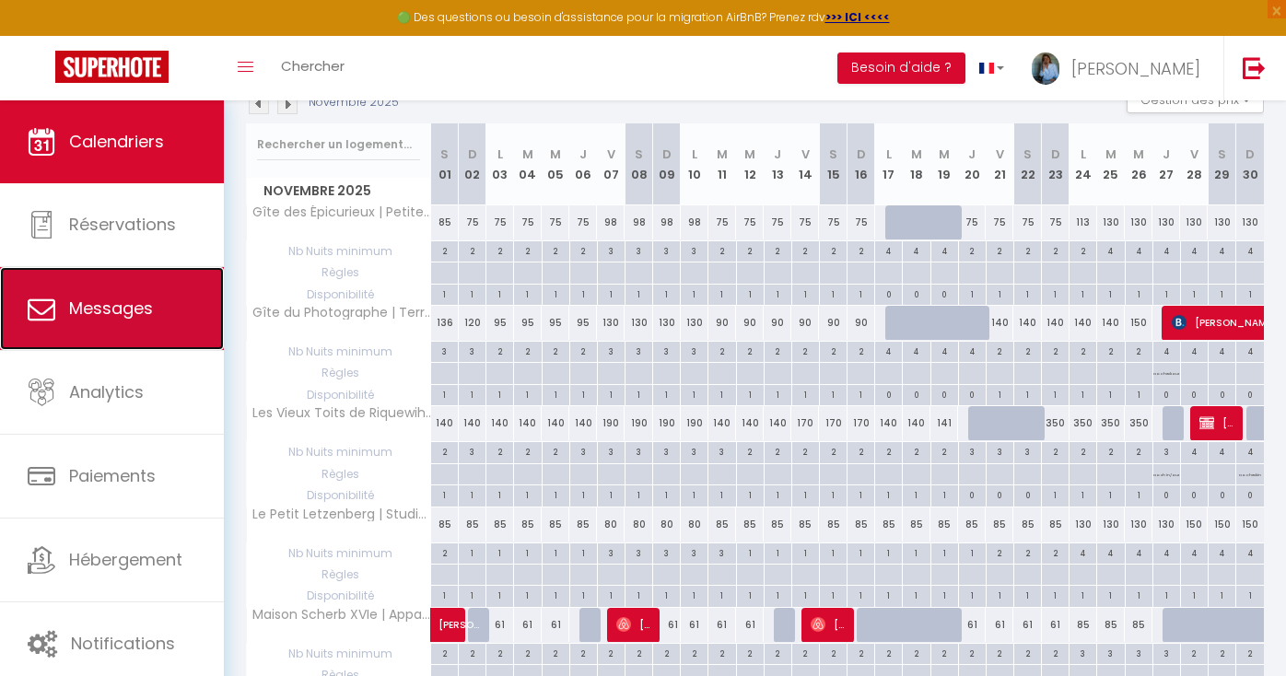
click at [127, 325] on link "Messages" at bounding box center [112, 308] width 224 height 83
select select "message"
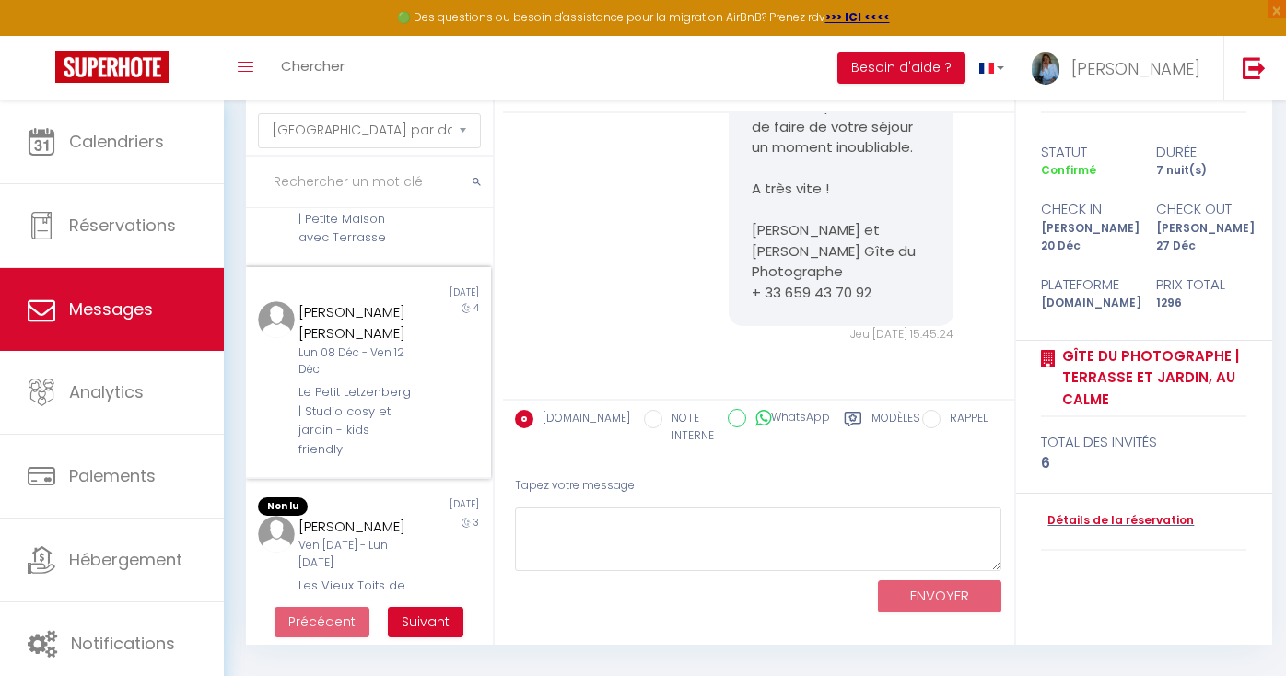
scroll to position [100, 0]
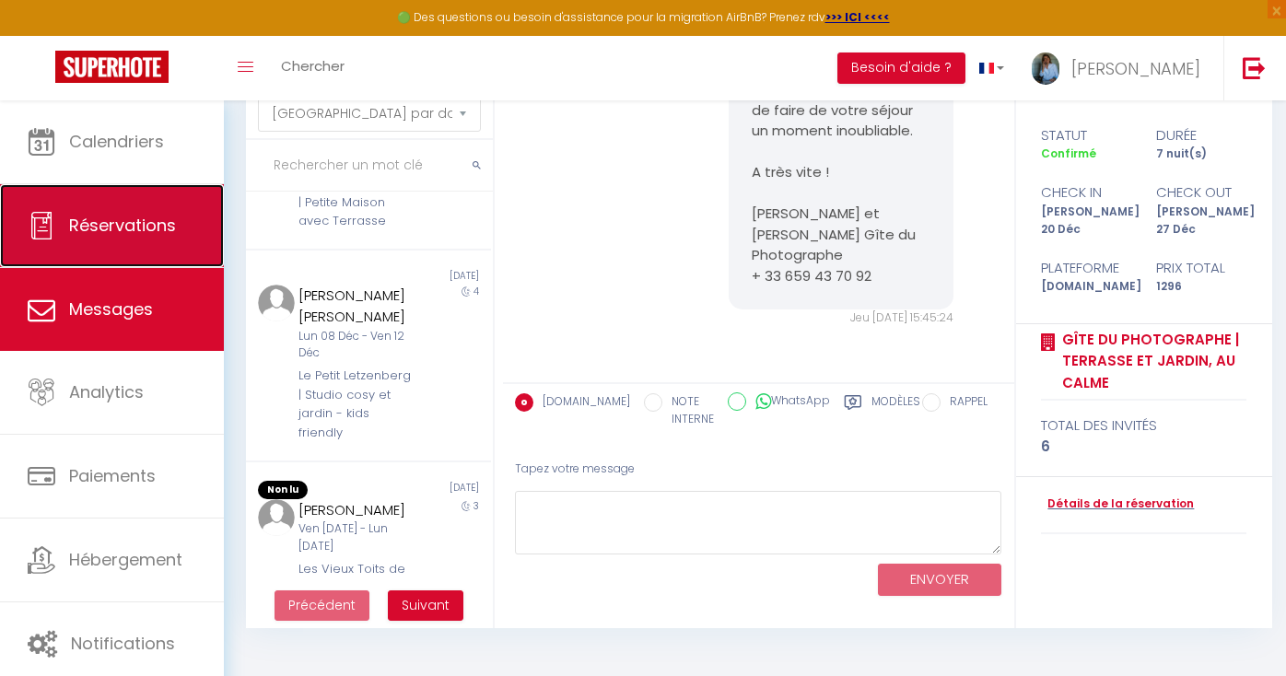
click at [123, 222] on span "Réservations" at bounding box center [122, 225] width 107 height 23
select select "not_cancelled"
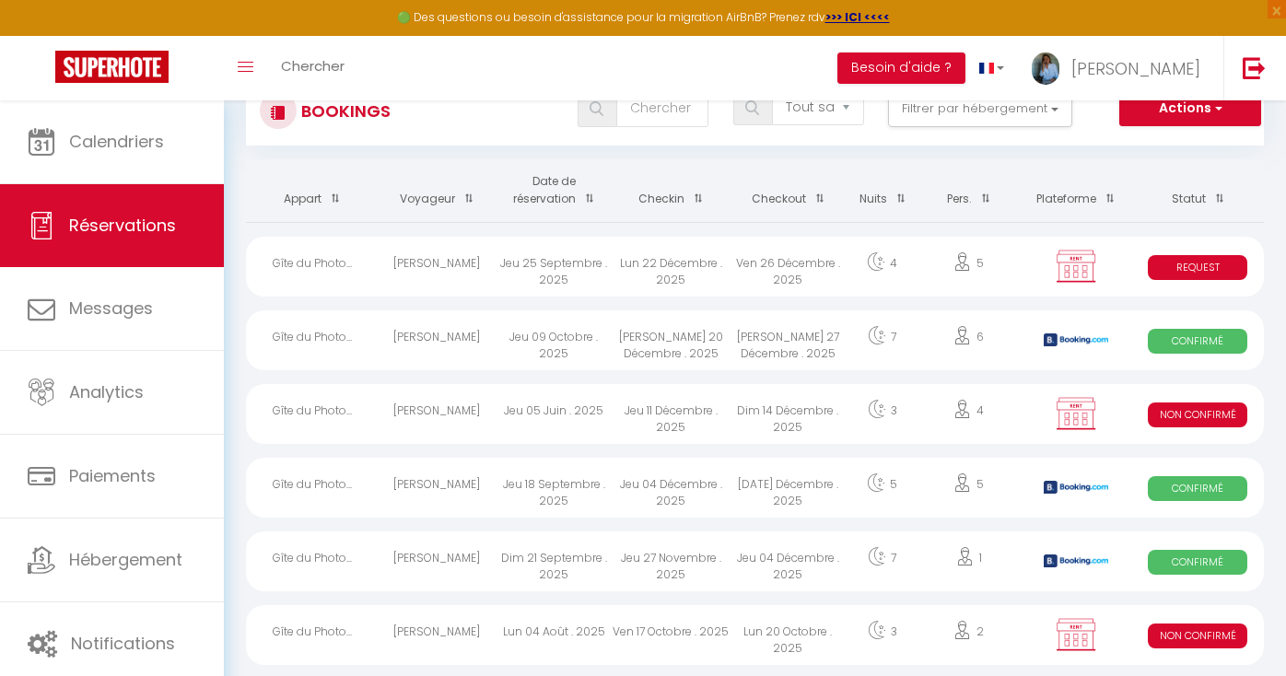
scroll to position [77, 0]
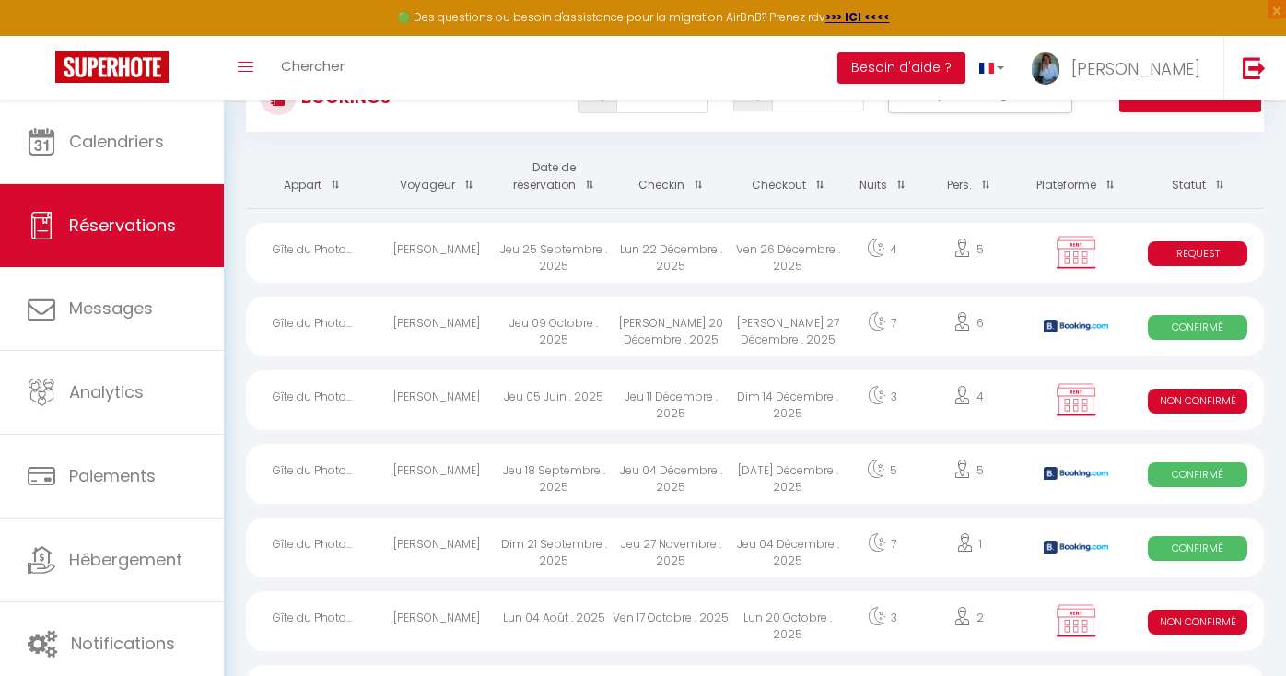
click at [1191, 555] on span "Confirmé" at bounding box center [1197, 548] width 99 height 25
select select "OK"
select select "KO"
select select "0"
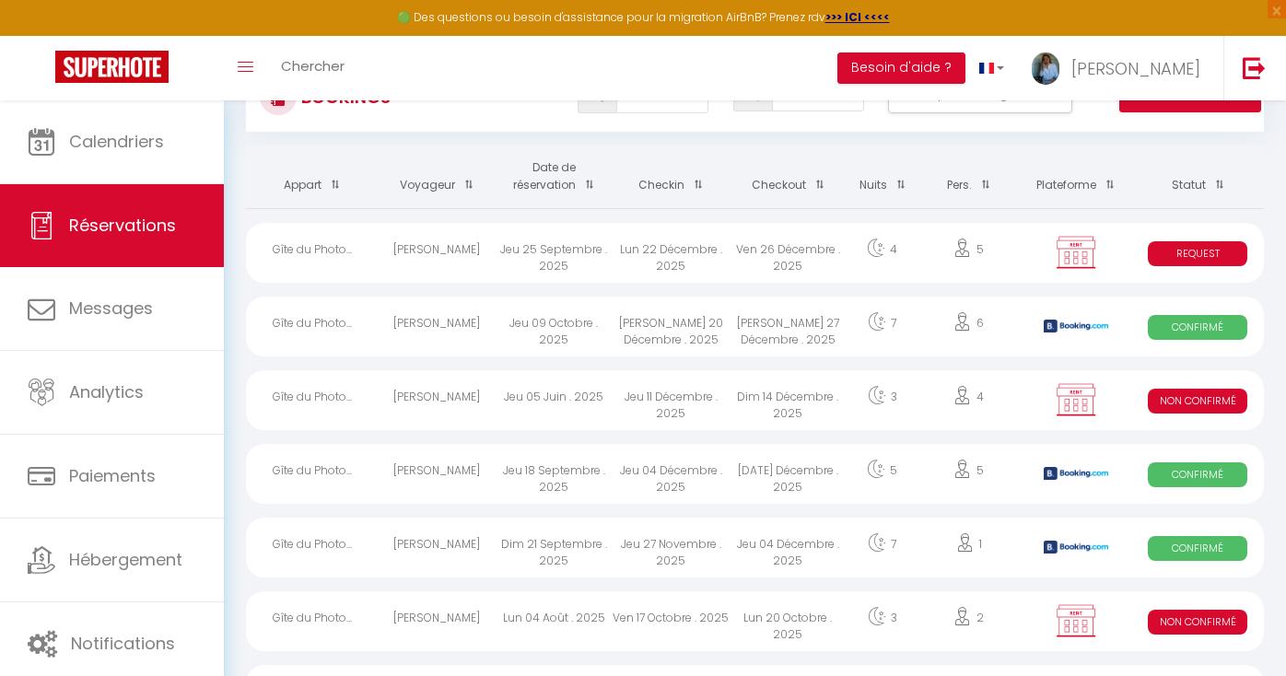
select select "1"
select select
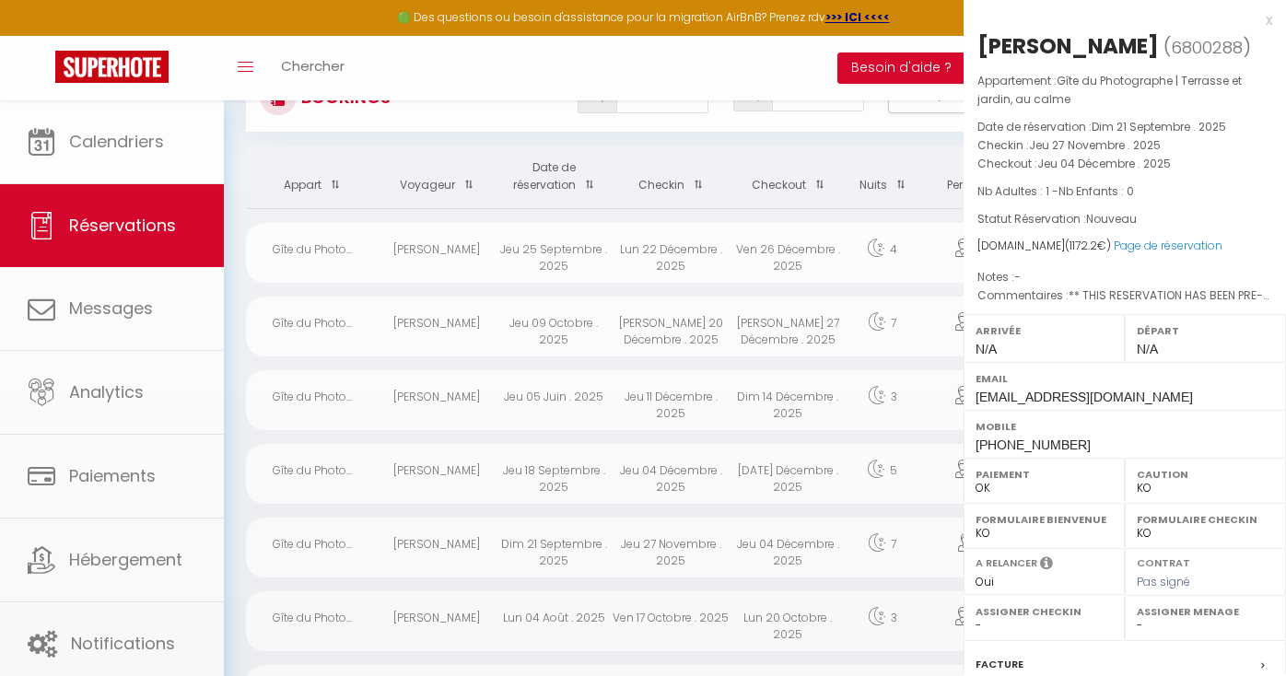
select select "31619"
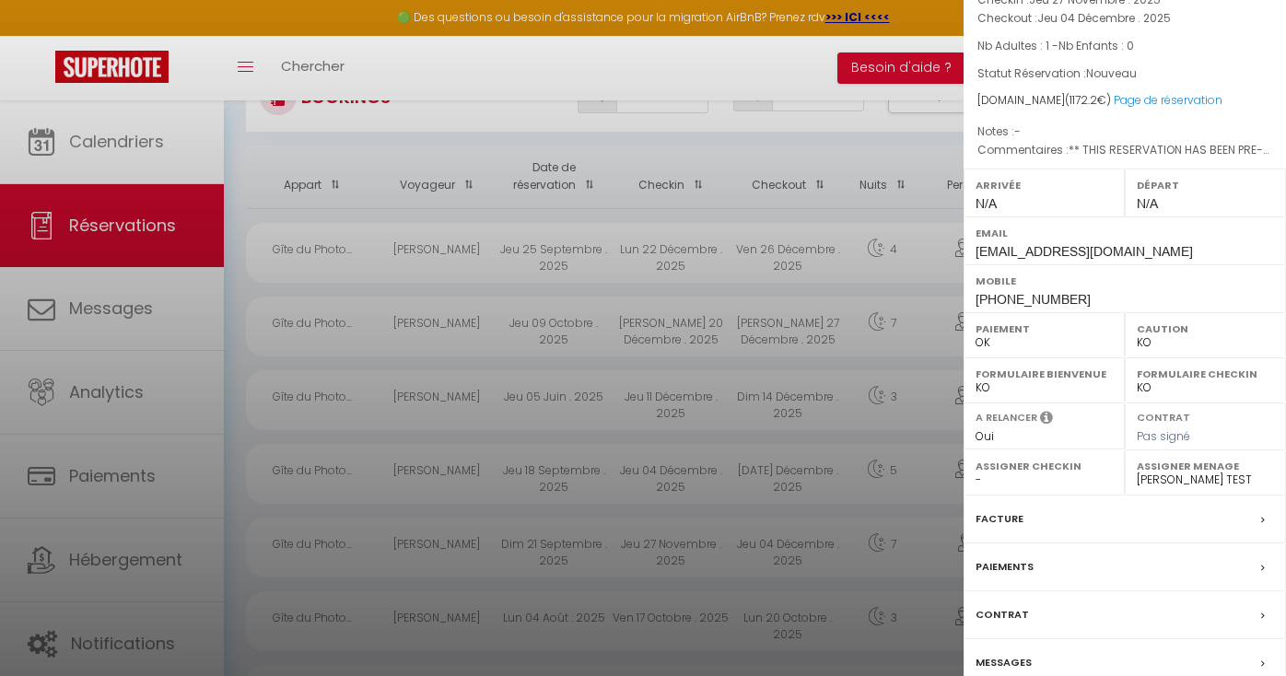
scroll to position [228, 0]
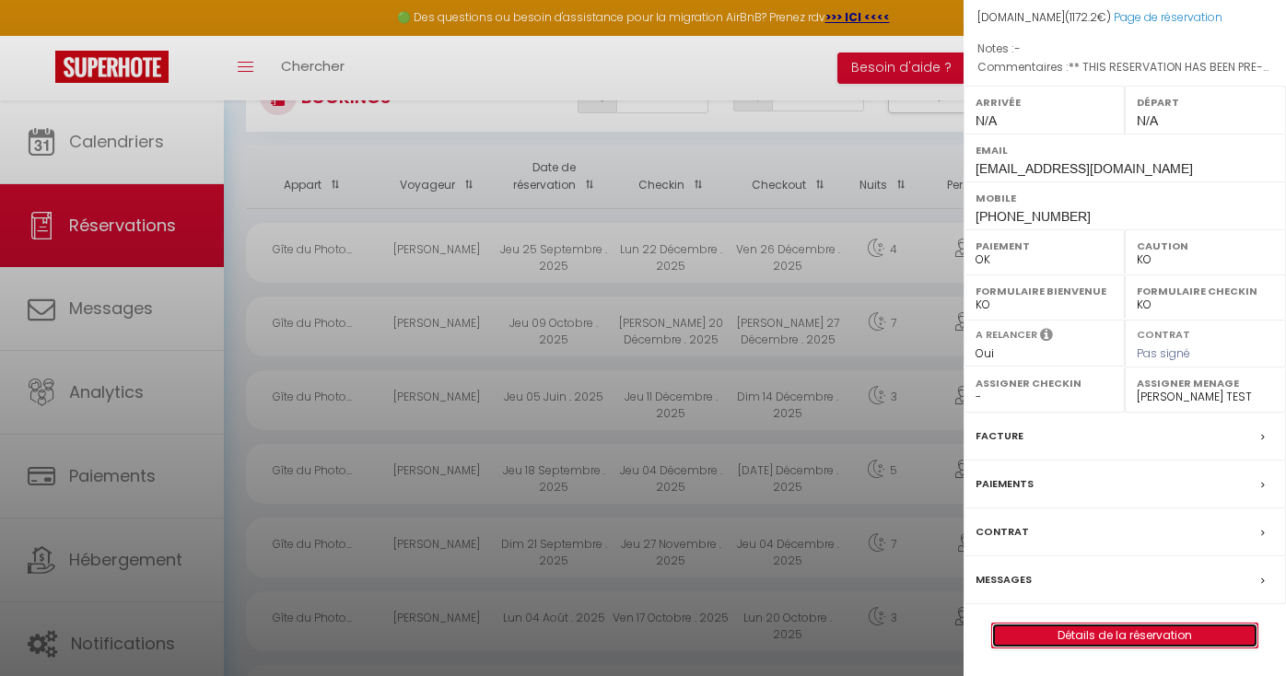
click at [1119, 637] on link "Détails de la réservation" at bounding box center [1124, 636] width 265 height 24
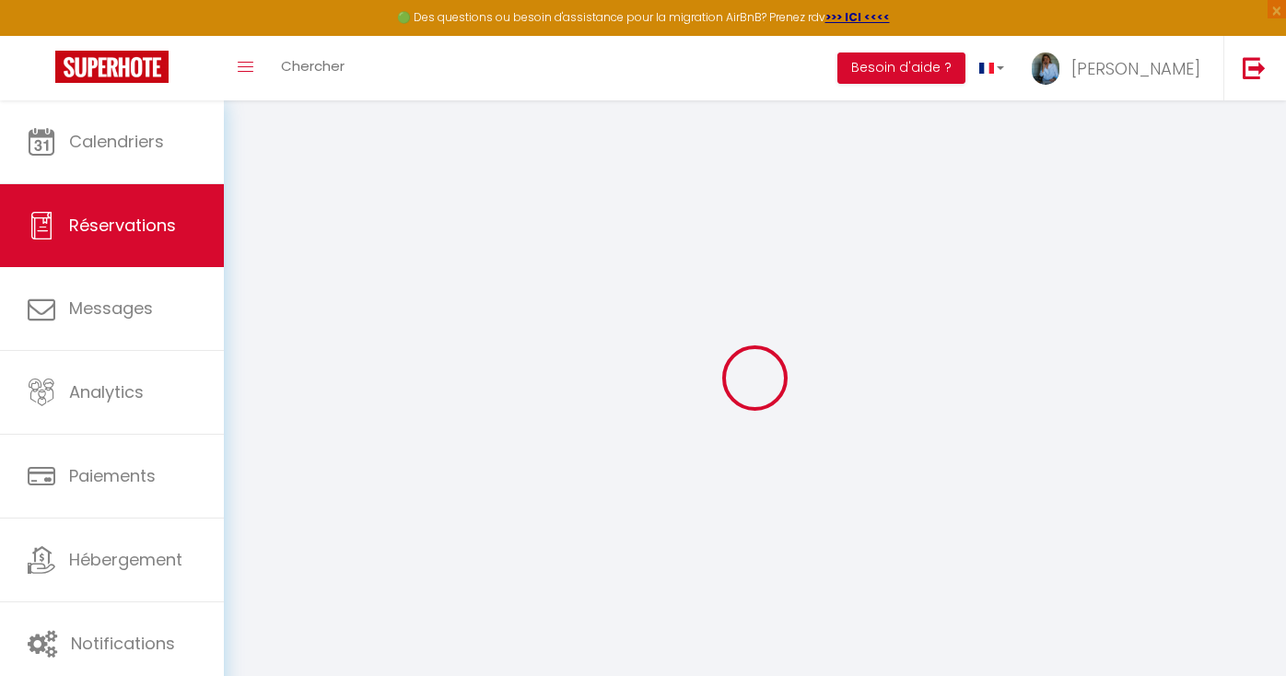
type input "[PERSON_NAME]"
type input "[EMAIL_ADDRESS][DOMAIN_NAME]"
type input "[PHONE_NUMBER]"
select select "GB"
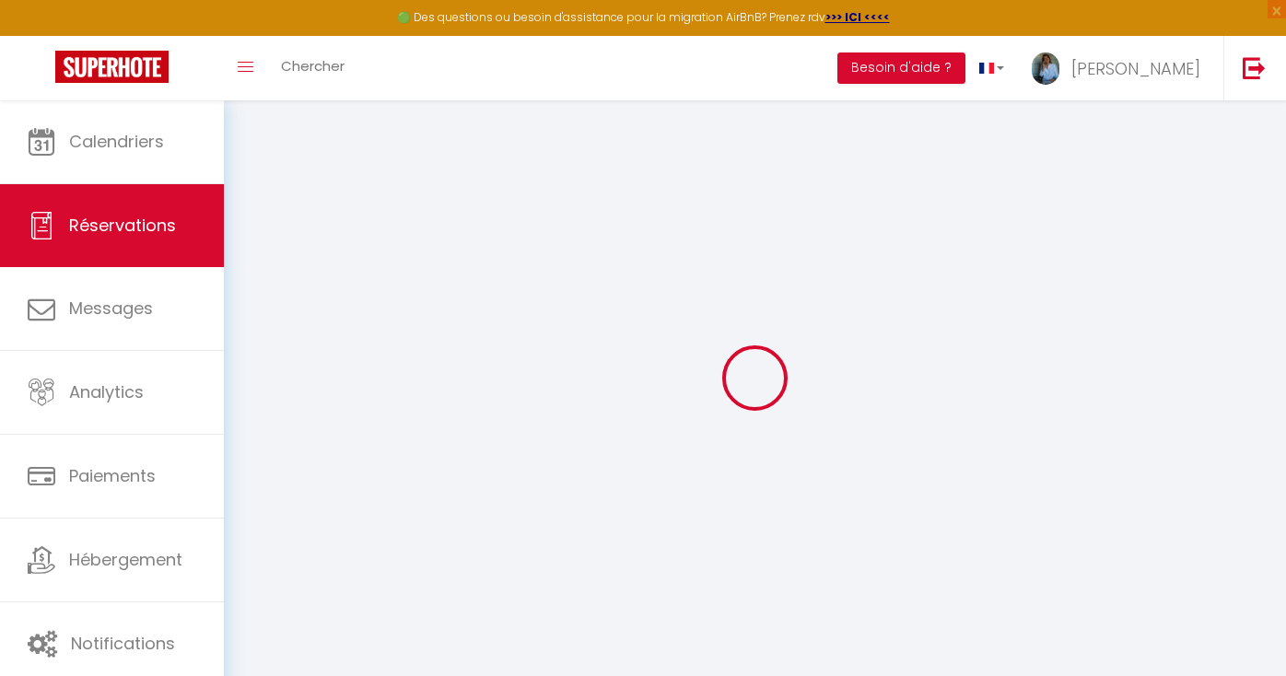
type input "175.83"
type input "16.41"
select select "48096"
select select "1"
select select
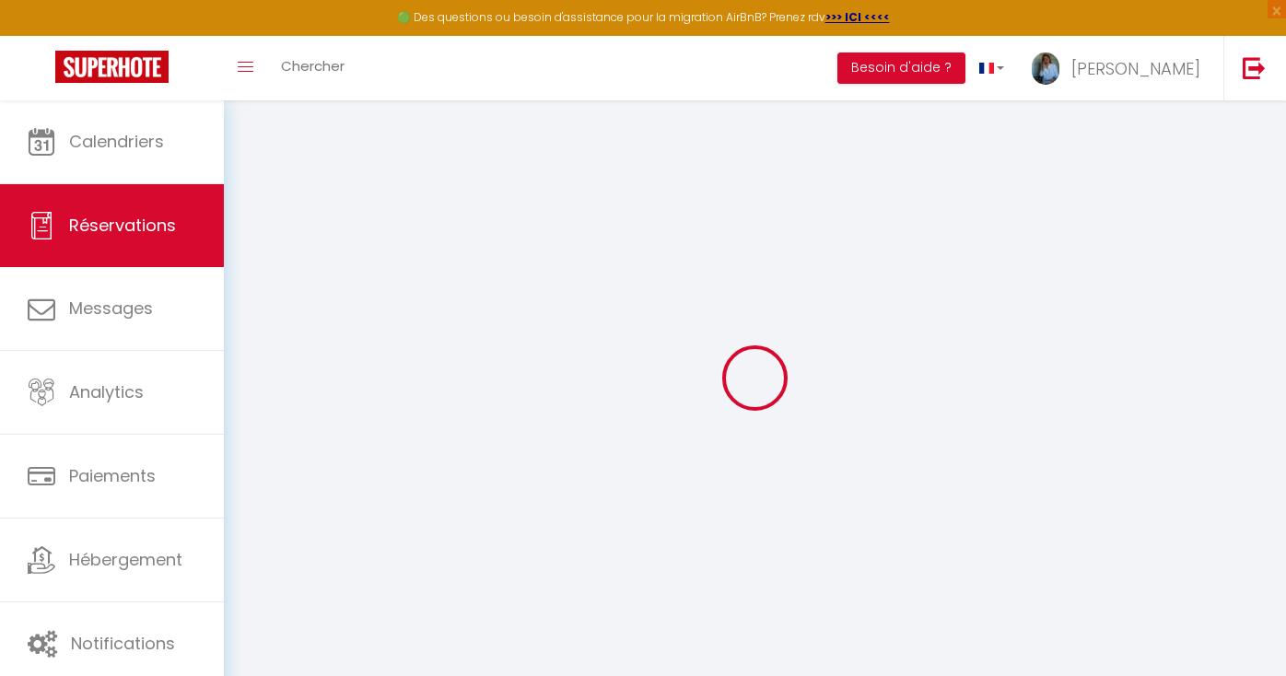
select select
type input "1"
select select "12"
select select
type input "1087.2"
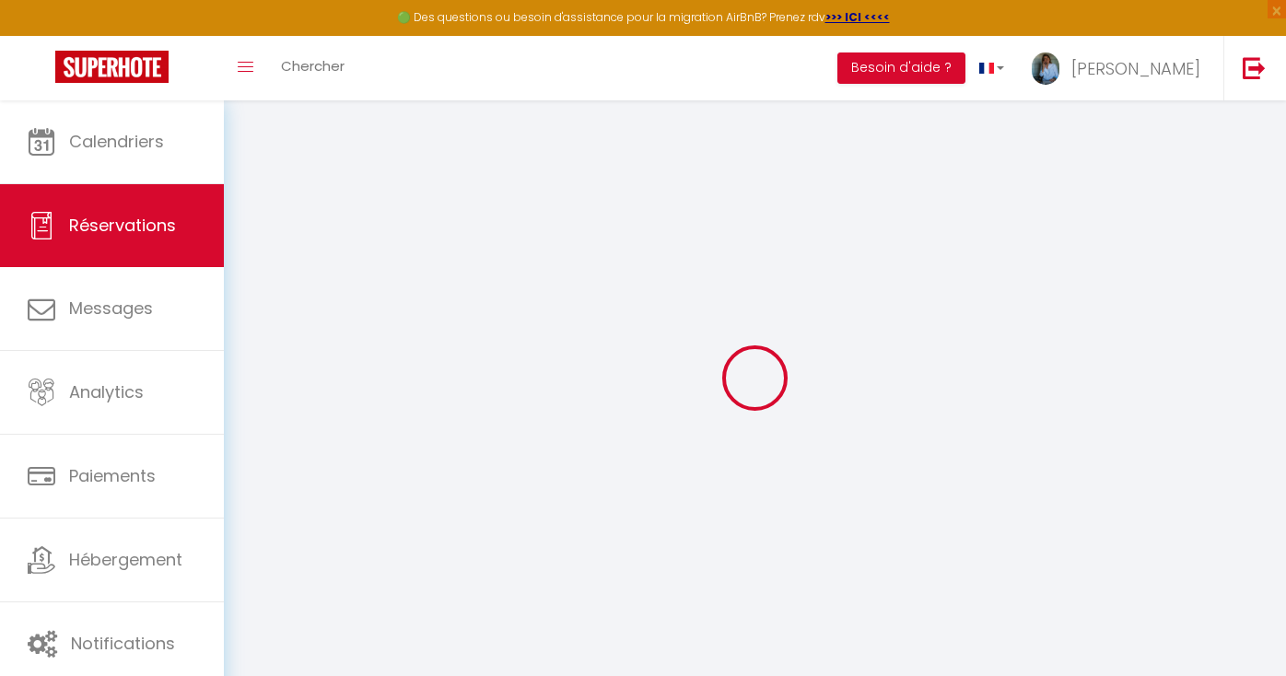
checkbox input "false"
type input "0"
select select "2"
type input "0"
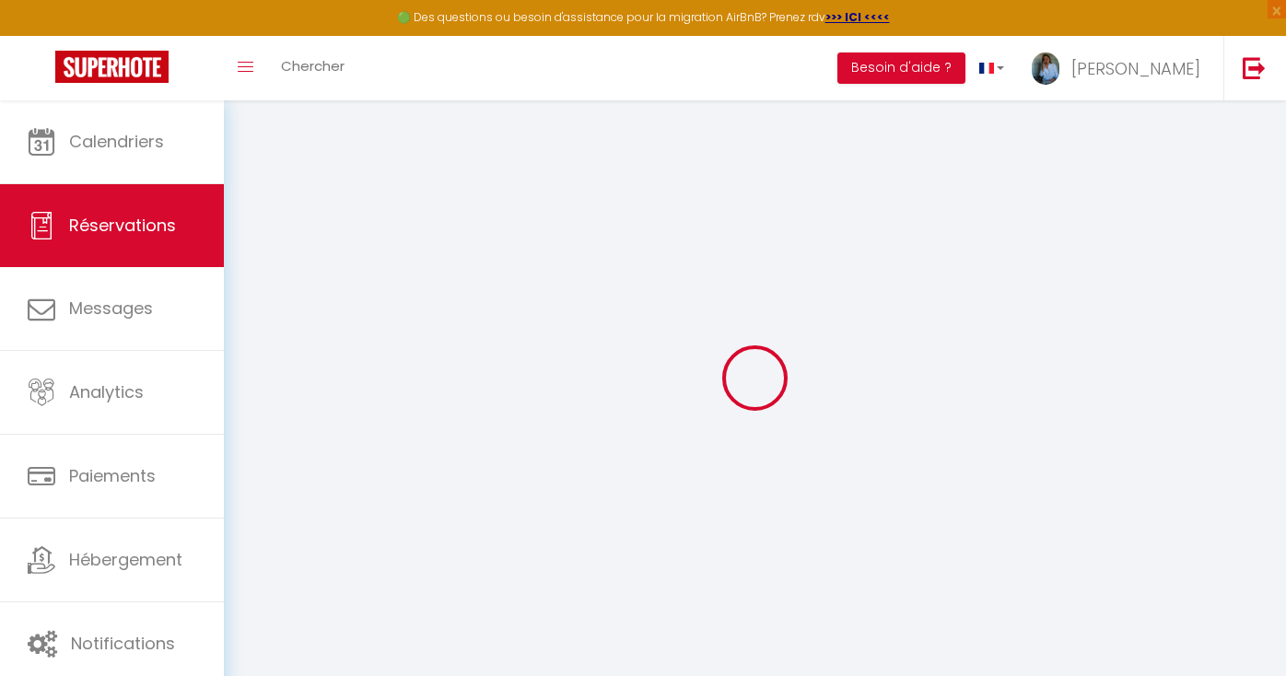
type input "0"
select select
select select "14"
checkbox input "false"
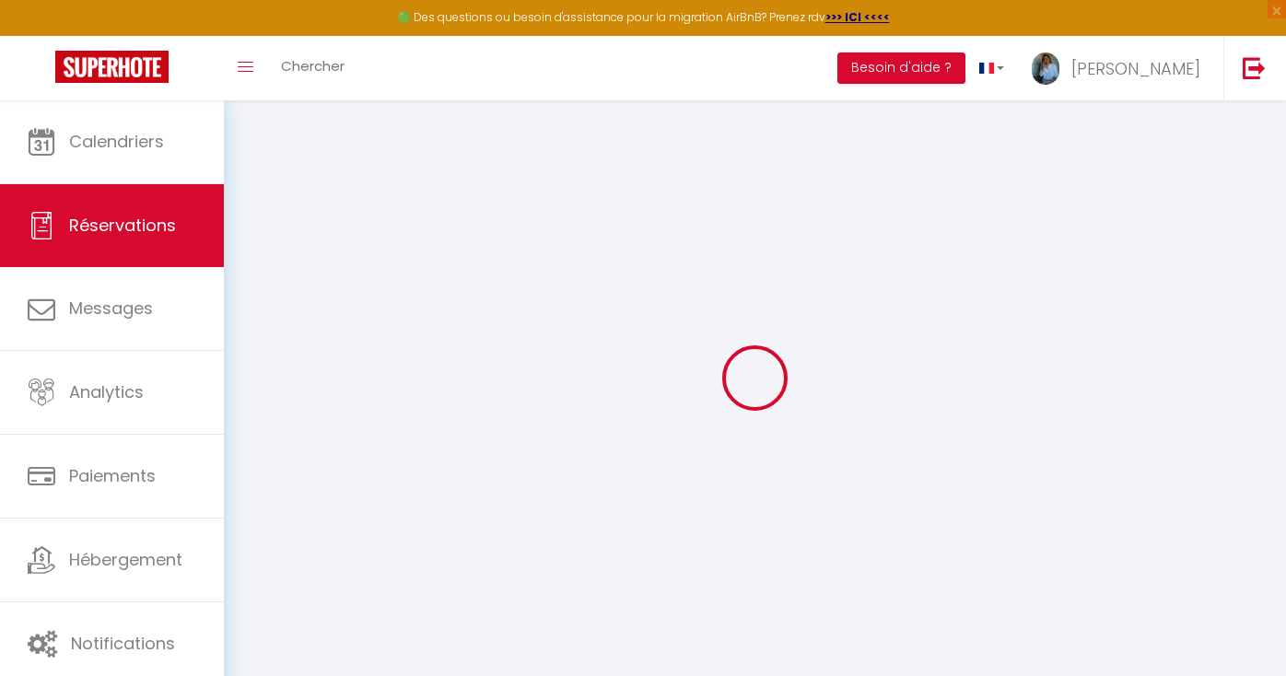
select select
checkbox input "false"
select select
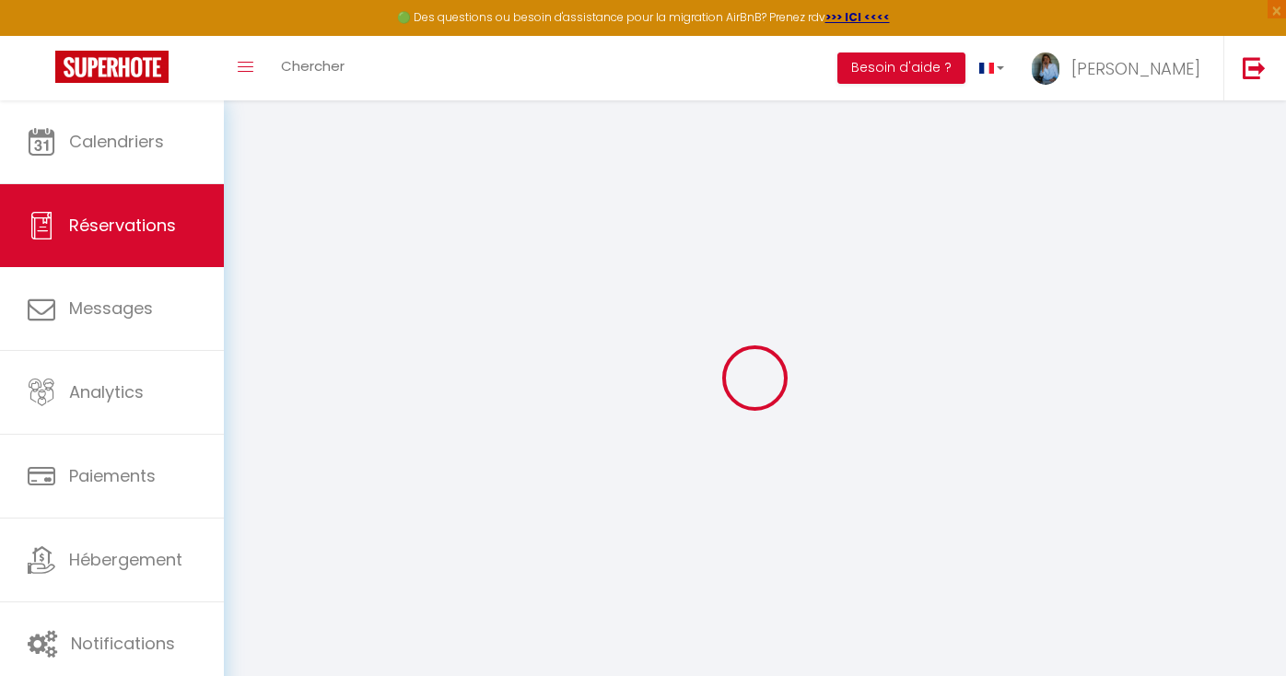
checkbox input "false"
select select
checkbox input "false"
type textarea "** THIS RESERVATION HAS BEEN PRE-PAID ** BOOKING NOTE : Payment charge is EUR 1…"
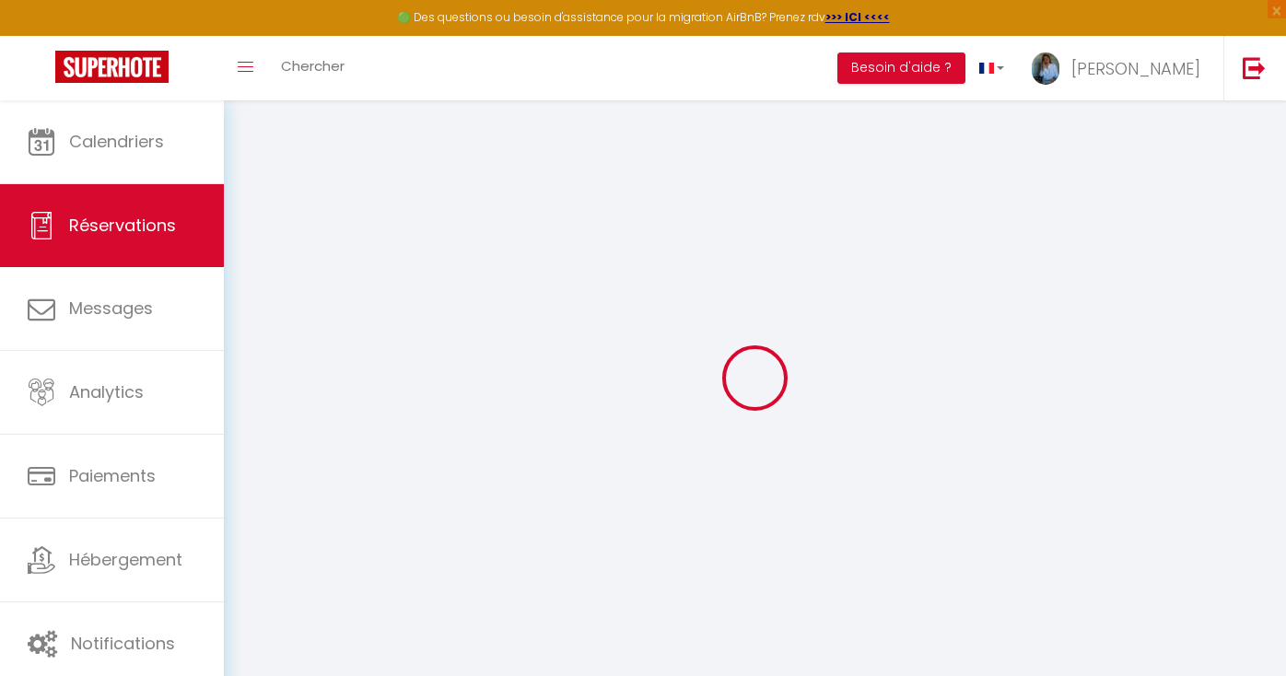
type input "85"
select select
checkbox input "false"
select select
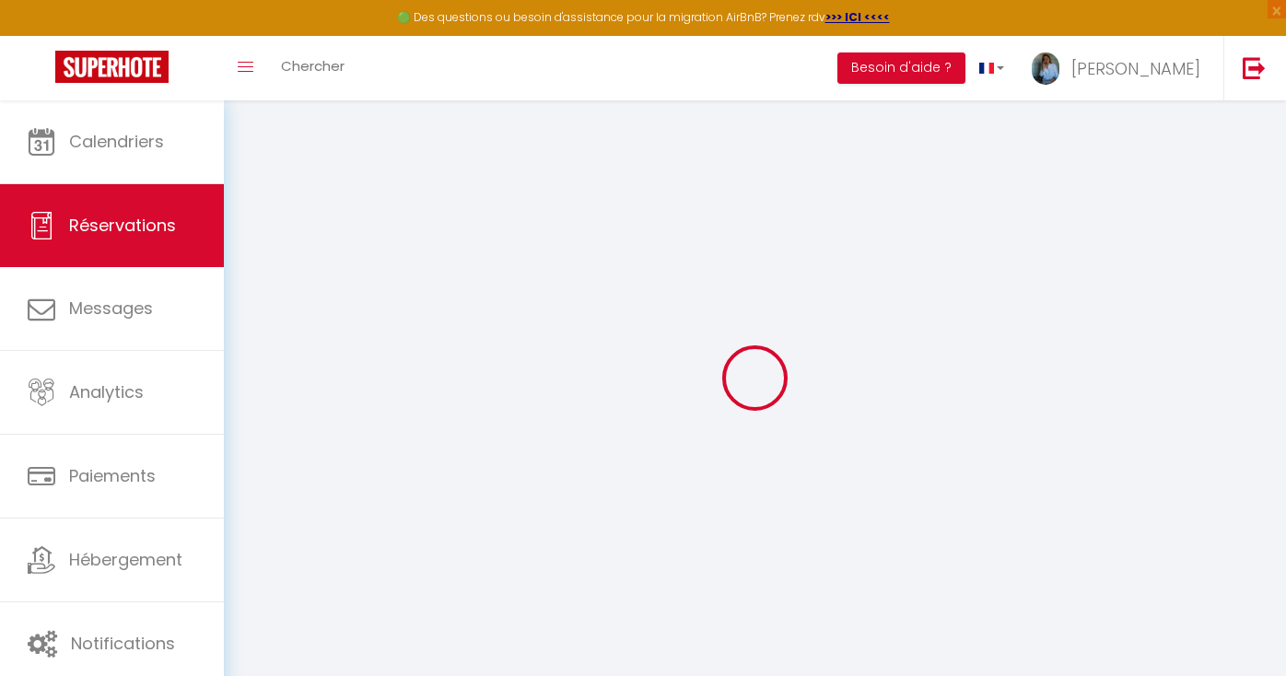
select select
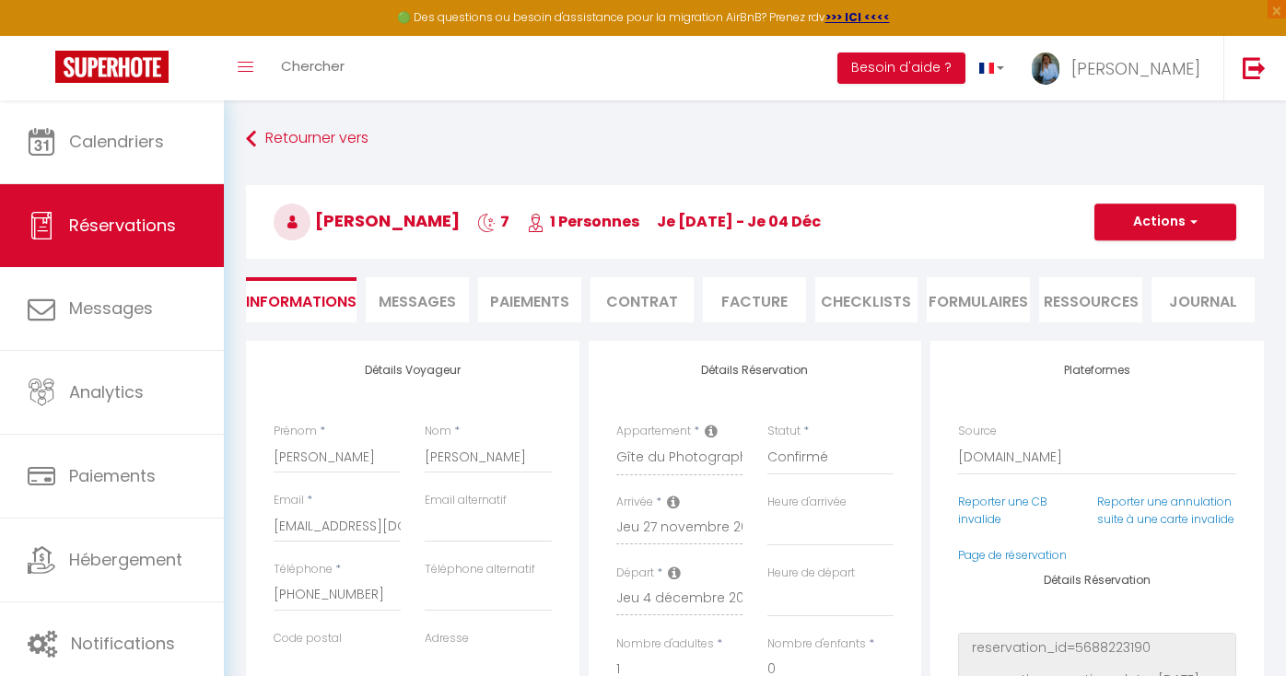
click at [427, 301] on span "Messages" at bounding box center [417, 301] width 77 height 21
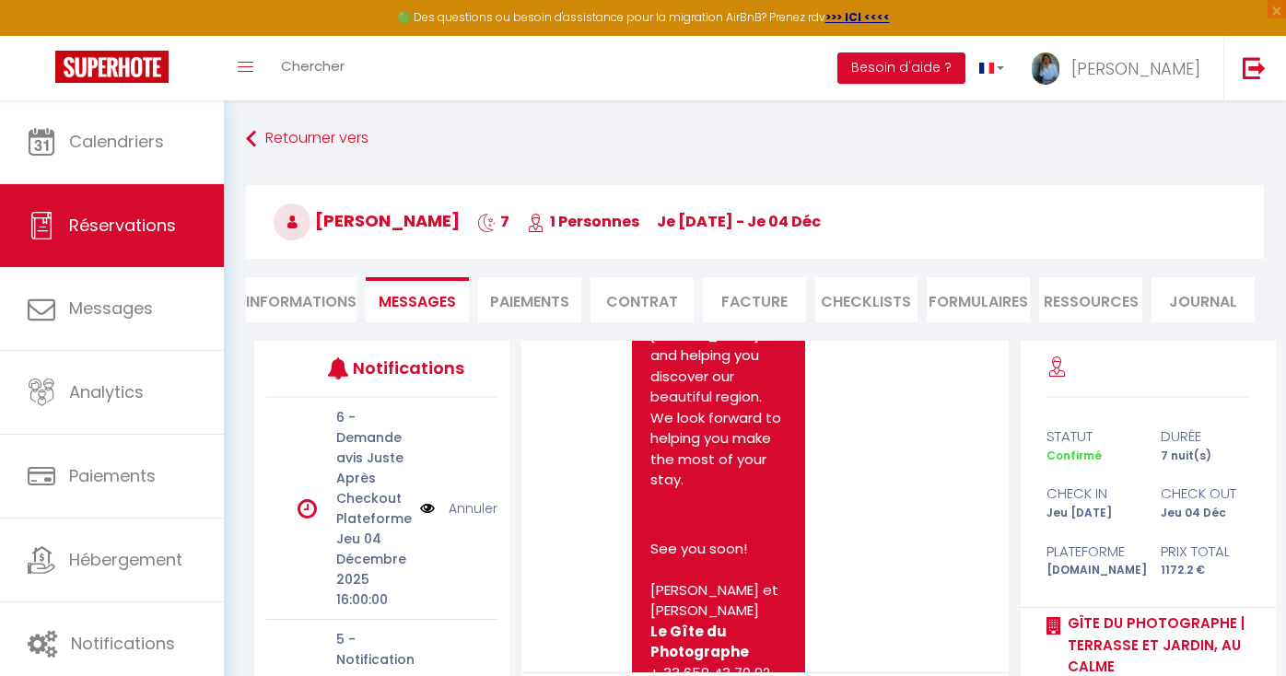
scroll to position [220, 0]
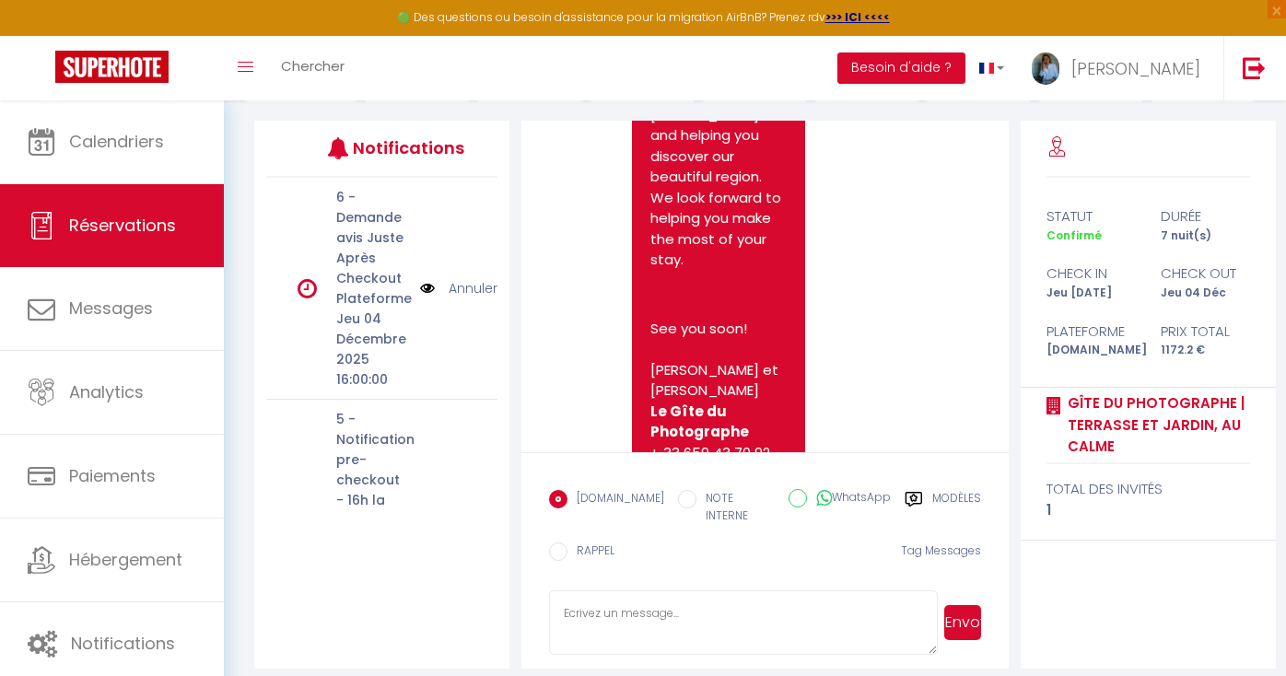
click at [630, 591] on textarea at bounding box center [743, 623] width 388 height 64
paste textarea "Hello [PERSON_NAME], I hope you are well! I would like to check a small detail …"
type textarea "Hello [PERSON_NAME], I hope you are well! I would like to check a small detail …"
click at [965, 614] on button "Envoyer" at bounding box center [962, 622] width 37 height 35
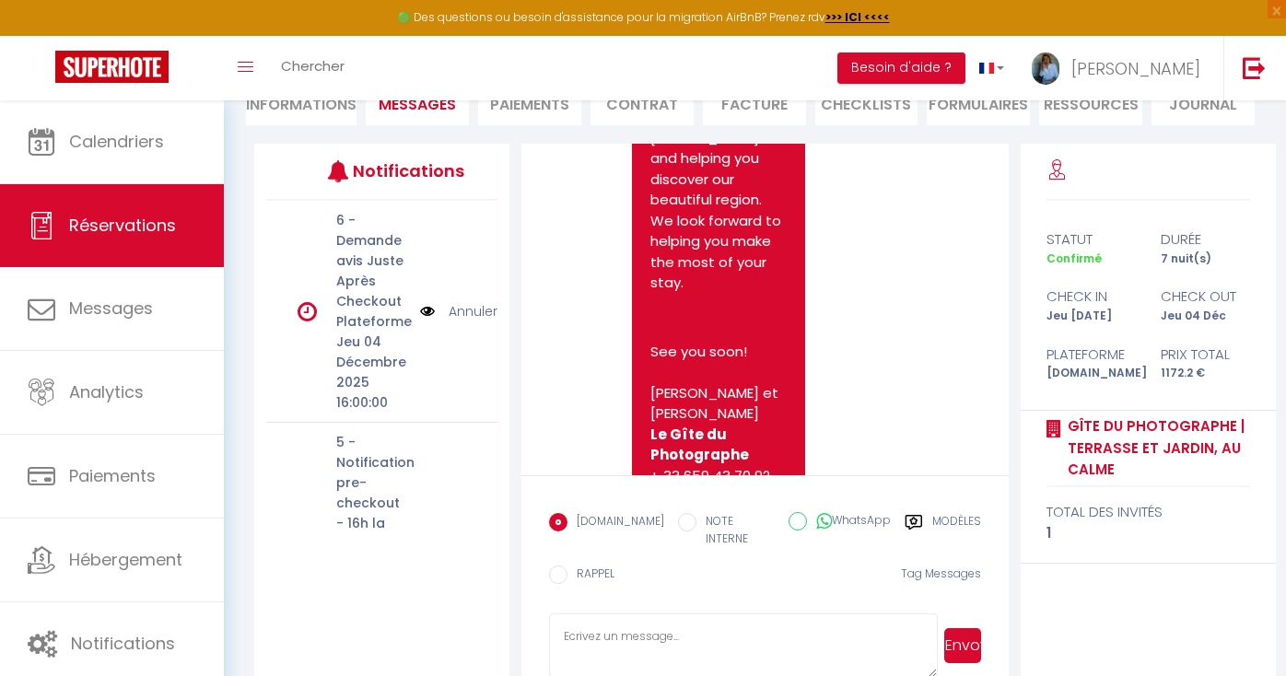
scroll to position [0, 0]
